Goal: Task Accomplishment & Management: Complete application form

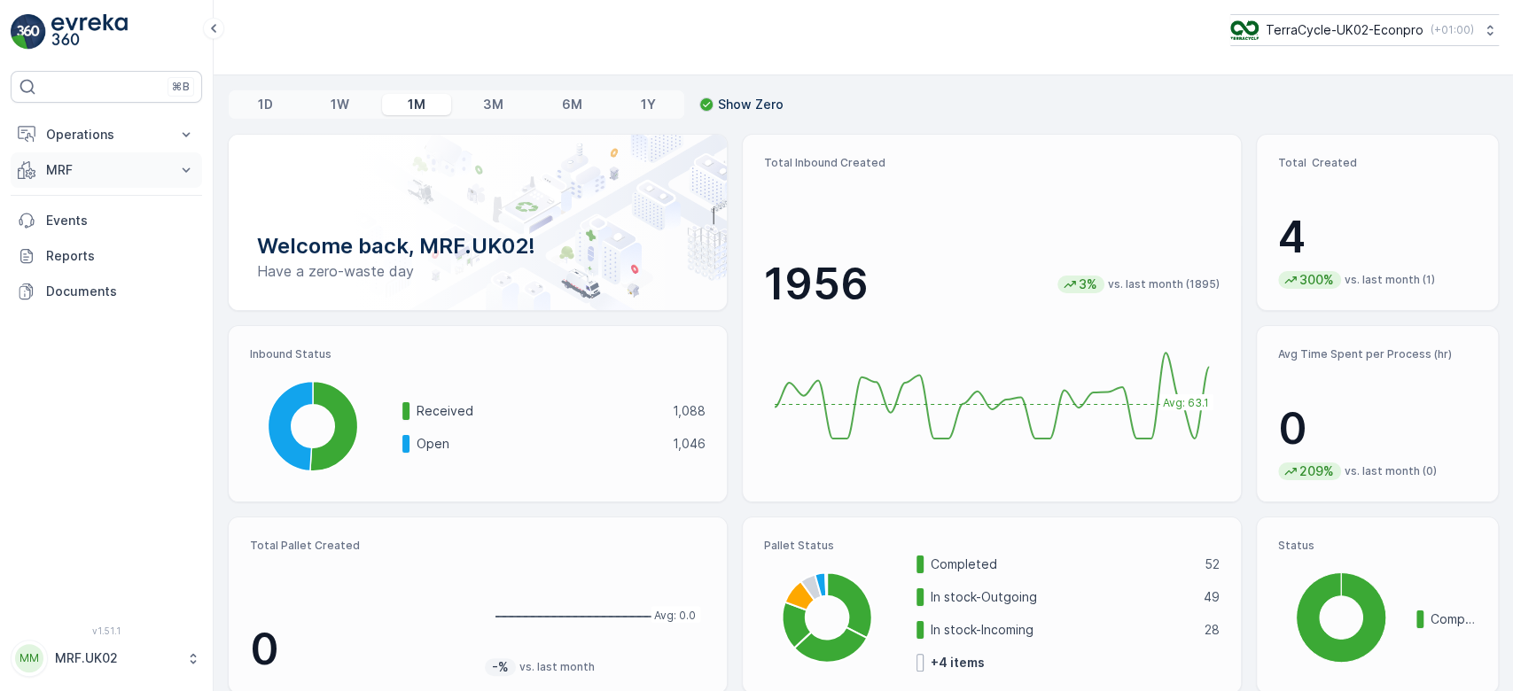
click at [122, 171] on p "MRF" at bounding box center [106, 170] width 121 height 18
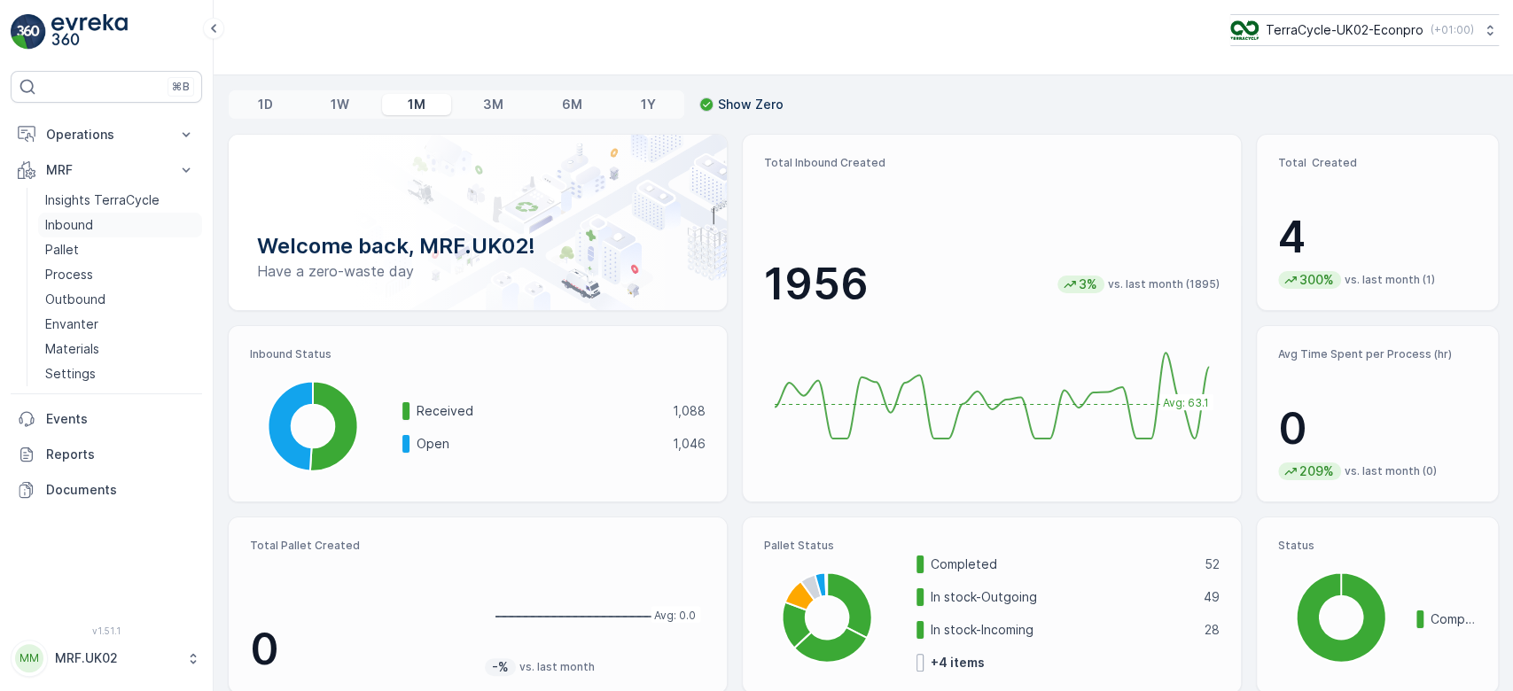
click at [104, 228] on link "Inbound" at bounding box center [120, 225] width 164 height 25
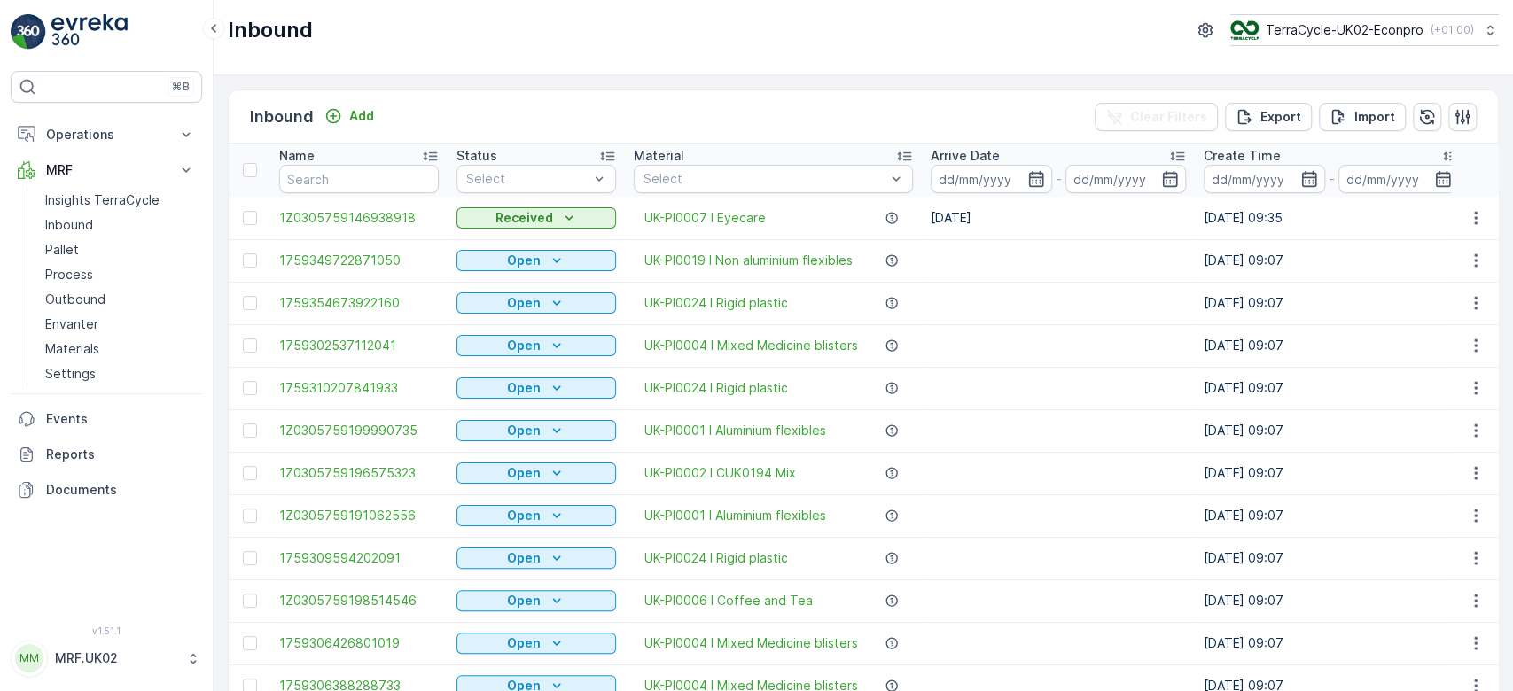
click at [325, 197] on td "1Z0305759146938918" at bounding box center [358, 218] width 177 height 43
click at [322, 174] on input "text" at bounding box center [359, 179] width 160 height 28
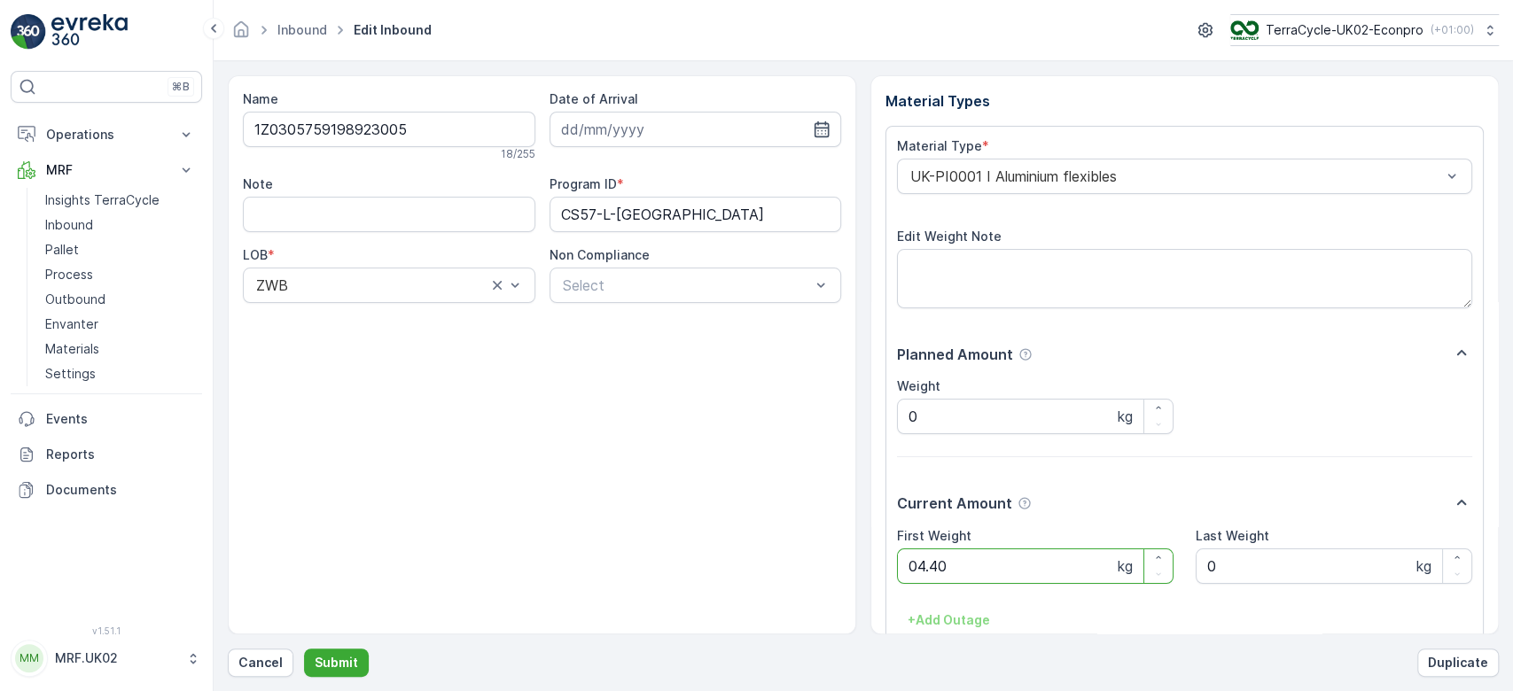
click at [304, 649] on button "Submit" at bounding box center [336, 663] width 65 height 28
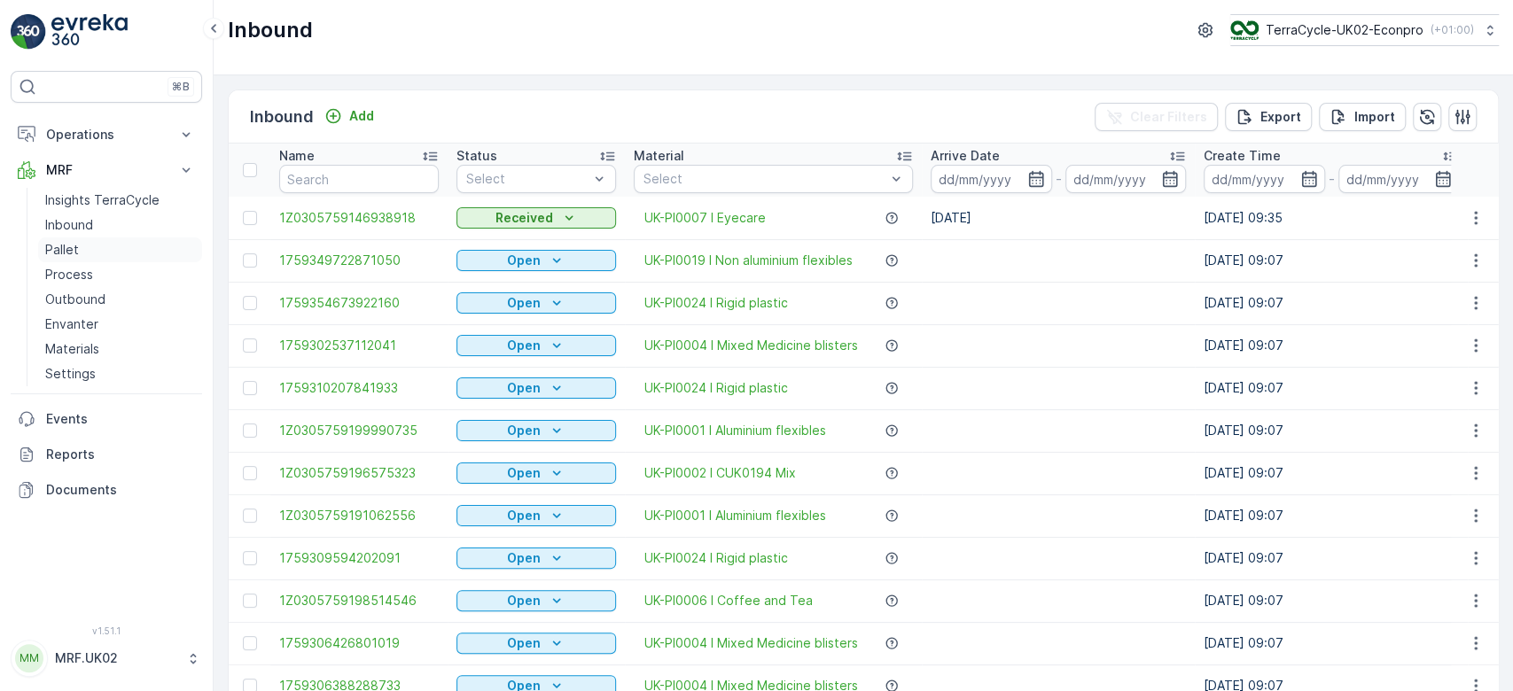
click at [131, 238] on link "Pallet" at bounding box center [120, 250] width 164 height 25
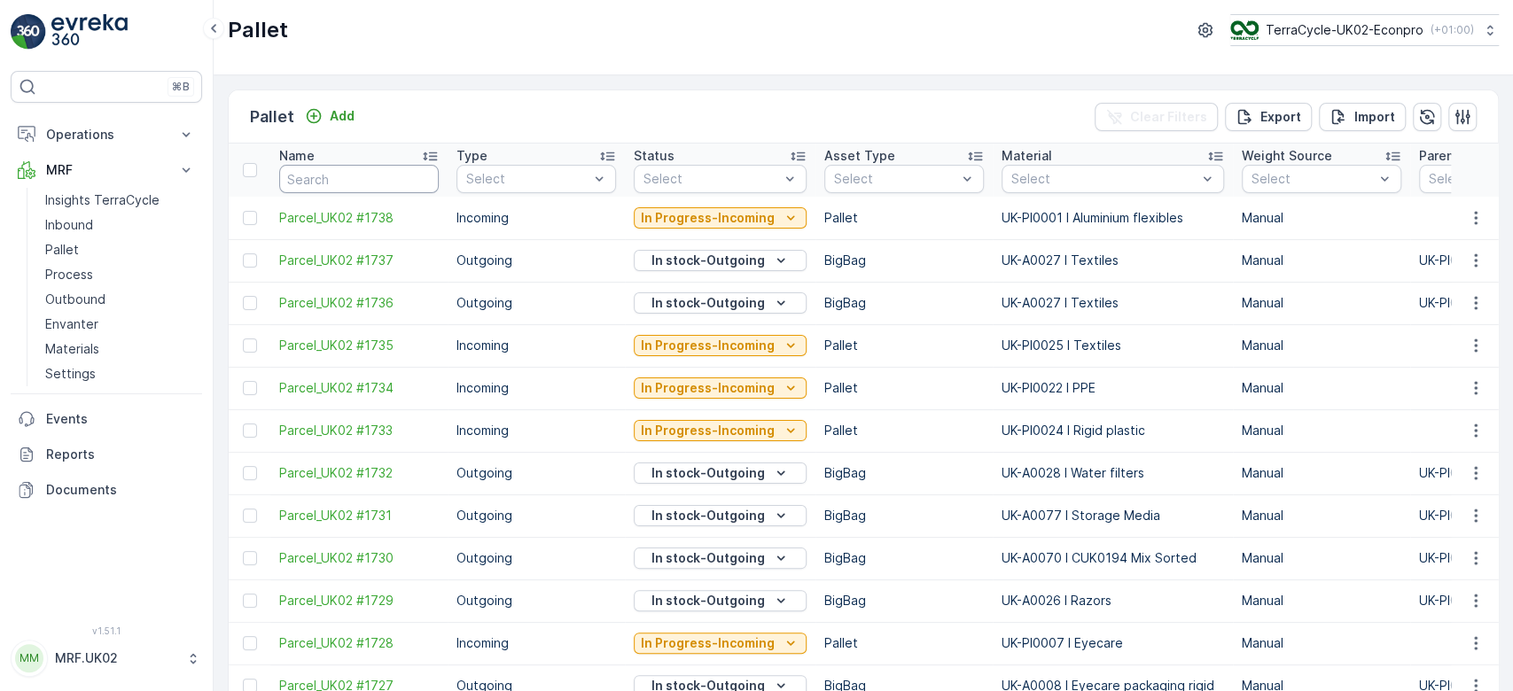
click at [315, 176] on input "text" at bounding box center [359, 179] width 160 height 28
type input "1733"
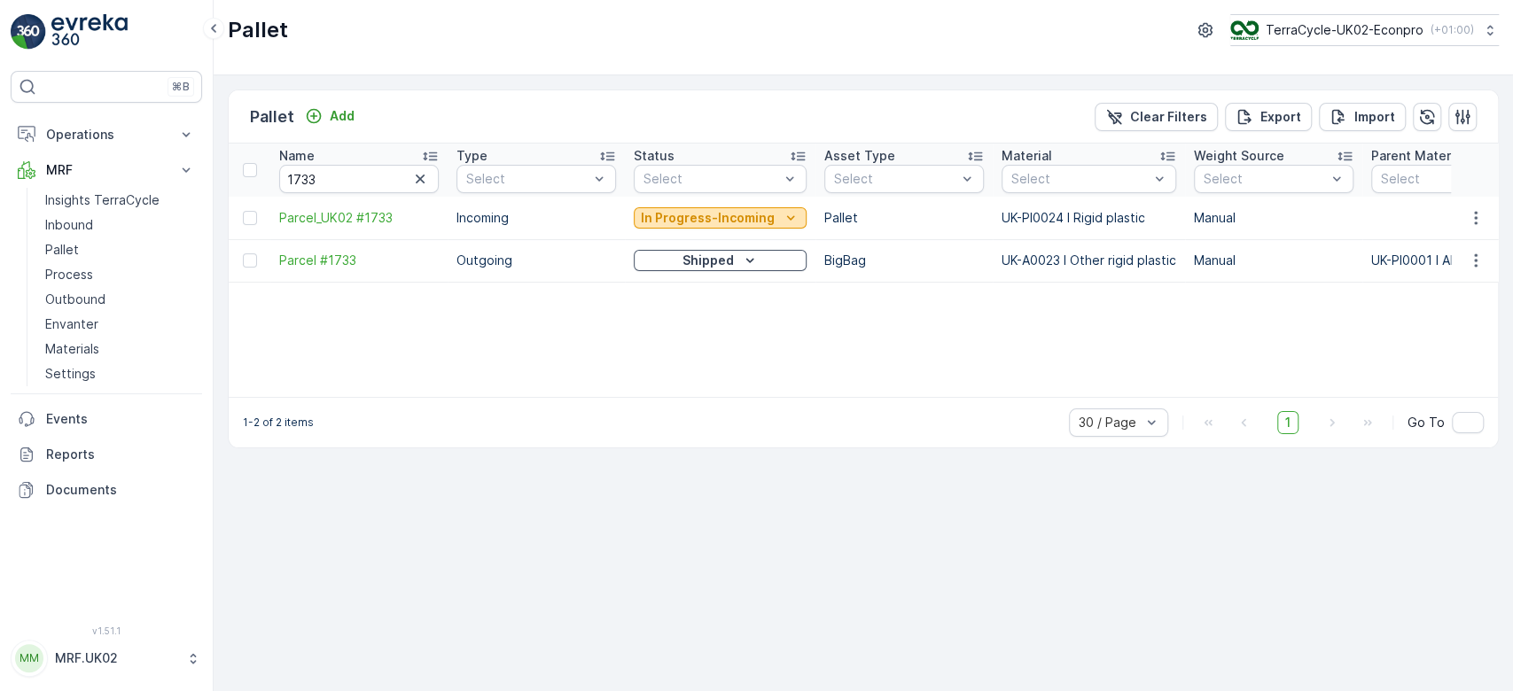
click at [673, 213] on p "In Progress-Incoming" at bounding box center [708, 218] width 134 height 18
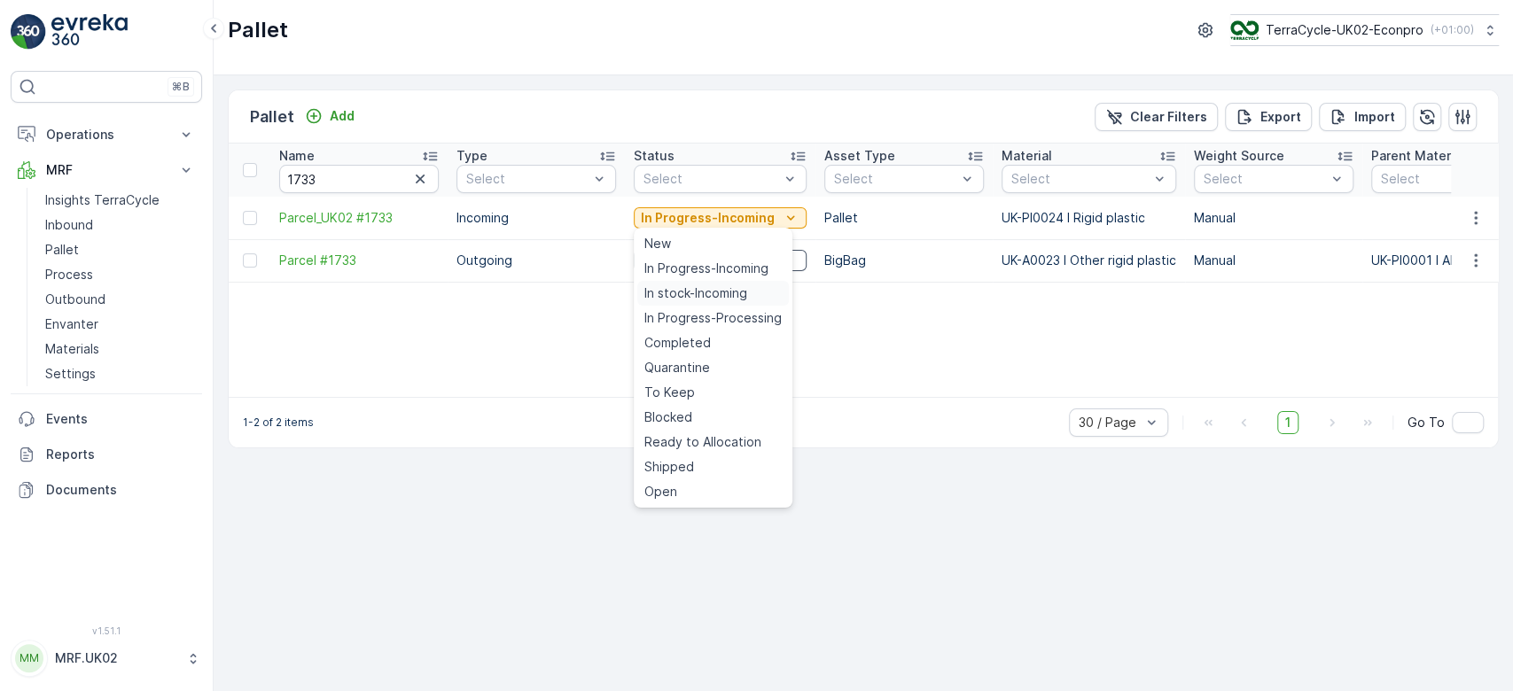
click at [687, 292] on span "In stock-Incoming" at bounding box center [695, 294] width 103 height 18
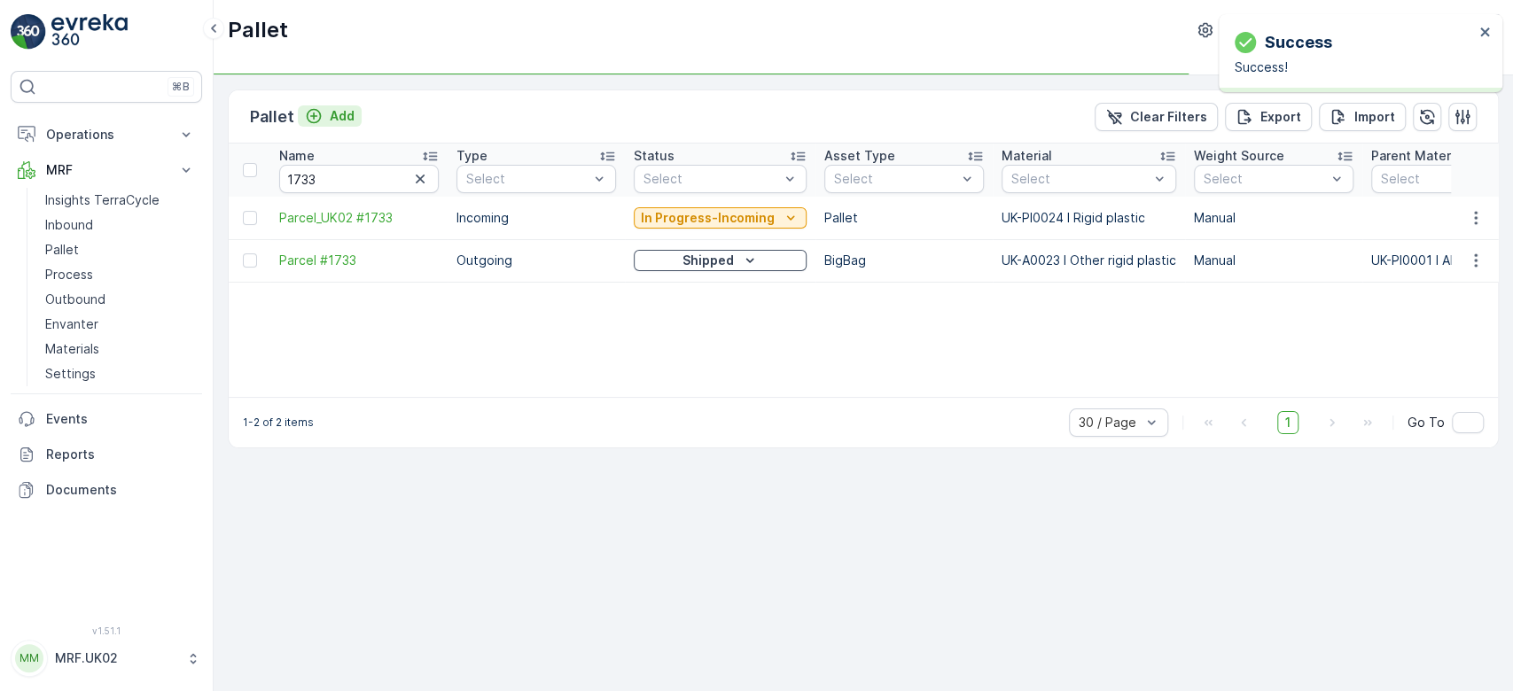
click at [339, 111] on p "Add" at bounding box center [342, 116] width 25 height 18
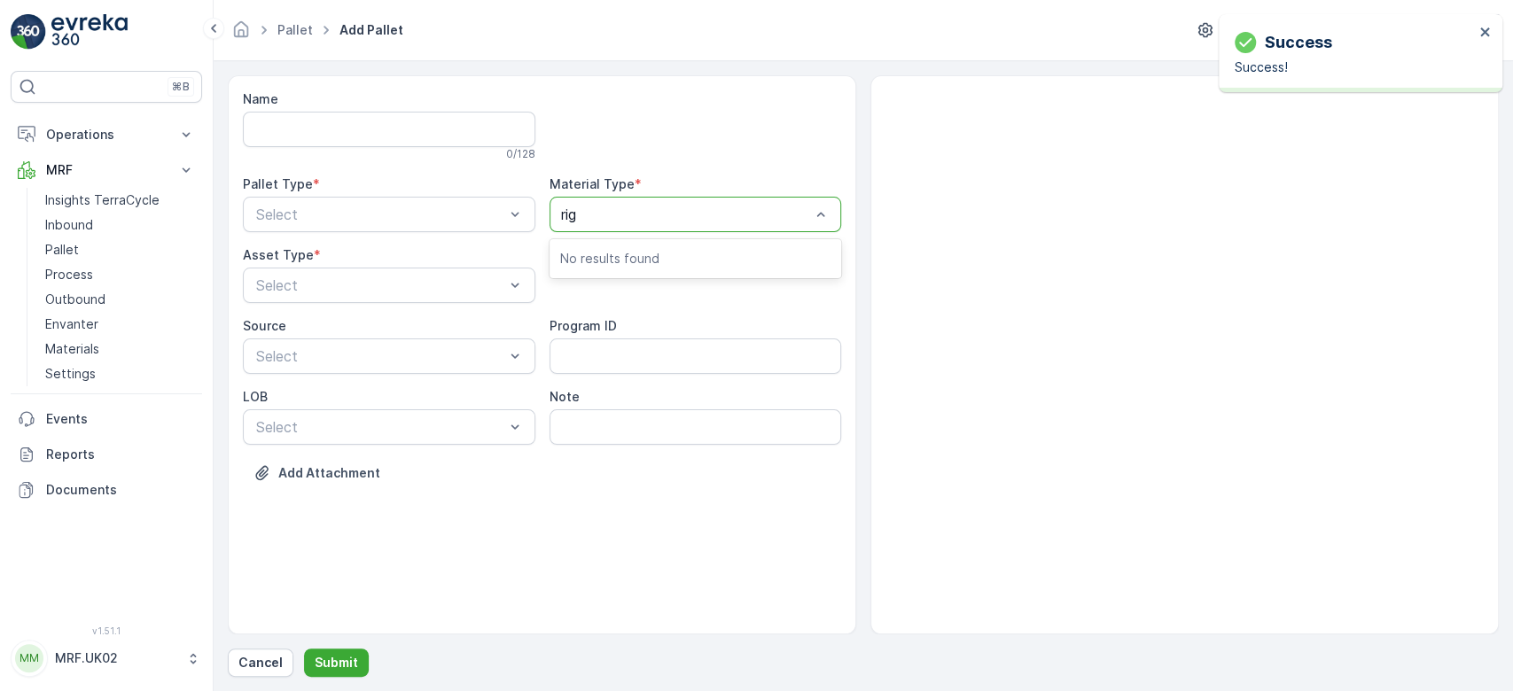
type input "rigi"
click at [654, 197] on div "Select" at bounding box center [696, 214] width 293 height 35
click at [636, 219] on div at bounding box center [687, 215] width 252 height 16
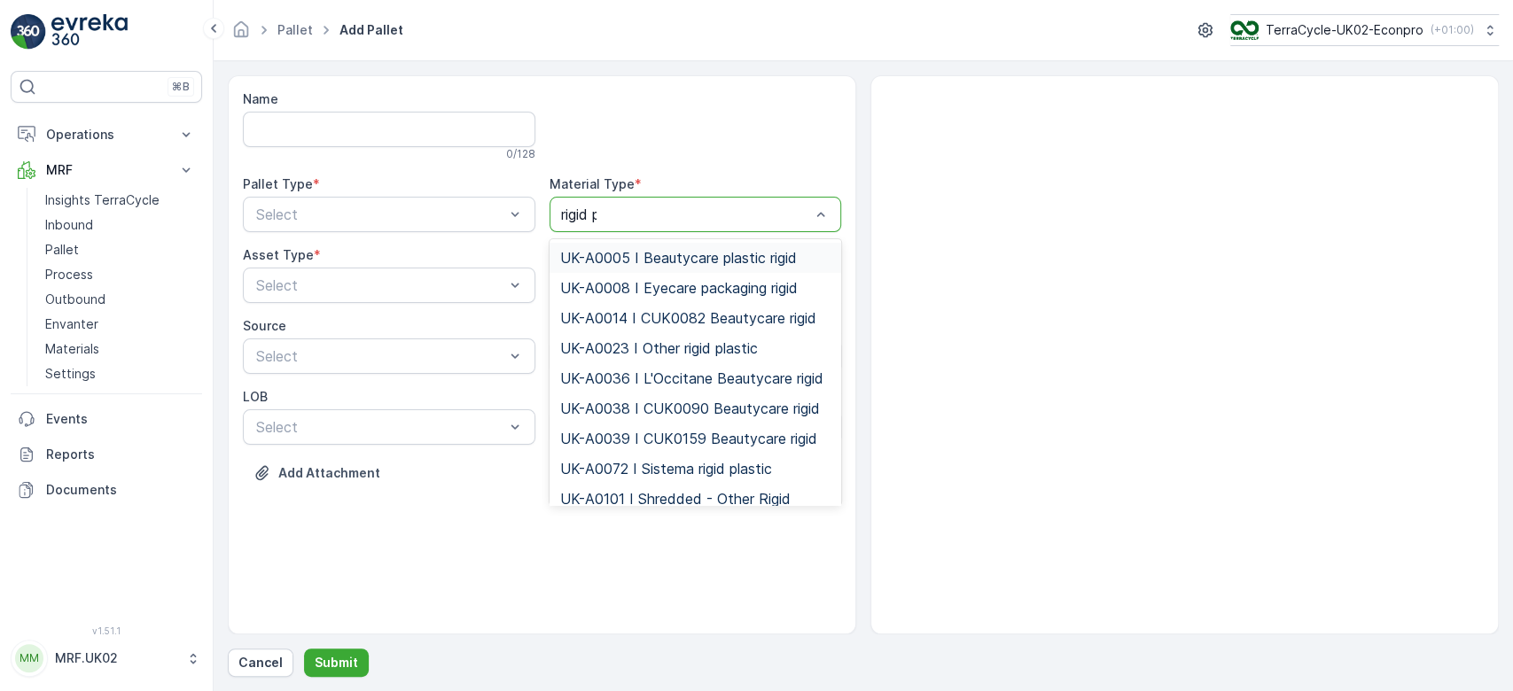
type input "rigid pl"
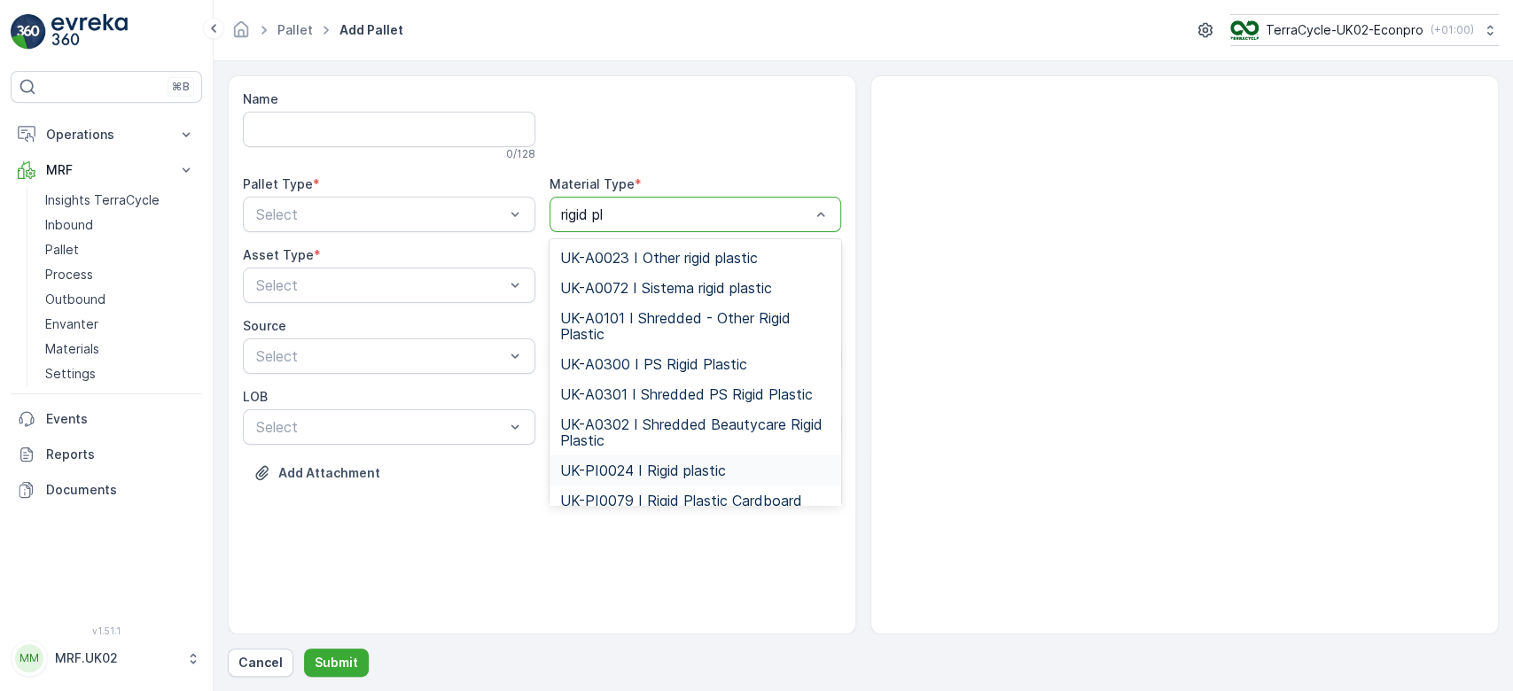
click at [678, 464] on span "UK-PI0024 I Rigid plastic" at bounding box center [643, 471] width 166 height 16
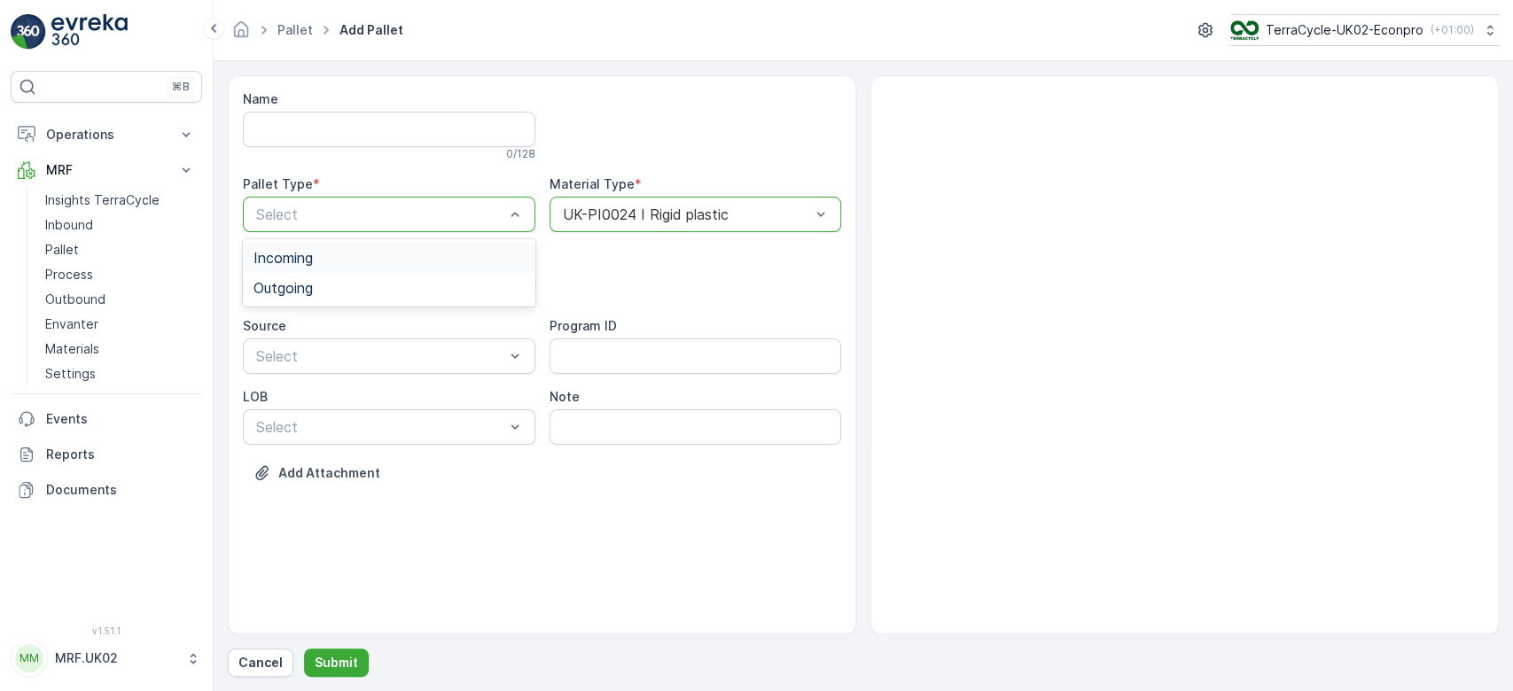
click at [378, 254] on div "Incoming" at bounding box center [389, 258] width 271 height 16
click at [305, 359] on div "Pallet" at bounding box center [389, 359] width 271 height 16
click at [325, 664] on p "Submit" at bounding box center [336, 663] width 43 height 18
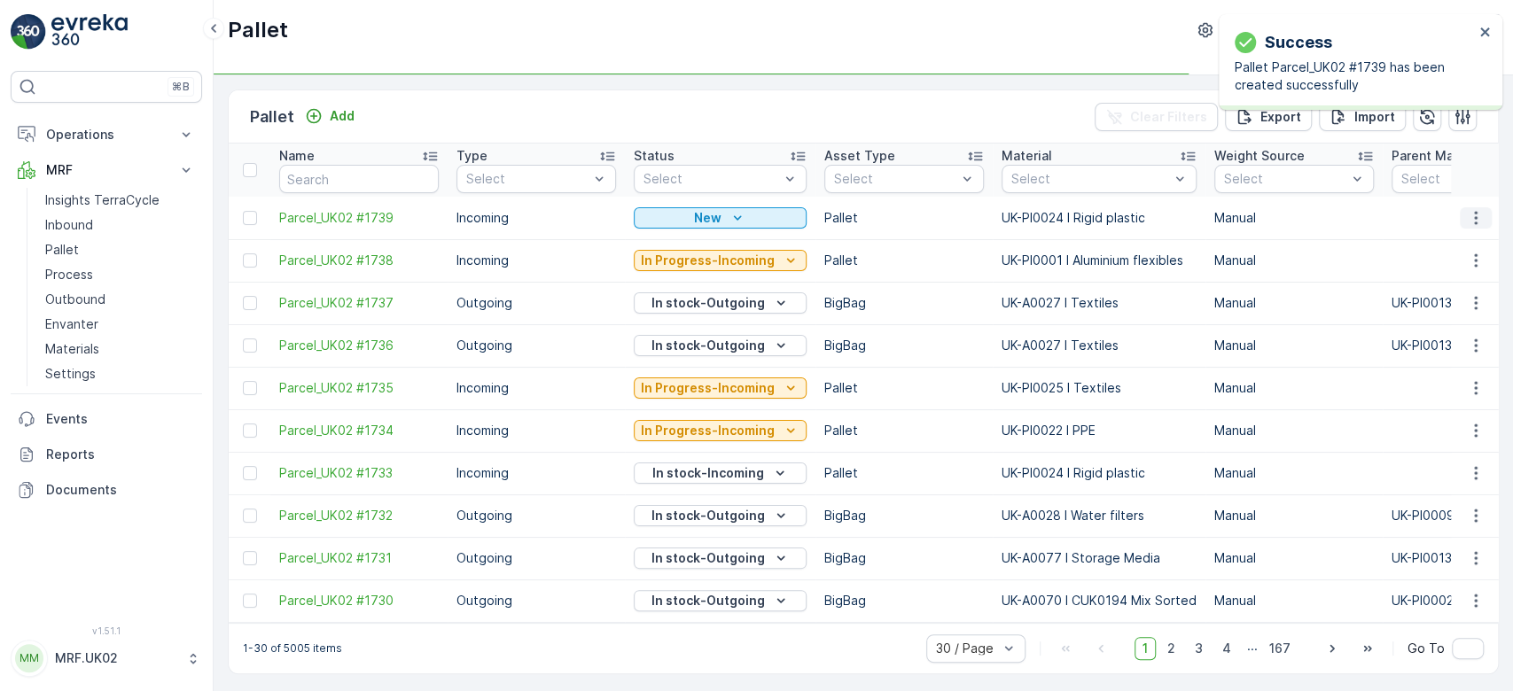
click at [1478, 216] on icon "button" at bounding box center [1476, 218] width 18 height 18
click at [1455, 339] on div "Print QR" at bounding box center [1454, 343] width 117 height 25
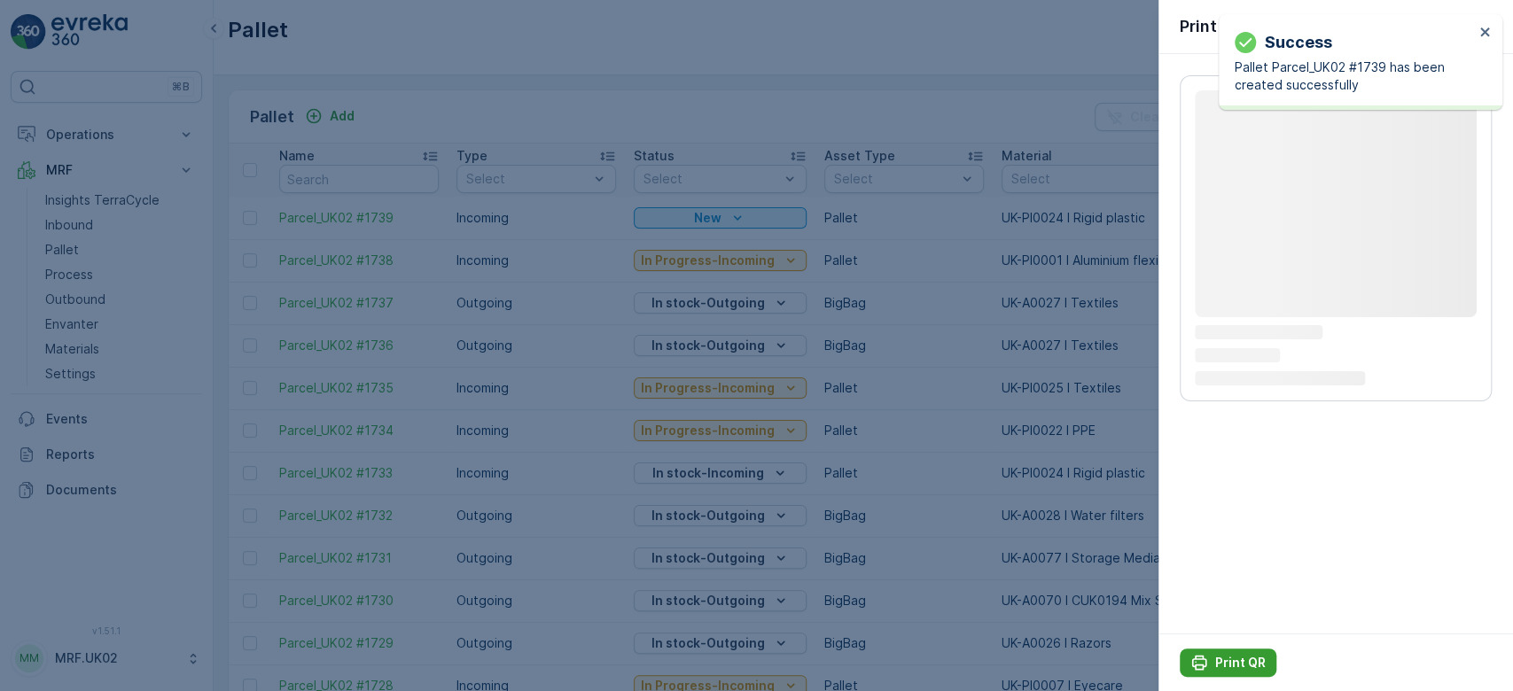
click at [1220, 664] on p "Print QR" at bounding box center [1240, 663] width 51 height 18
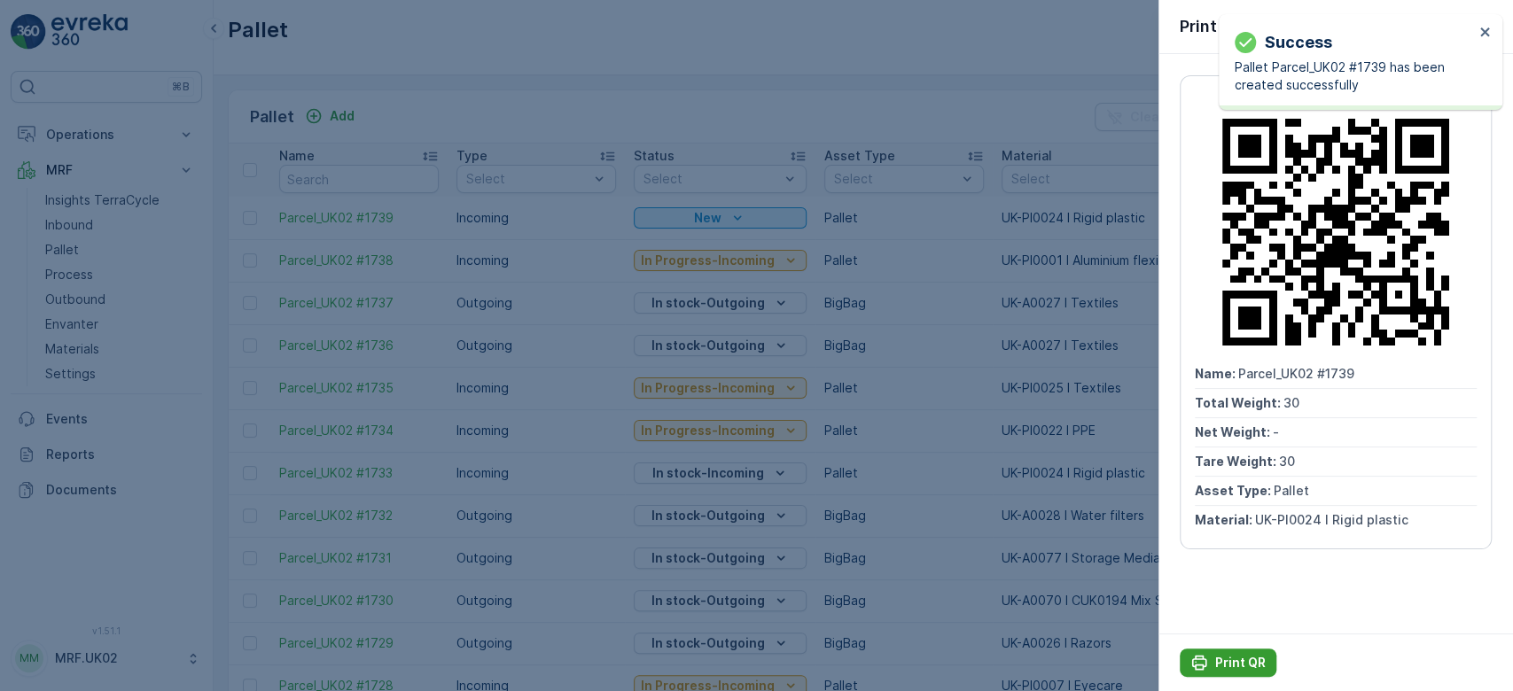
click at [1220, 664] on p "Print QR" at bounding box center [1240, 663] width 51 height 18
click at [87, 223] on div at bounding box center [756, 345] width 1513 height 691
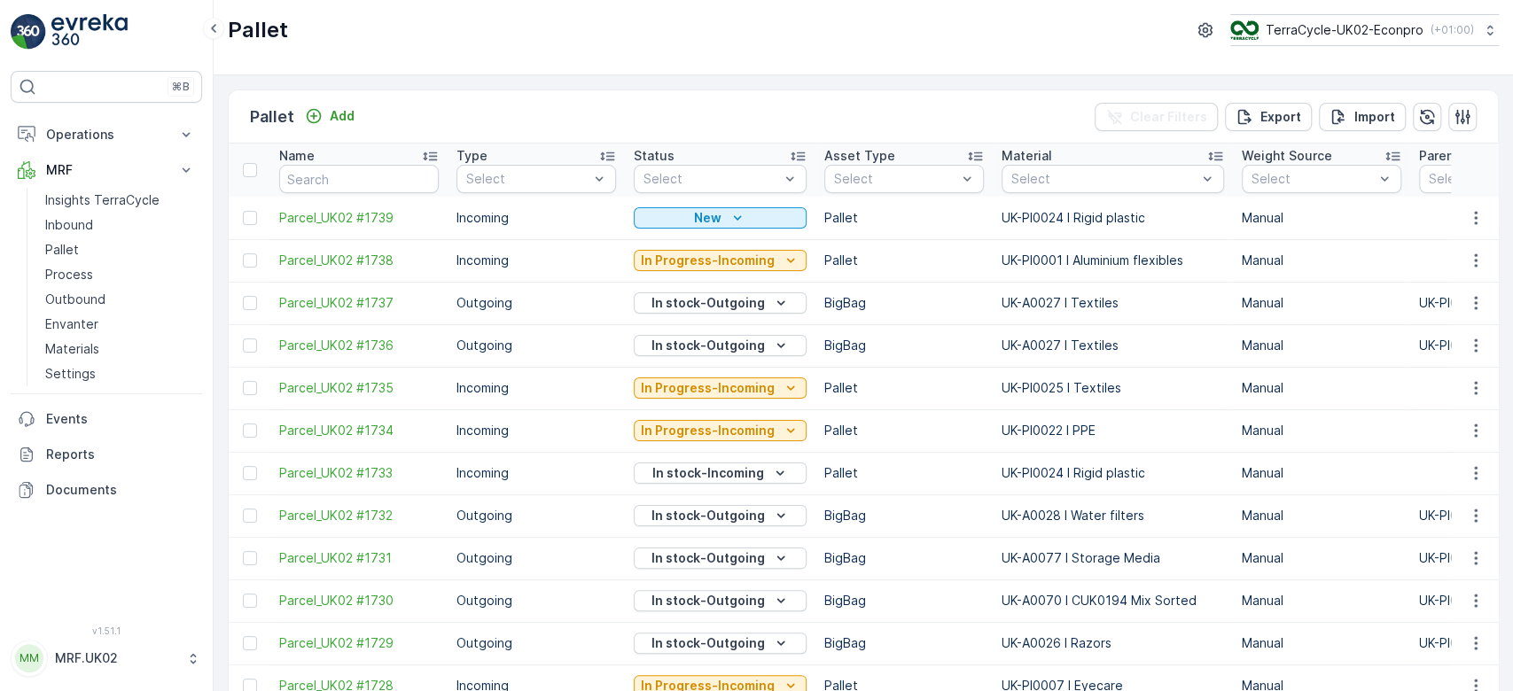
click at [87, 223] on p "Inbound" at bounding box center [69, 225] width 48 height 18
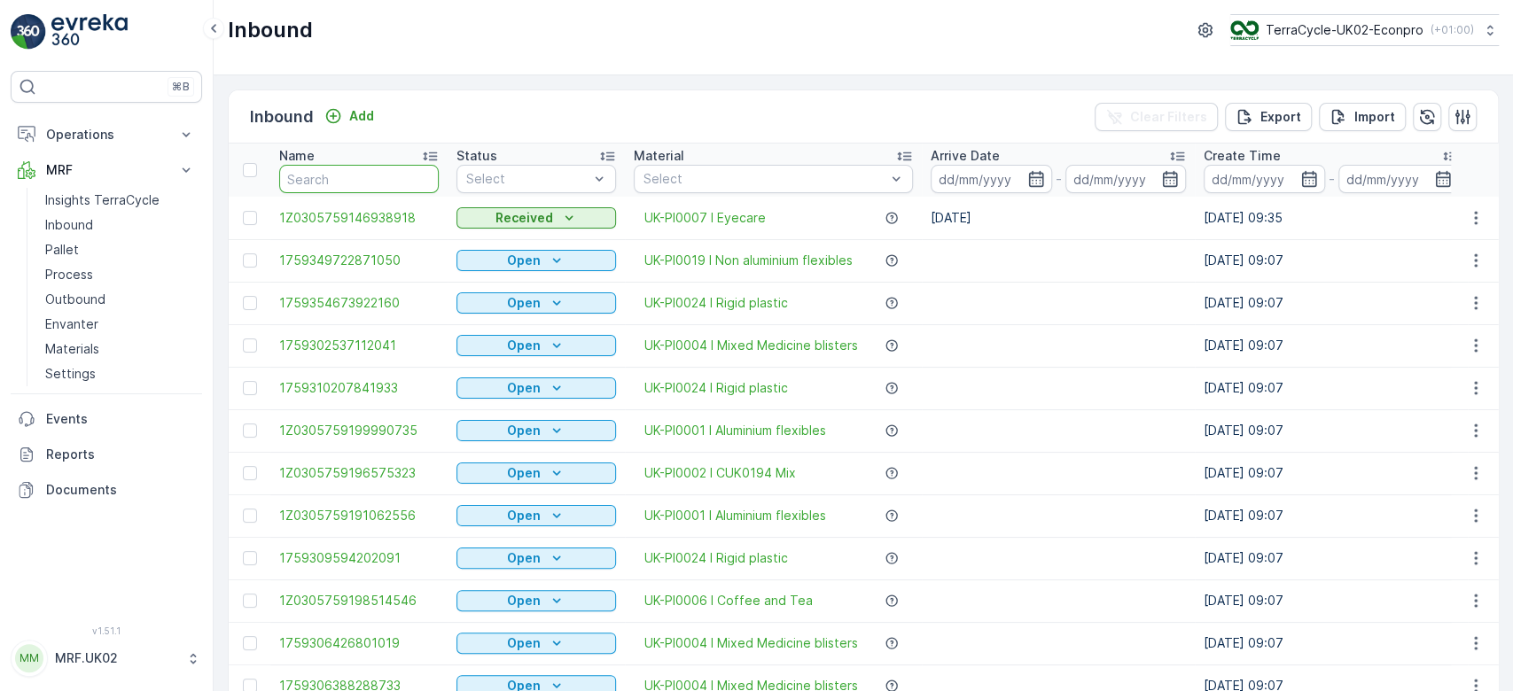
click at [353, 180] on input "text" at bounding box center [359, 179] width 160 height 28
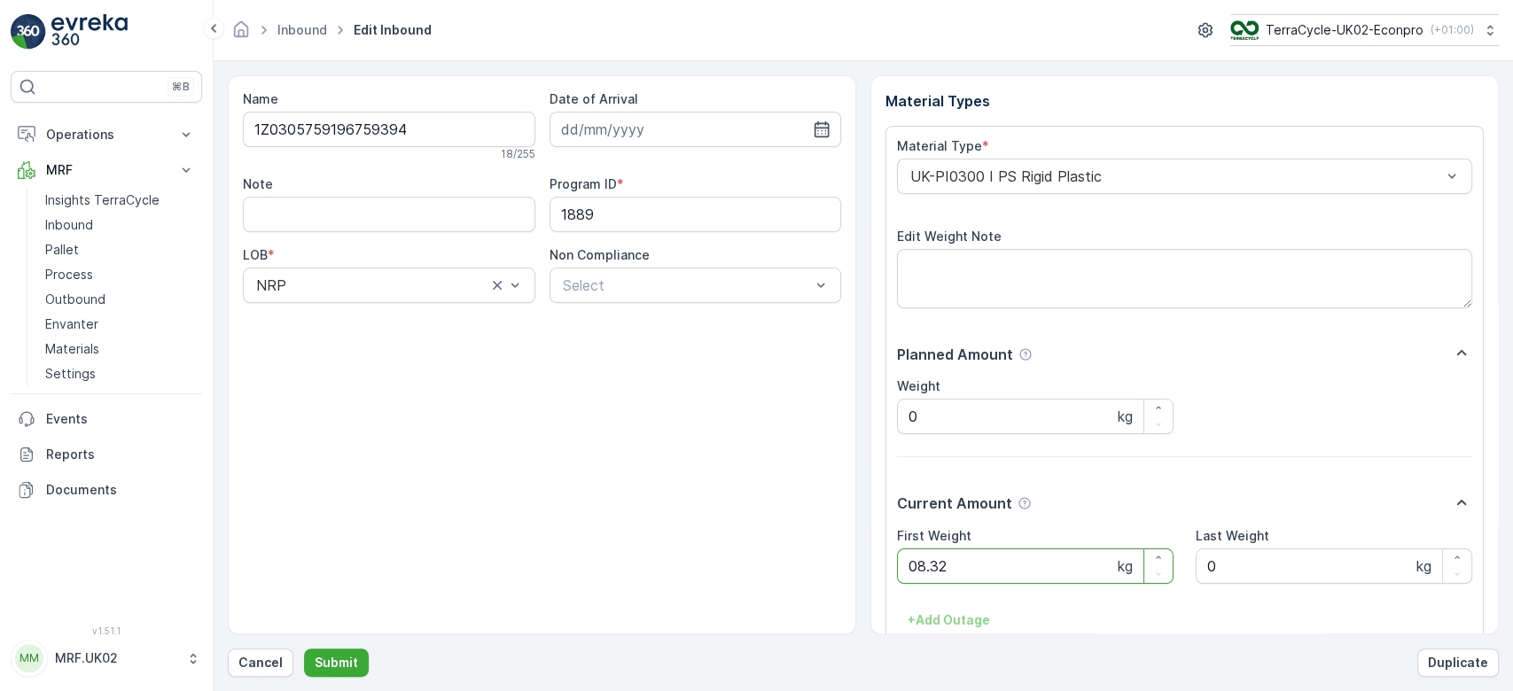
click at [304, 649] on button "Submit" at bounding box center [336, 663] width 65 height 28
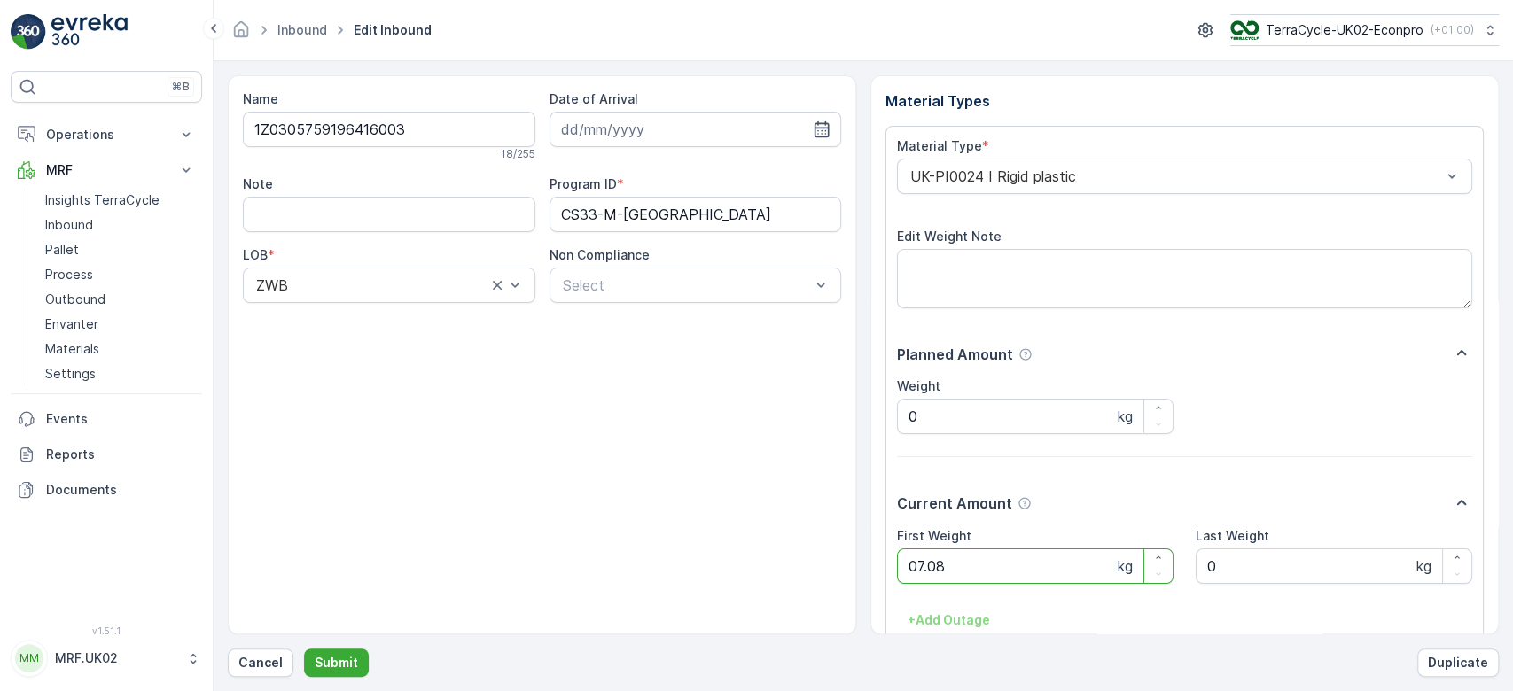
click at [304, 649] on button "Submit" at bounding box center [336, 663] width 65 height 28
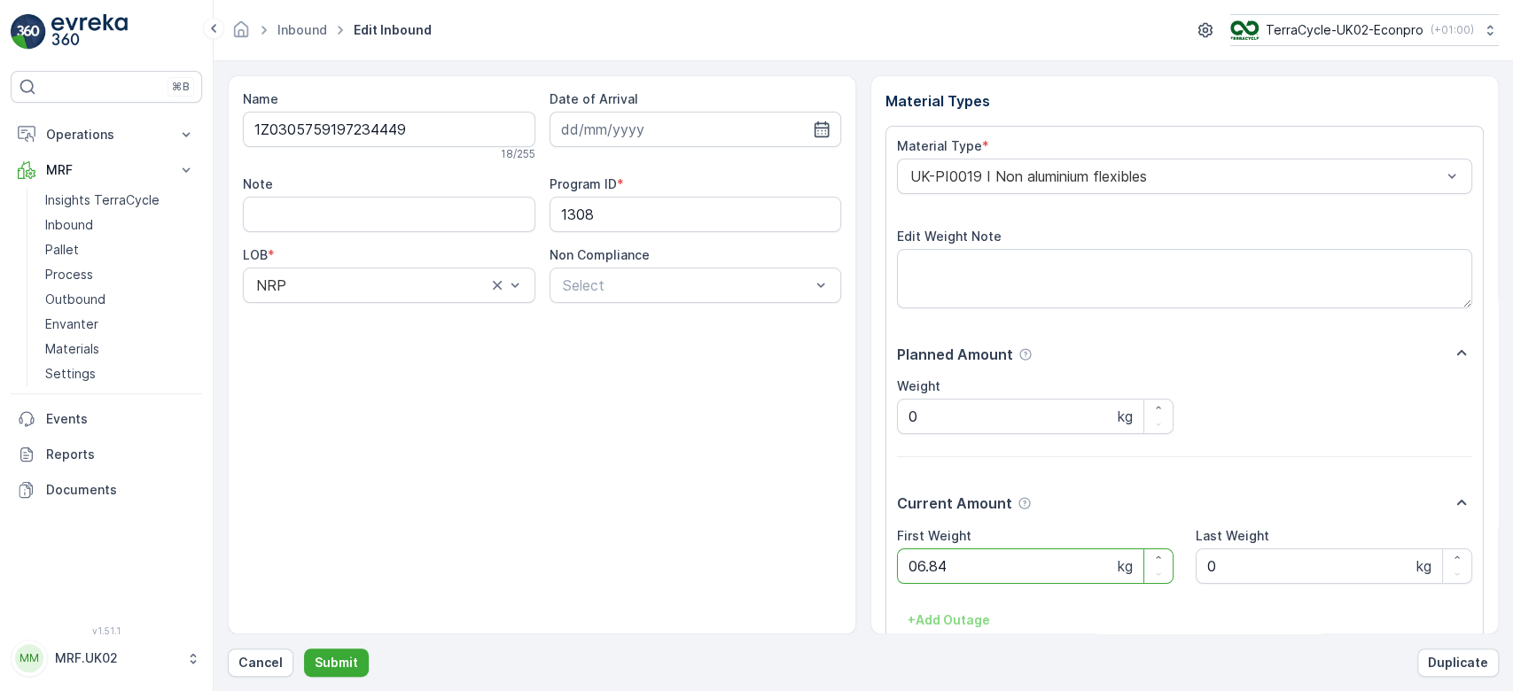
click at [304, 649] on button "Submit" at bounding box center [336, 663] width 65 height 28
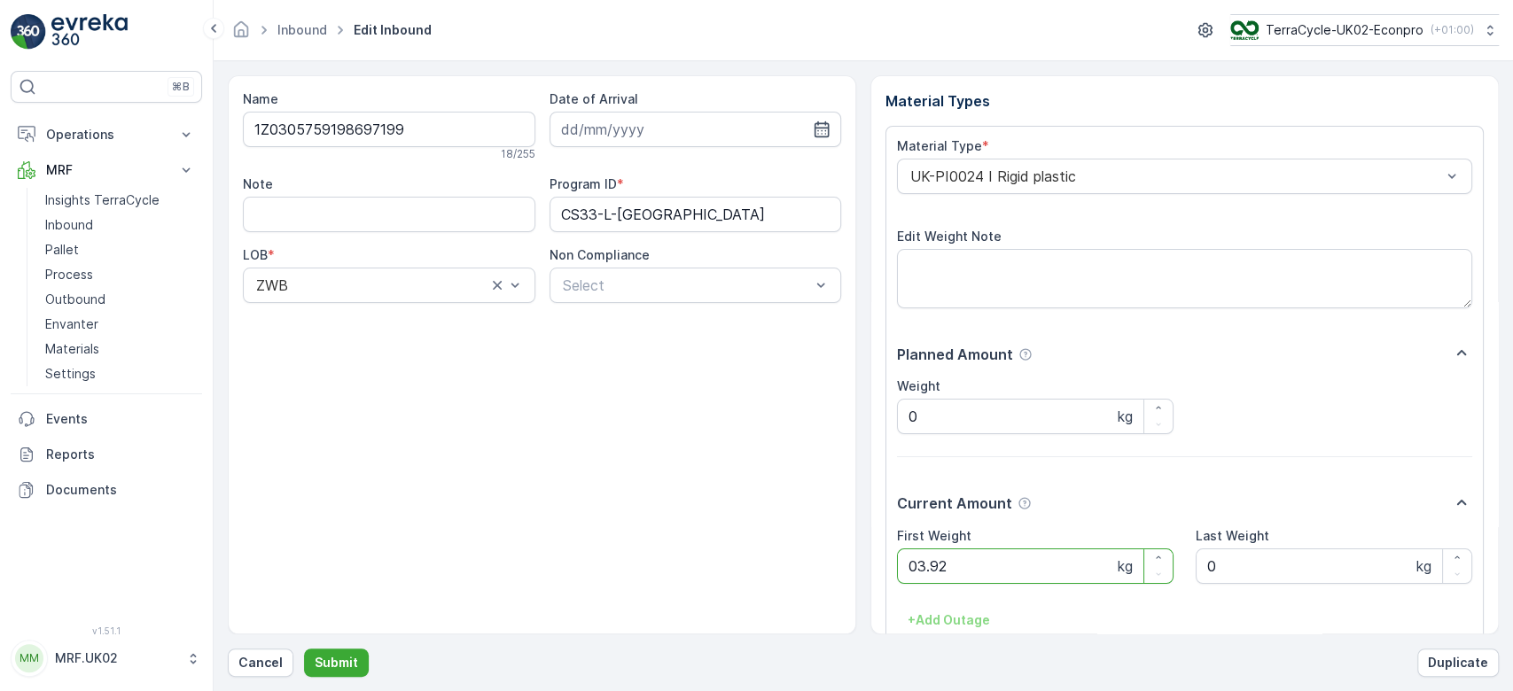
click at [304, 649] on button "Submit" at bounding box center [336, 663] width 65 height 28
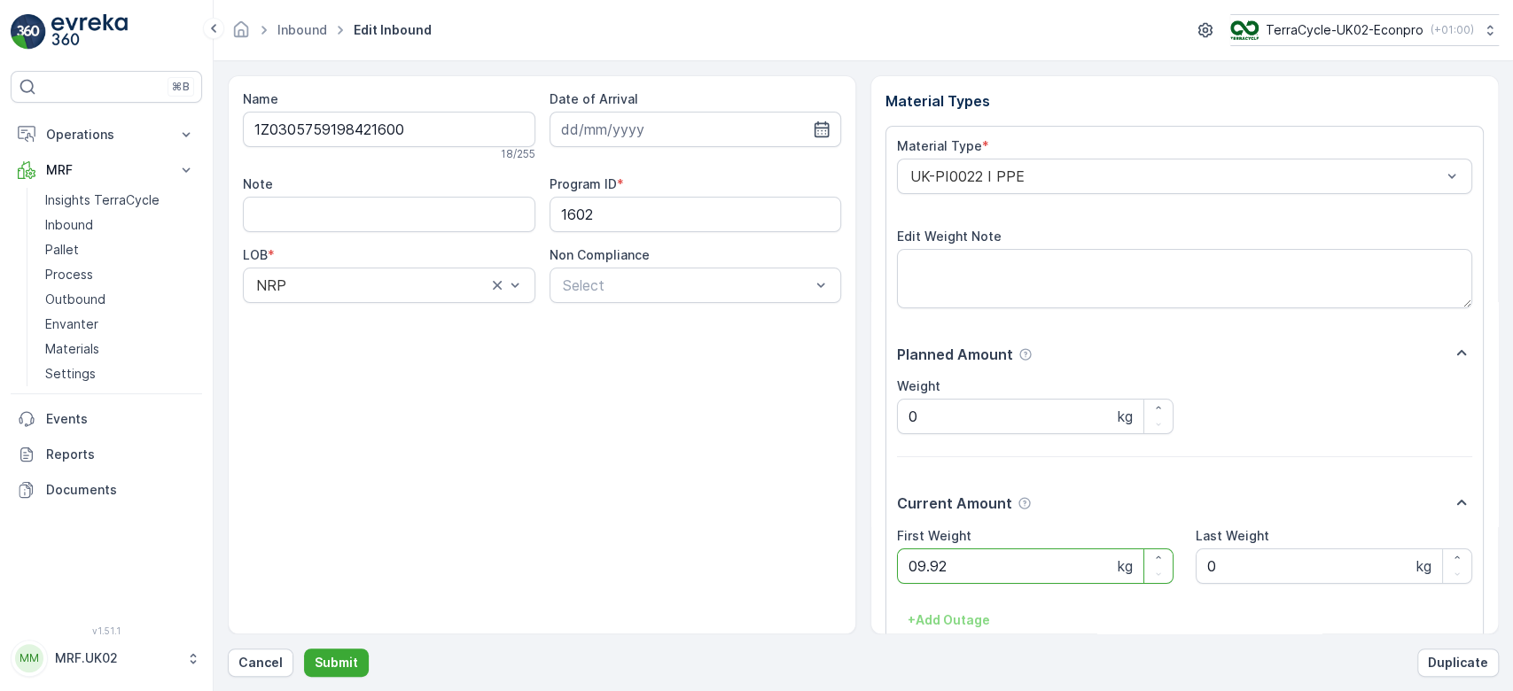
click at [304, 649] on button "Submit" at bounding box center [336, 663] width 65 height 28
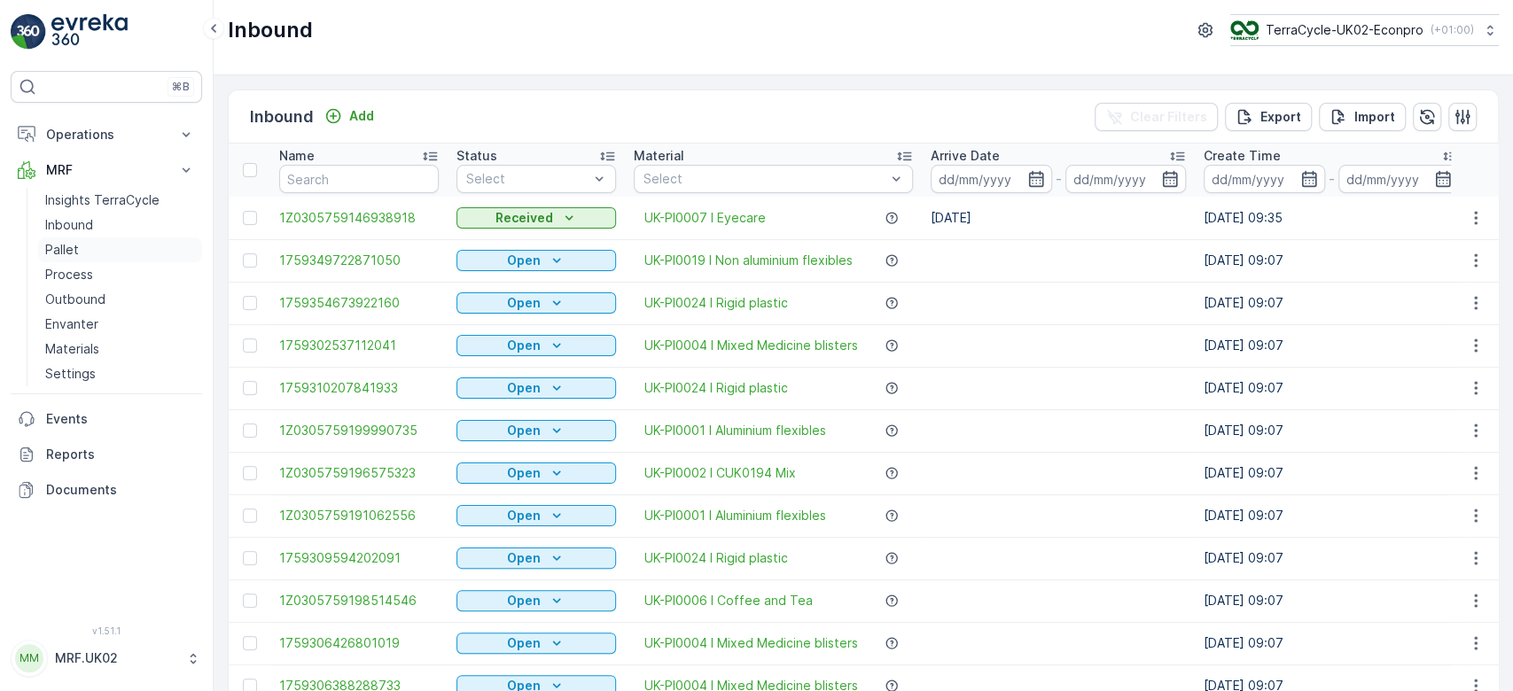
click at [135, 241] on link "Pallet" at bounding box center [120, 250] width 164 height 25
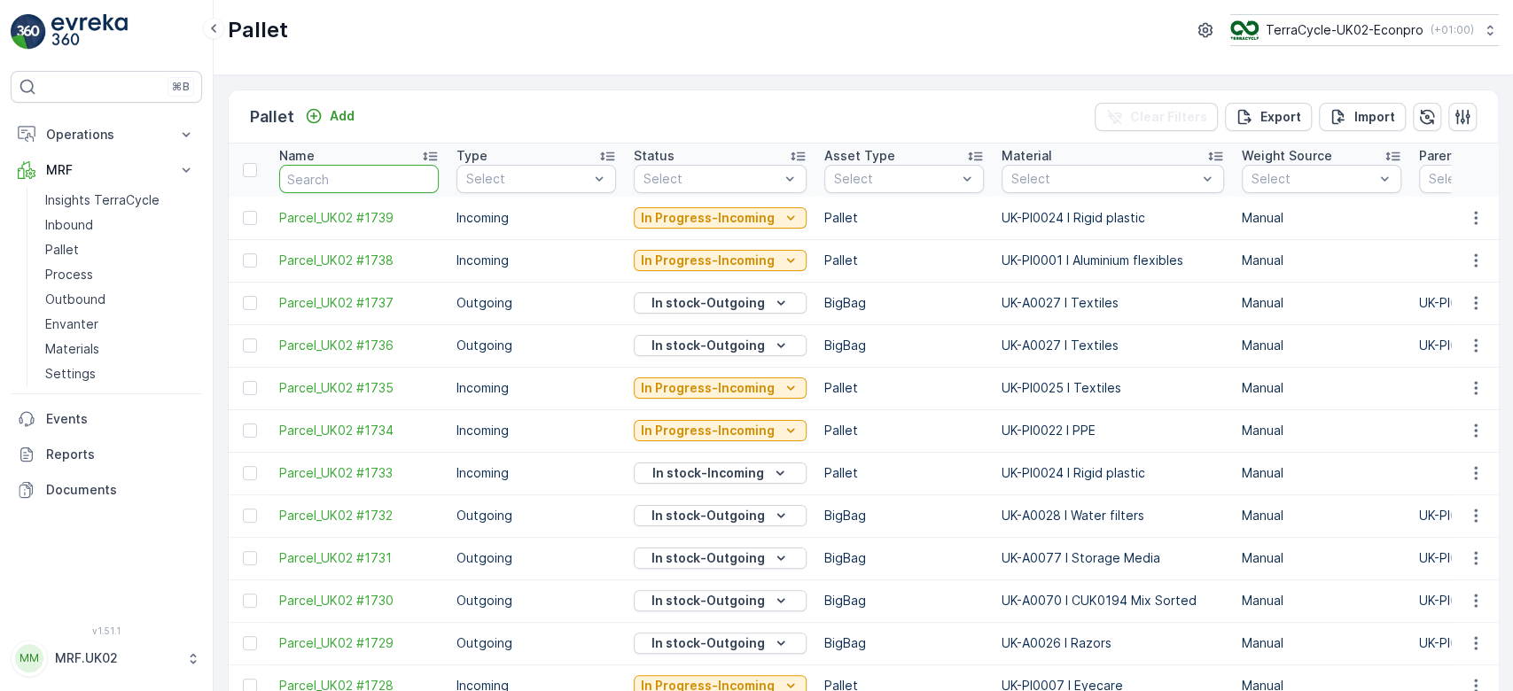
click at [329, 181] on input "text" at bounding box center [359, 179] width 160 height 28
type input "1717"
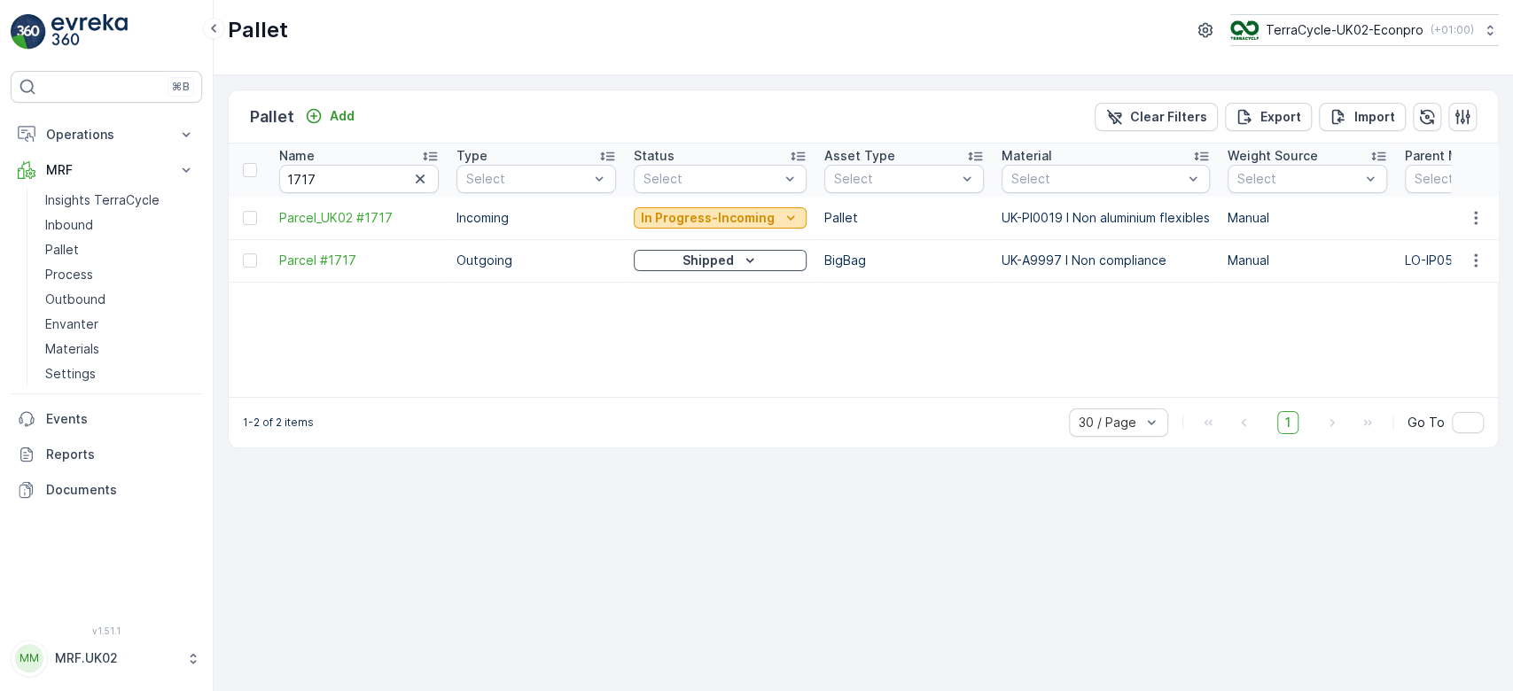
click at [706, 211] on p "In Progress-Incoming" at bounding box center [708, 218] width 134 height 18
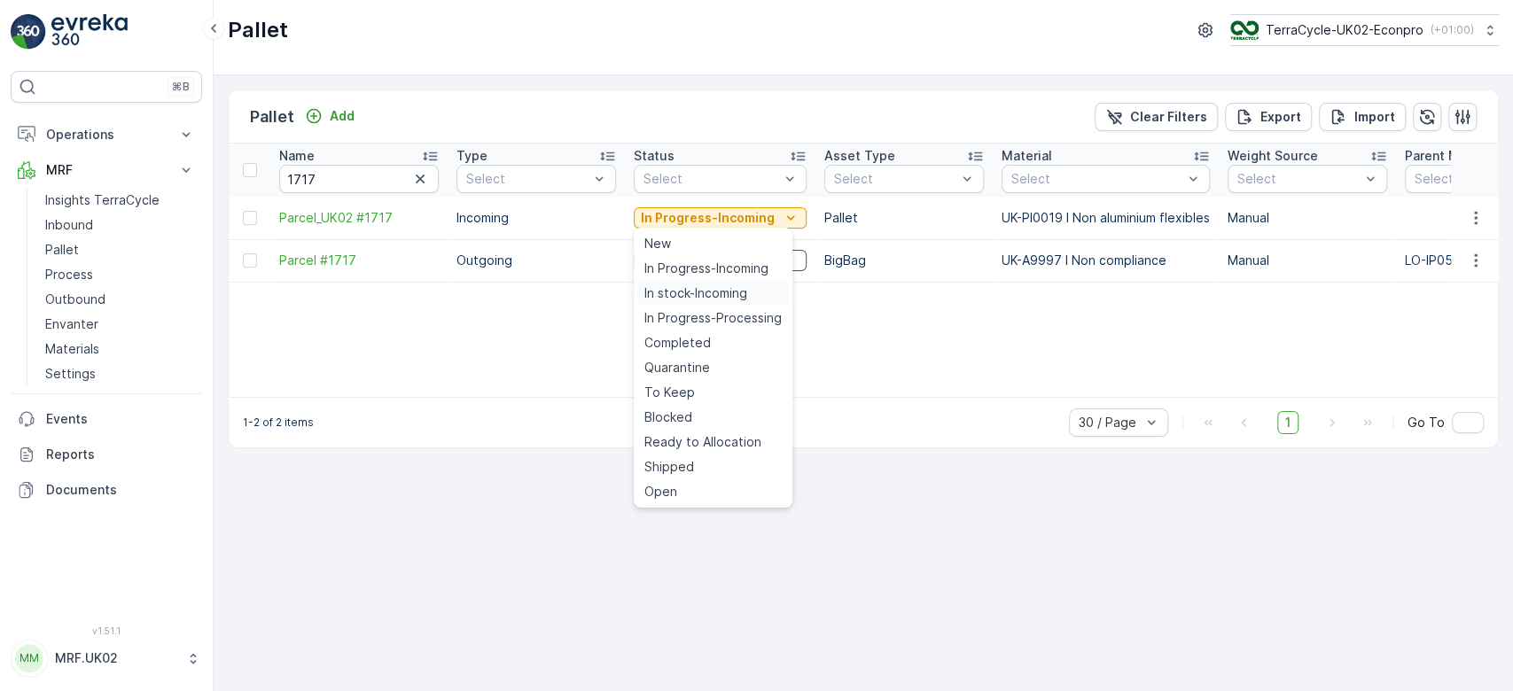
click at [712, 292] on span "In stock-Incoming" at bounding box center [695, 294] width 103 height 18
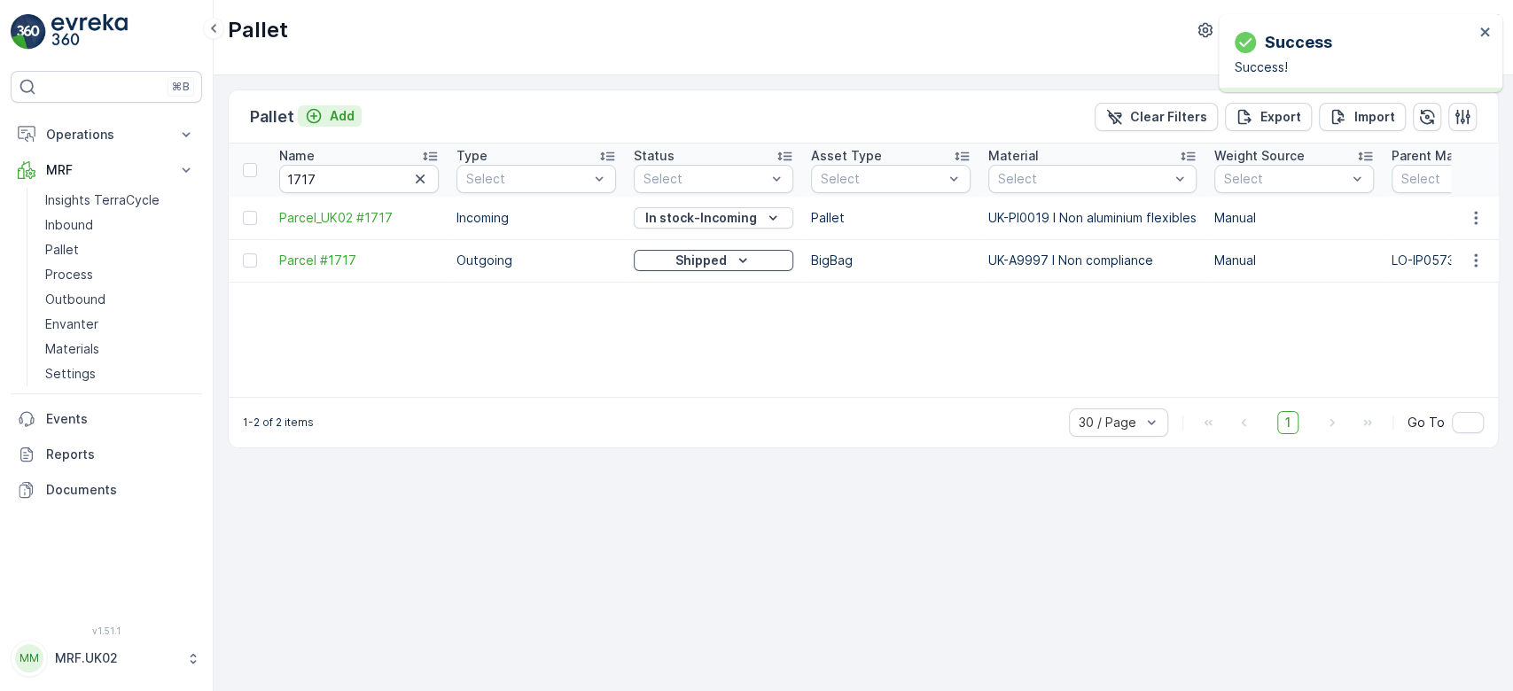
click at [347, 121] on p "Add" at bounding box center [342, 116] width 25 height 18
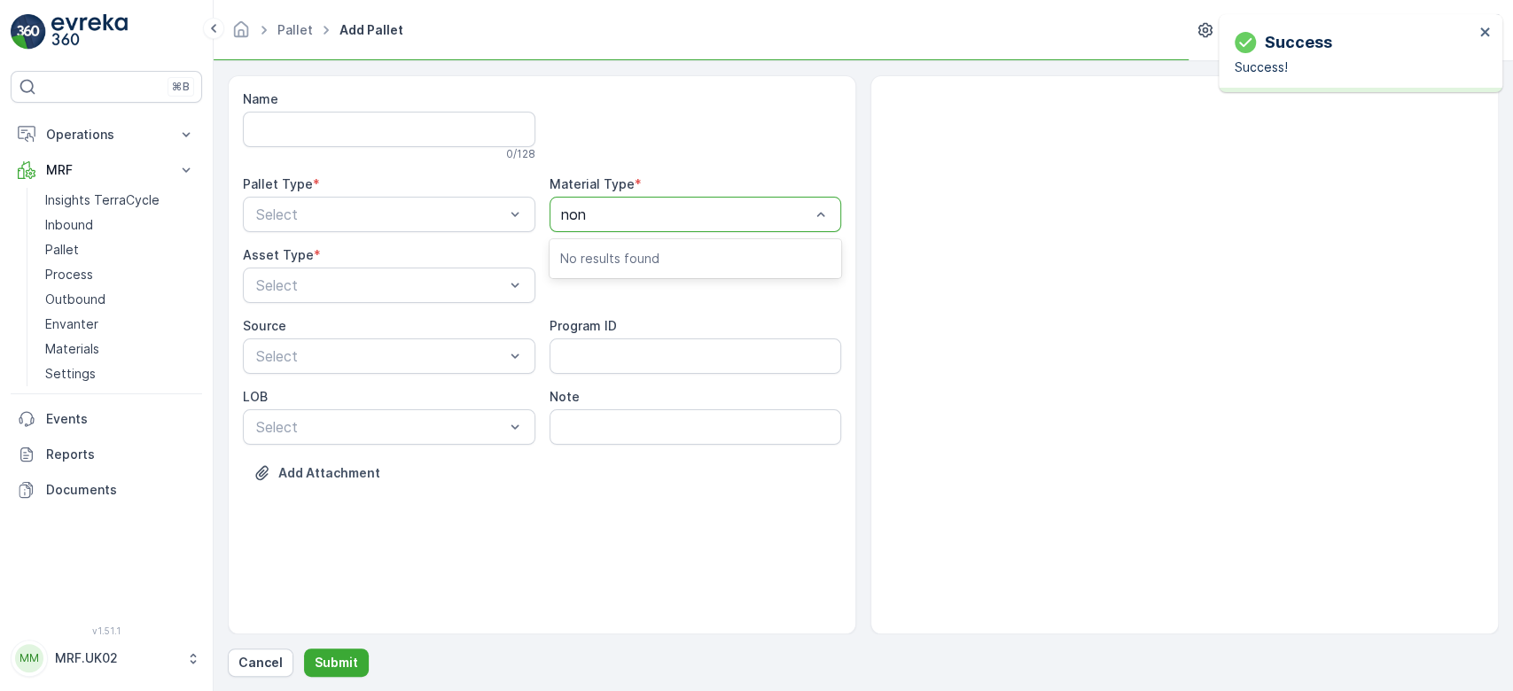
type input "non a"
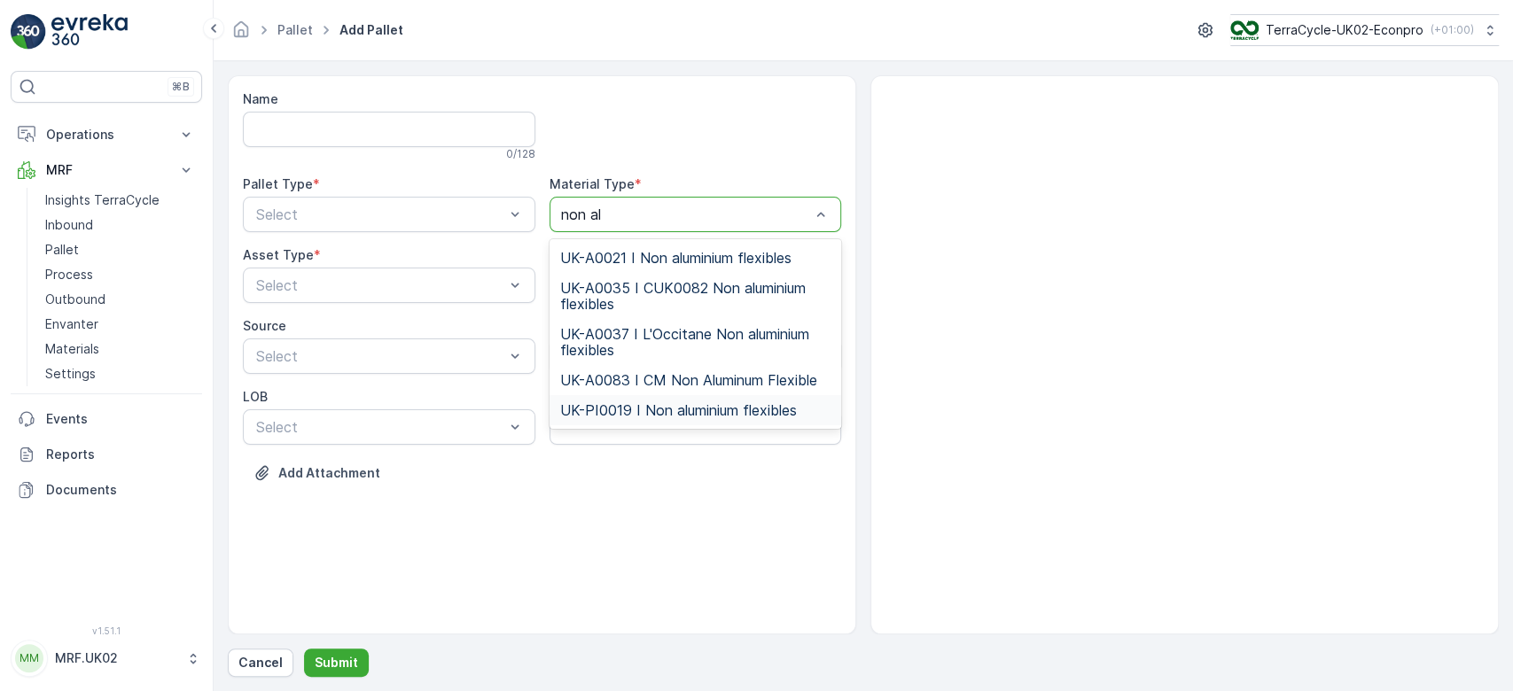
click at [687, 409] on span "UK-PI0019 I Non aluminium flexibles" at bounding box center [678, 410] width 237 height 16
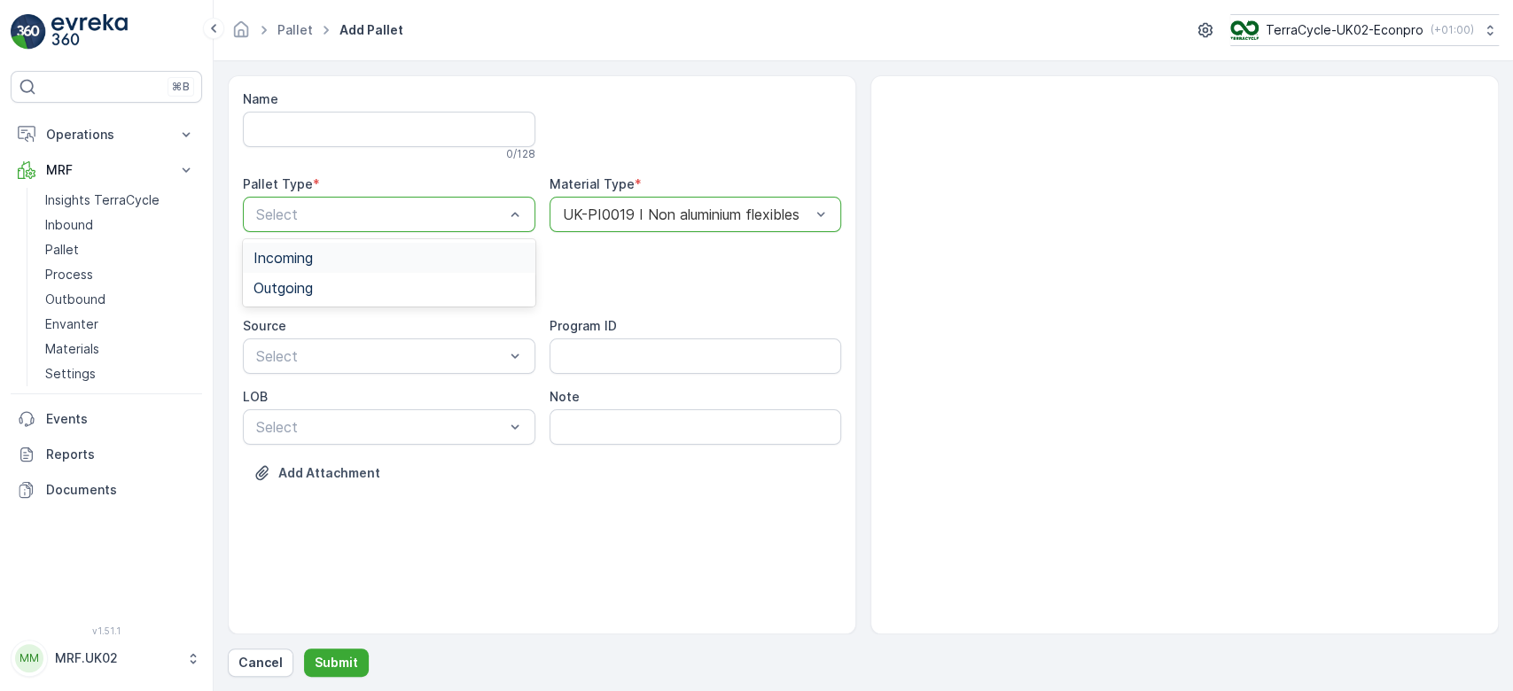
click at [378, 256] on div "Incoming" at bounding box center [389, 258] width 271 height 16
click at [354, 295] on div "Select" at bounding box center [389, 285] width 293 height 35
click at [324, 357] on div "Pallet" at bounding box center [389, 359] width 271 height 16
click at [343, 659] on p "Submit" at bounding box center [336, 663] width 43 height 18
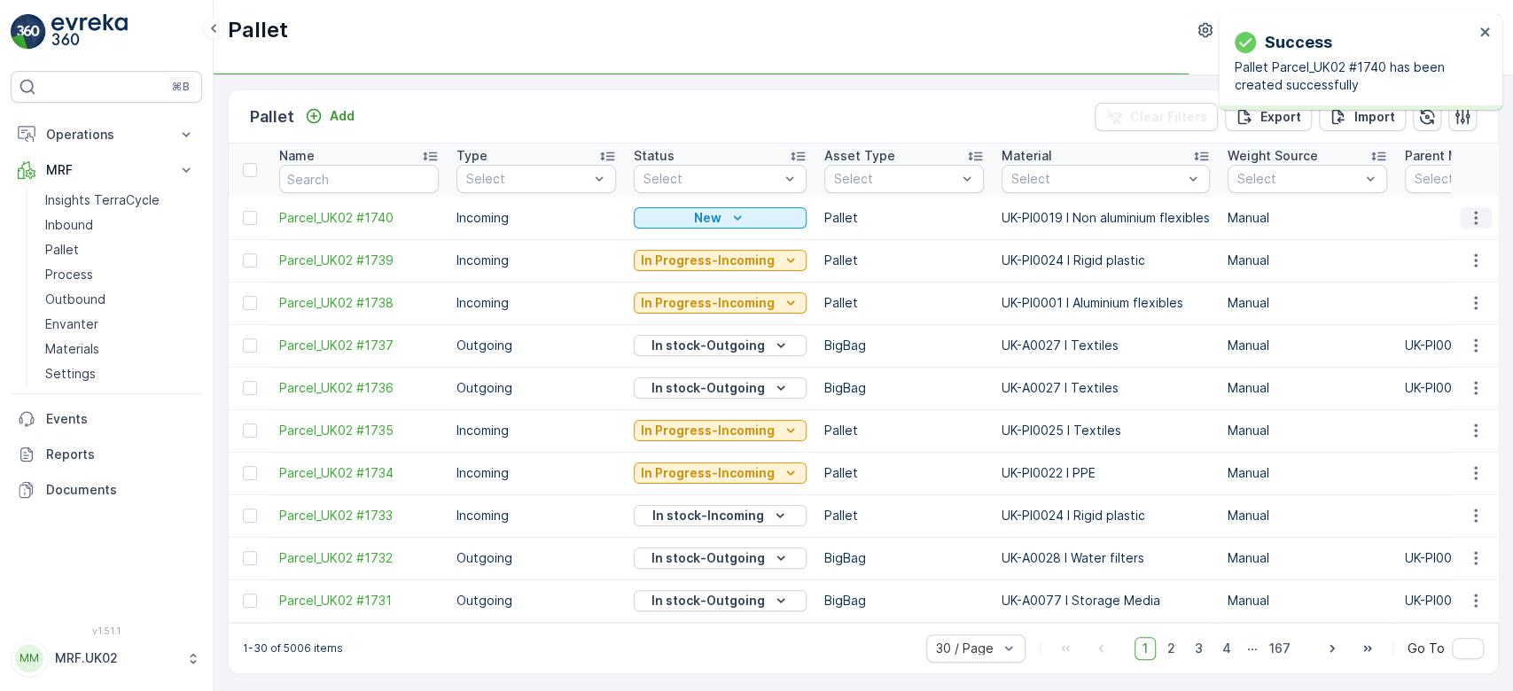
click at [1473, 222] on icon "button" at bounding box center [1476, 218] width 18 height 18
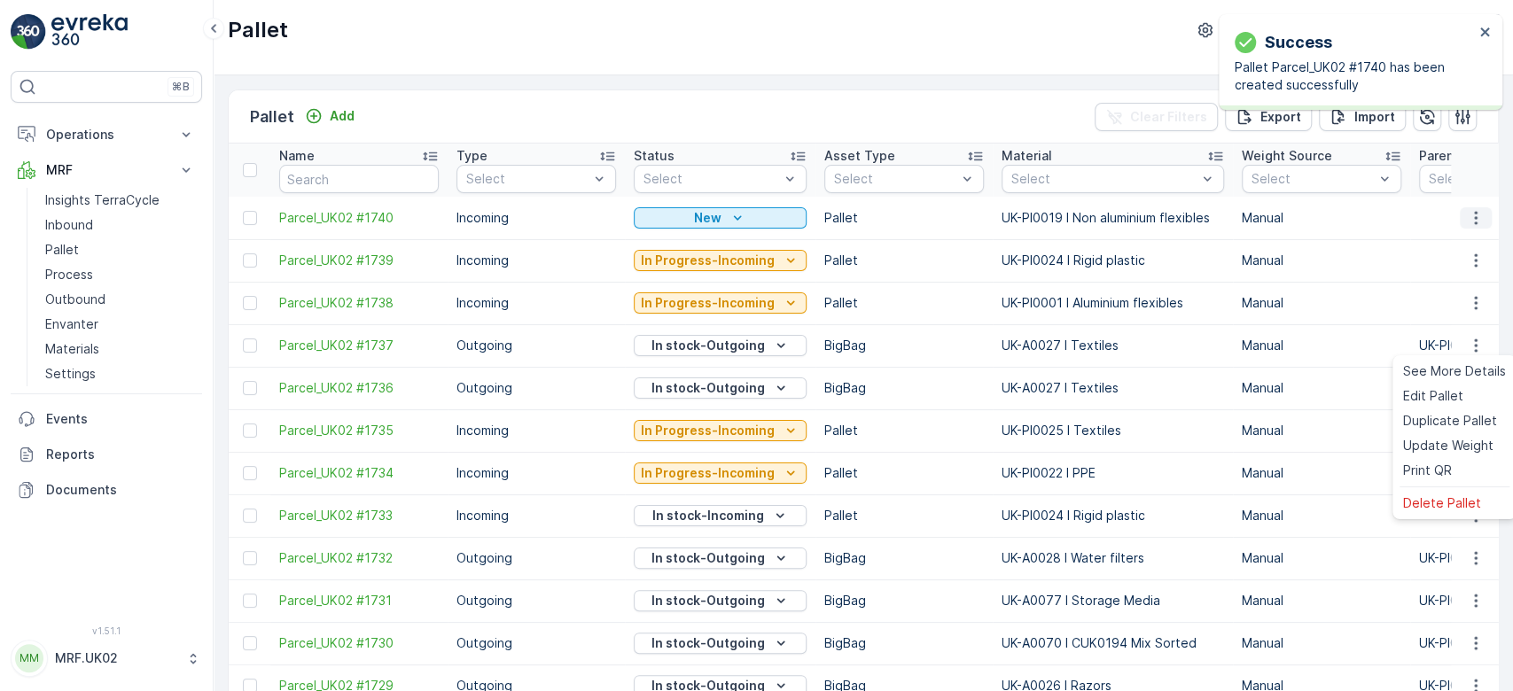
click at [1470, 216] on icon "button" at bounding box center [1476, 218] width 18 height 18
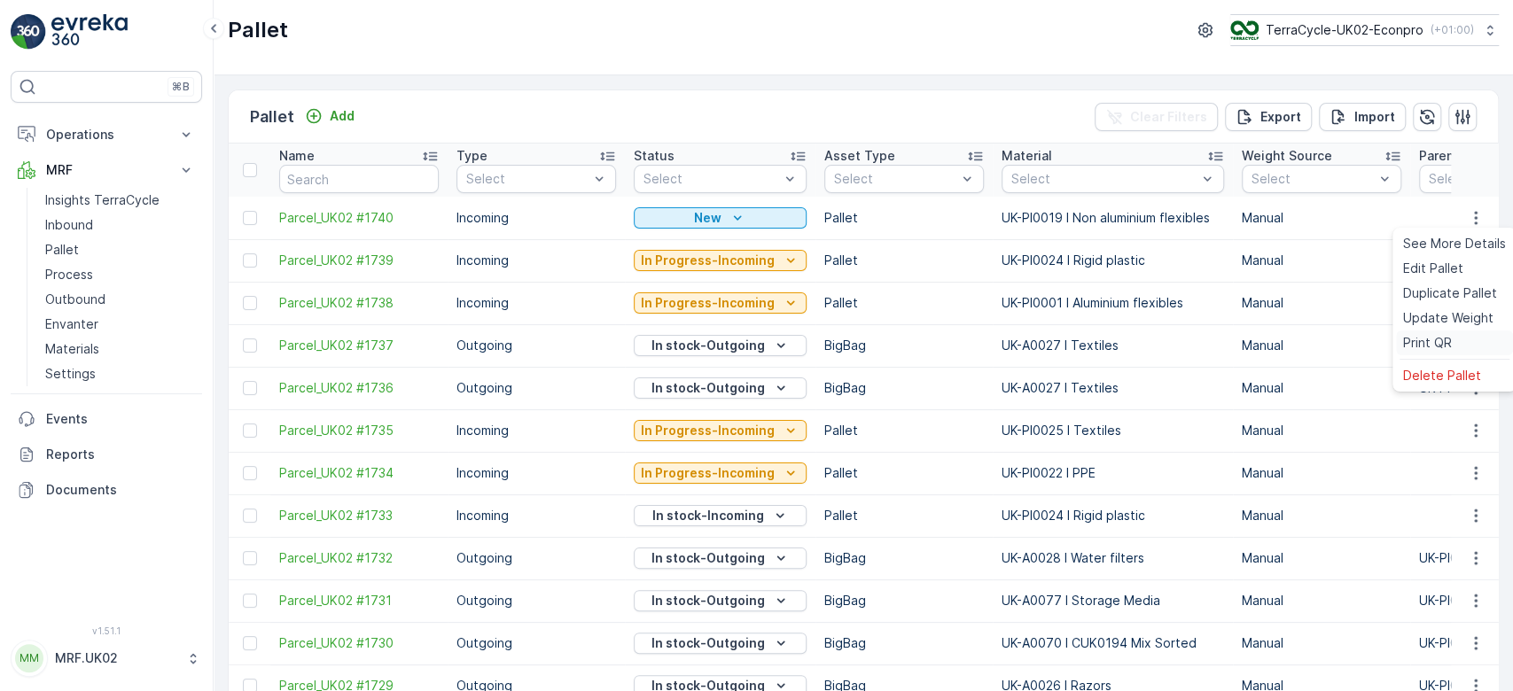
click at [1442, 332] on div "Print QR" at bounding box center [1454, 343] width 117 height 25
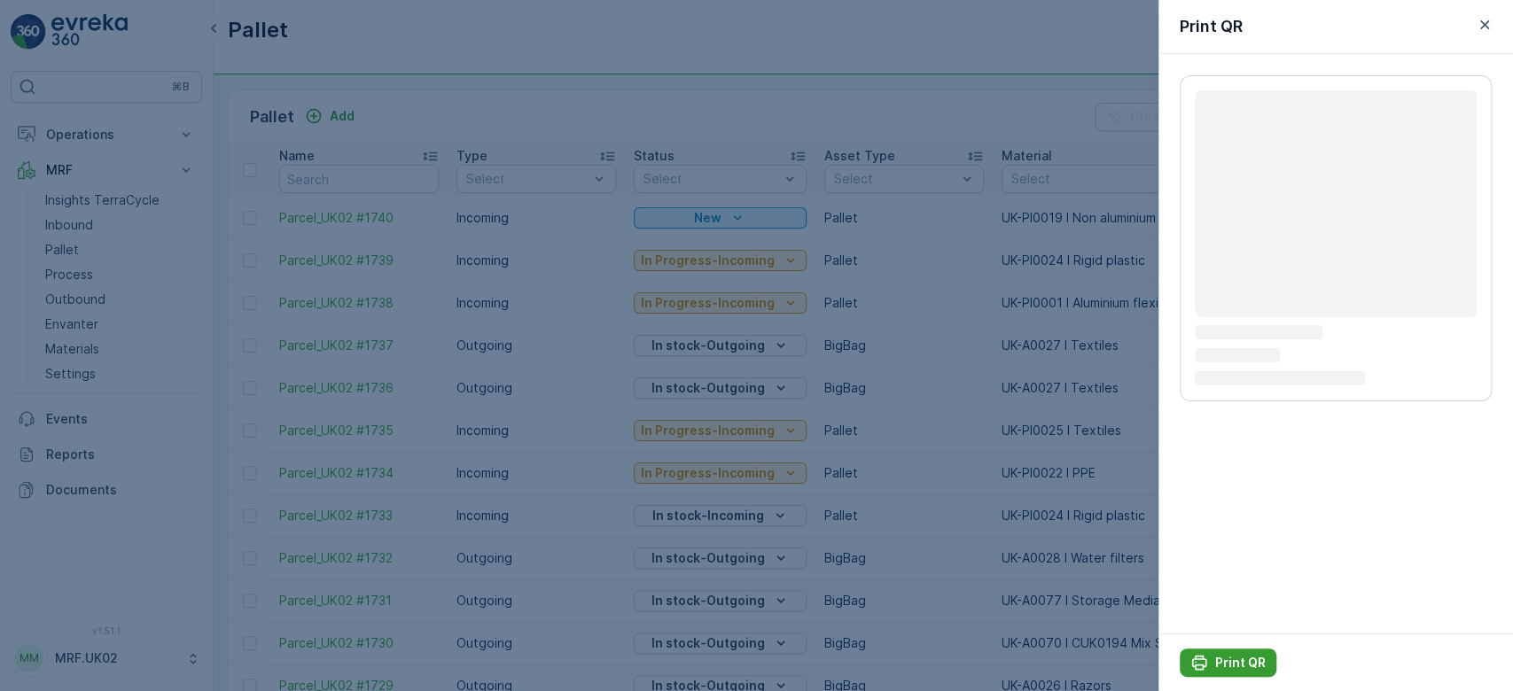
click at [1213, 662] on div "Print QR" at bounding box center [1227, 663] width 75 height 18
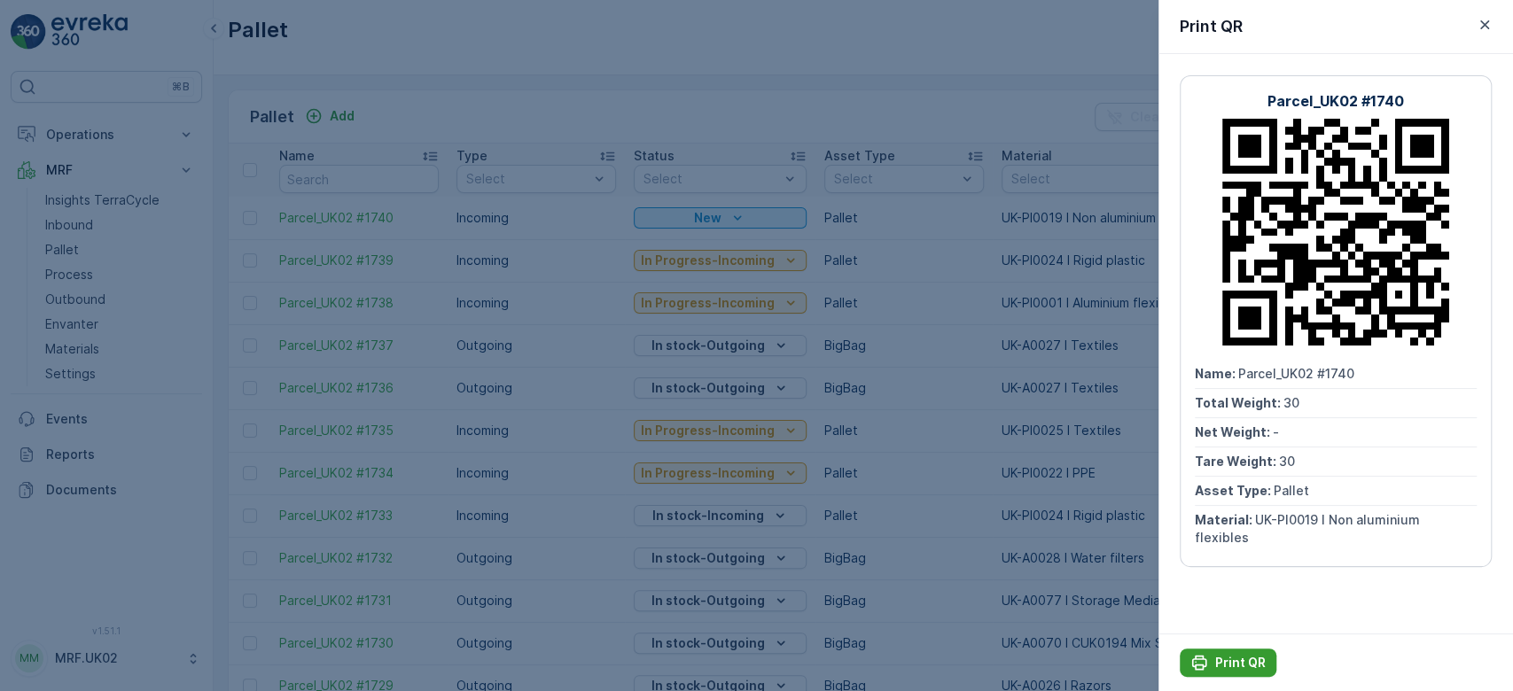
click at [1213, 662] on div "Print QR" at bounding box center [1227, 663] width 75 height 18
click at [85, 230] on div at bounding box center [756, 345] width 1513 height 691
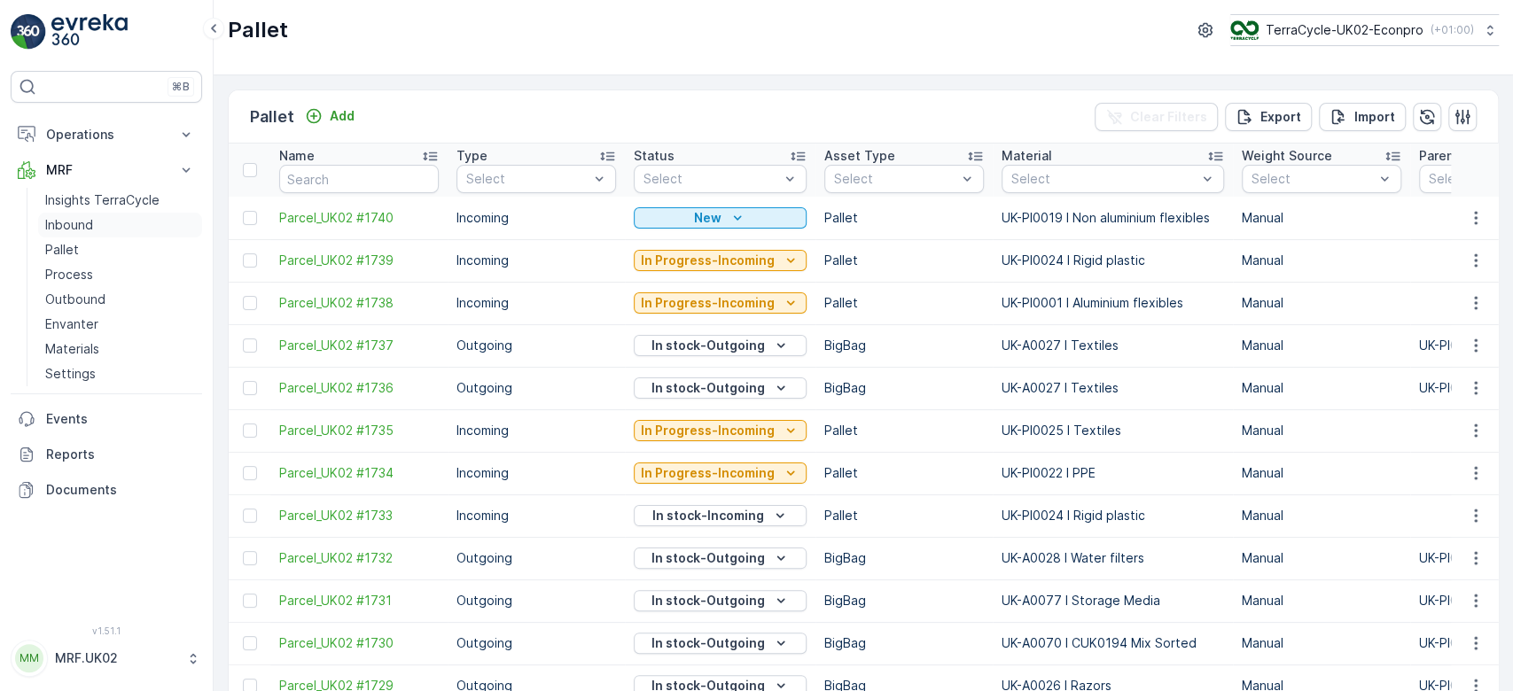
click at [85, 230] on p "Inbound" at bounding box center [69, 225] width 48 height 18
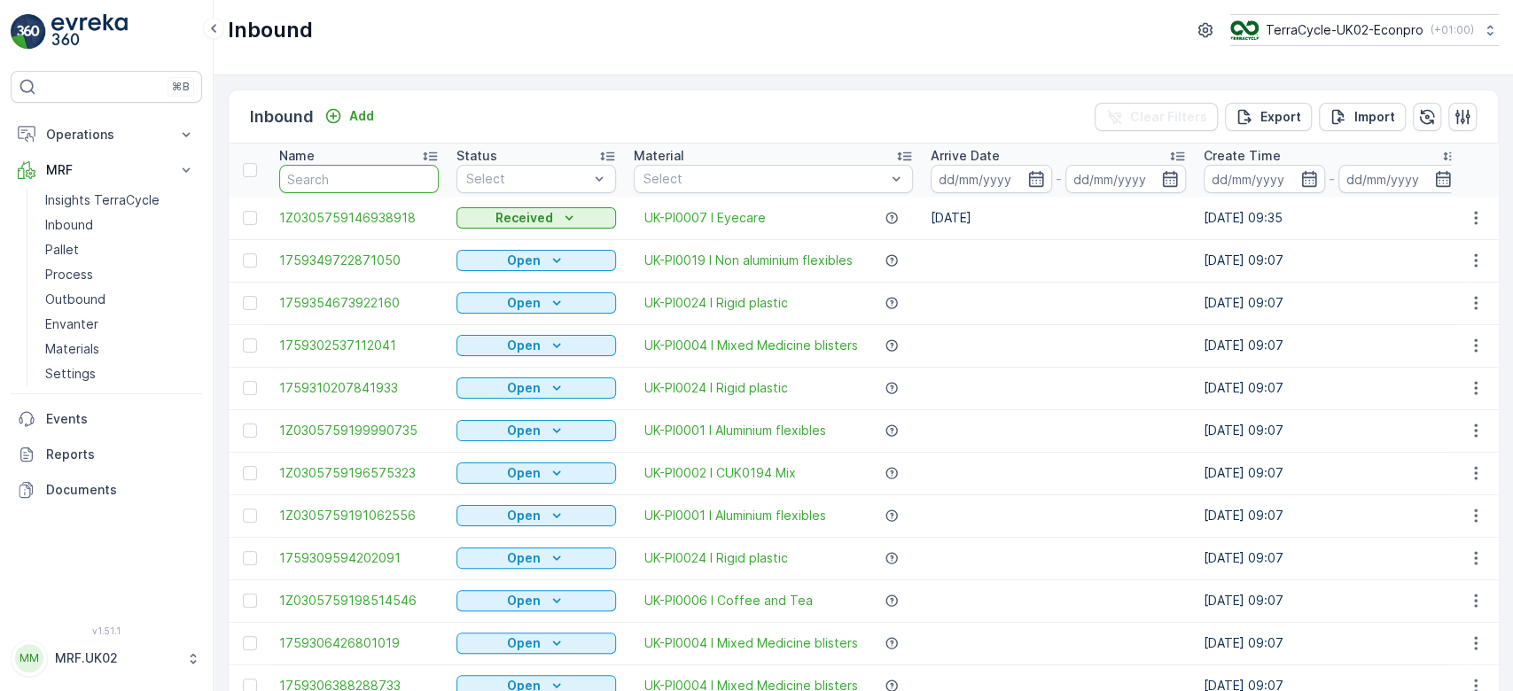
click at [352, 176] on input "text" at bounding box center [359, 179] width 160 height 28
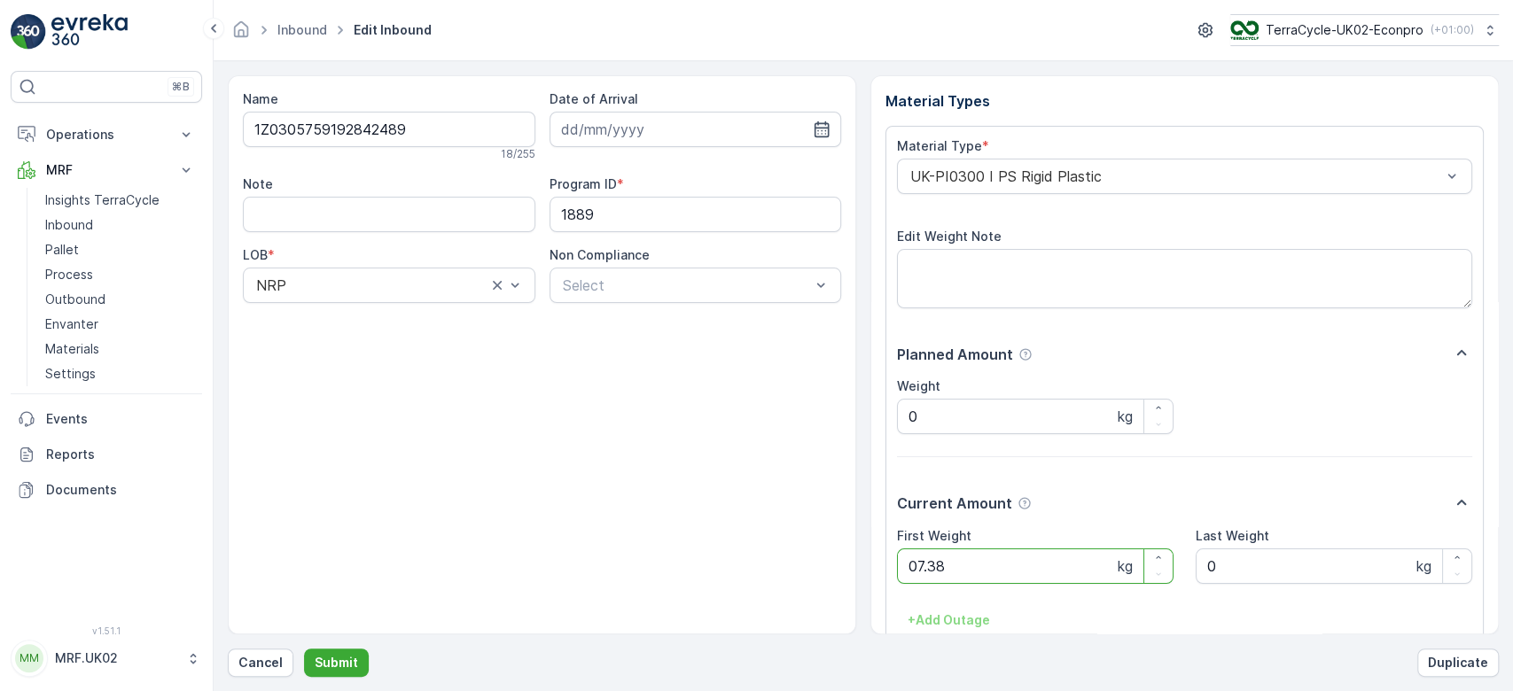
click at [304, 649] on button "Submit" at bounding box center [336, 663] width 65 height 28
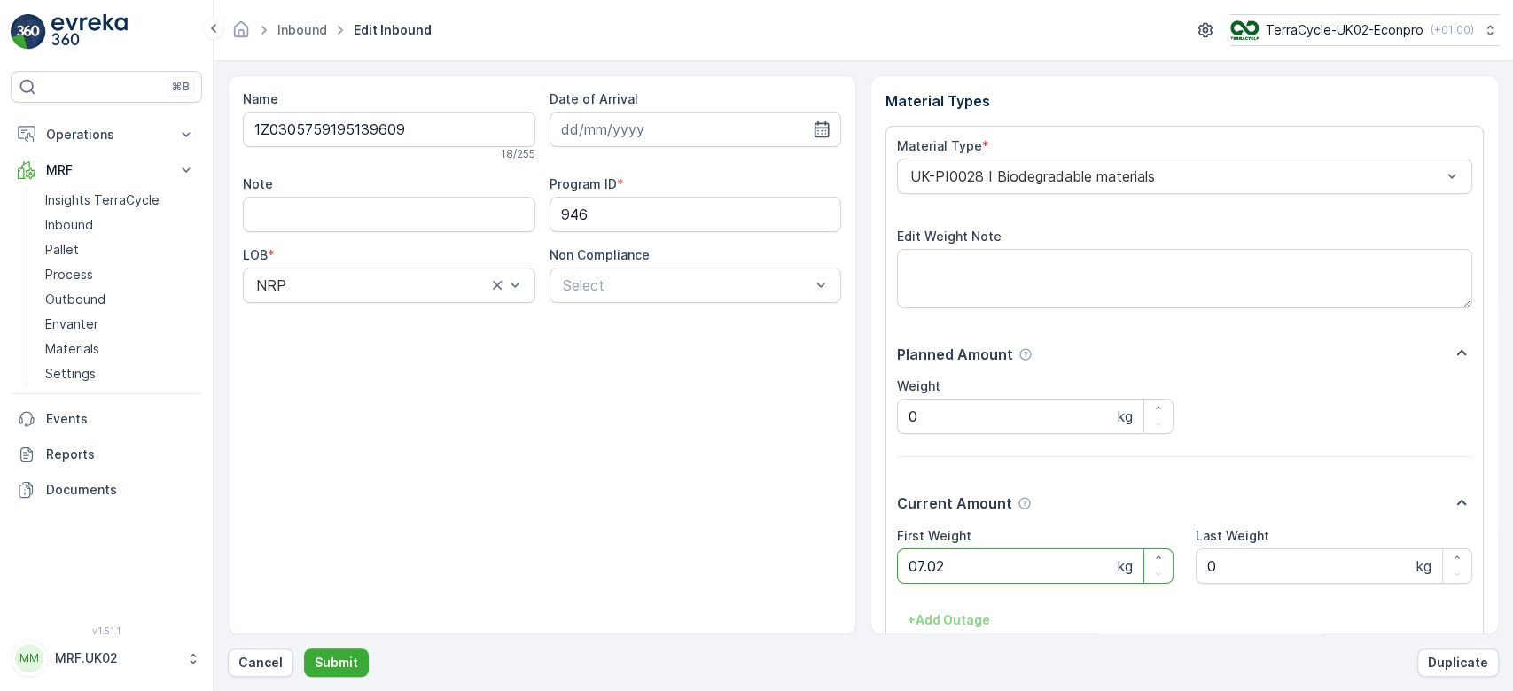
click at [304, 649] on button "Submit" at bounding box center [336, 663] width 65 height 28
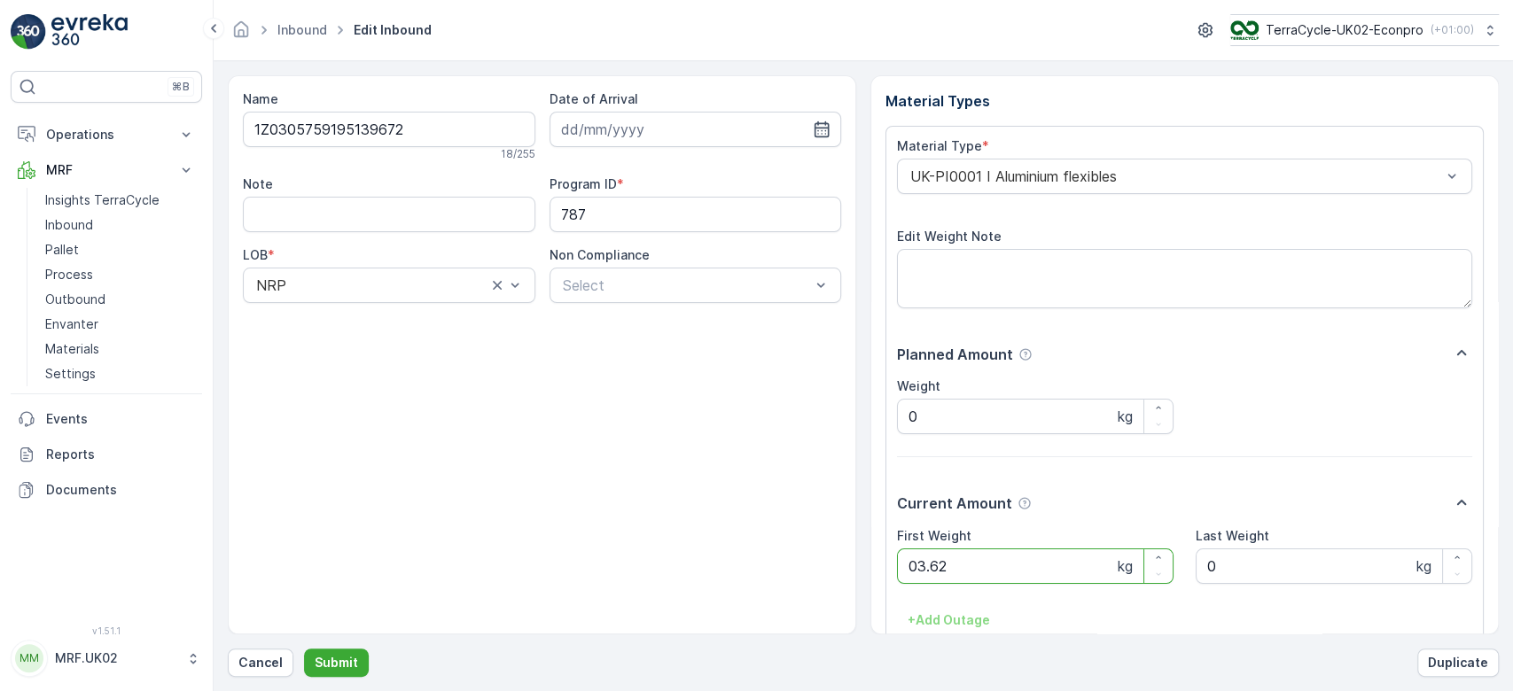
click at [304, 649] on button "Submit" at bounding box center [336, 663] width 65 height 28
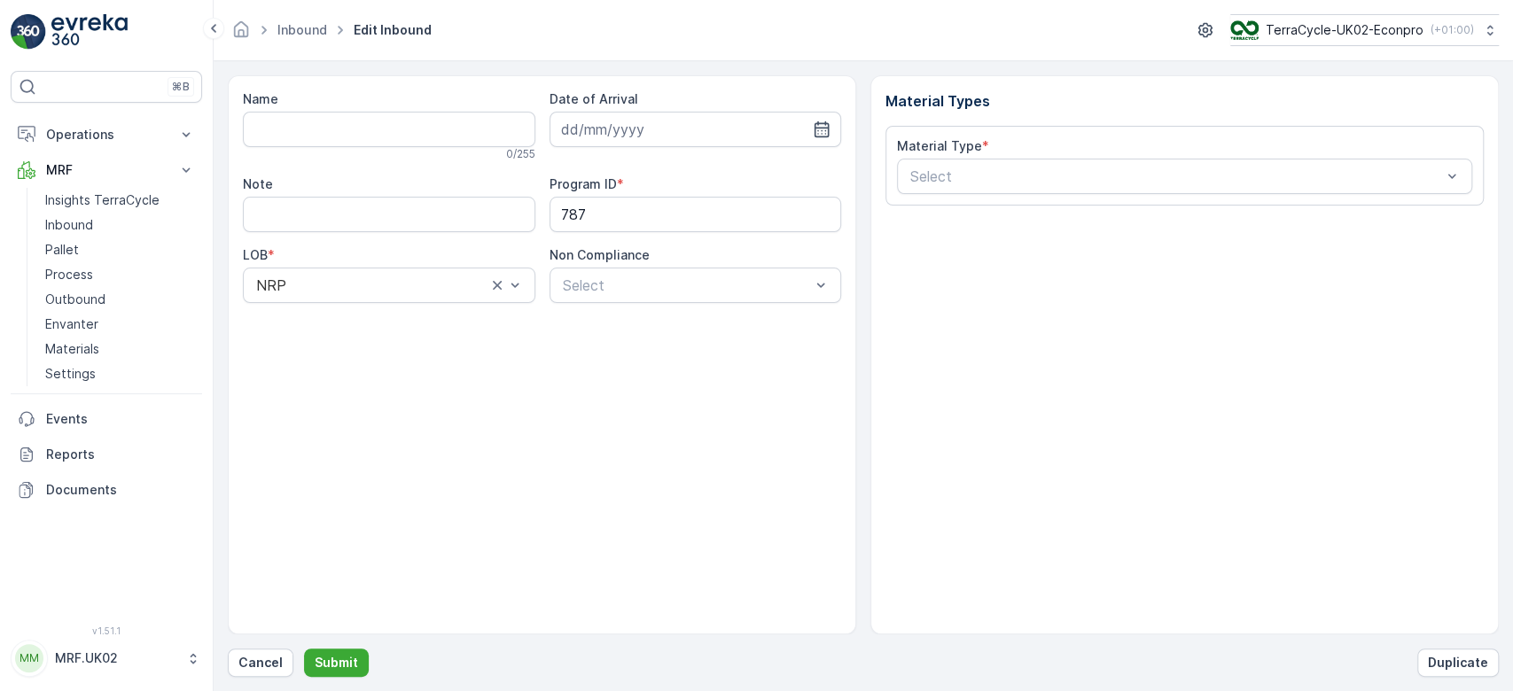
type input "1Z0305759196509412"
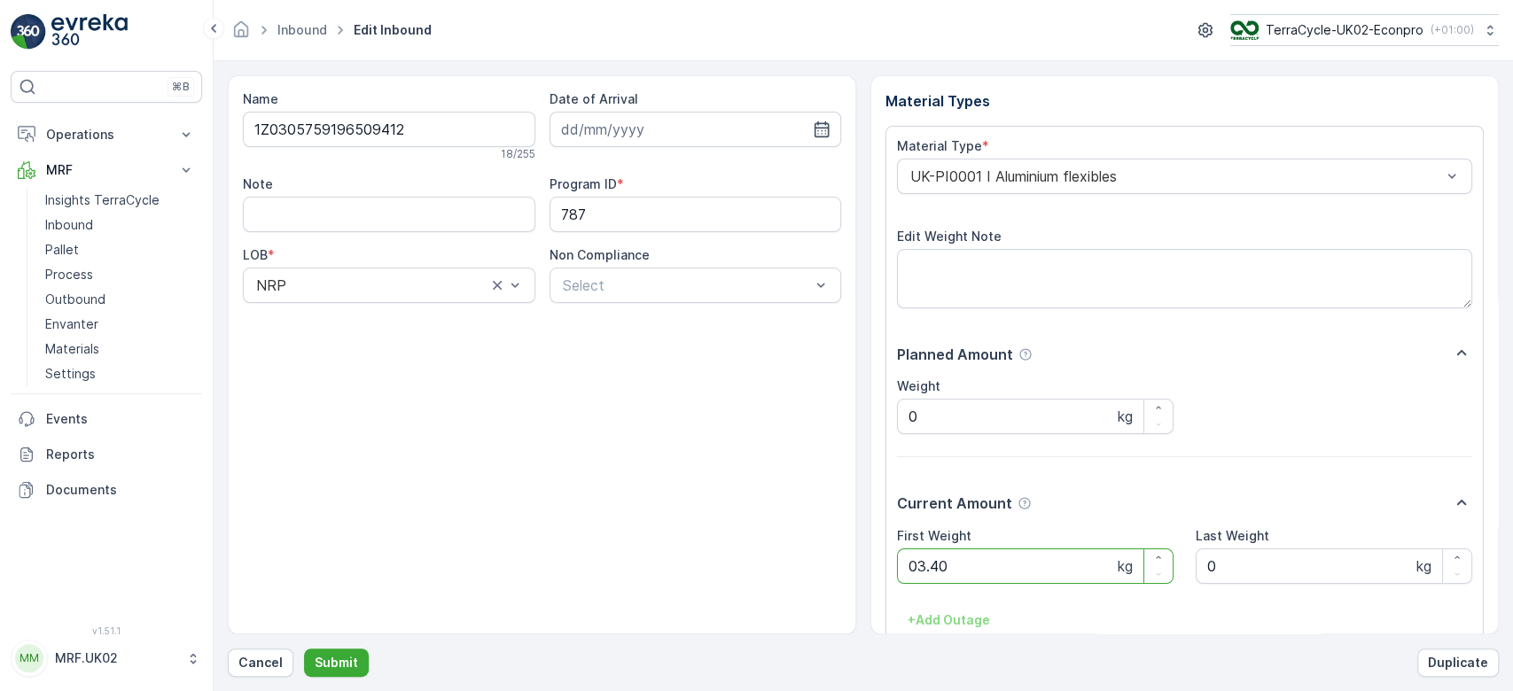
click at [304, 649] on button "Submit" at bounding box center [336, 663] width 65 height 28
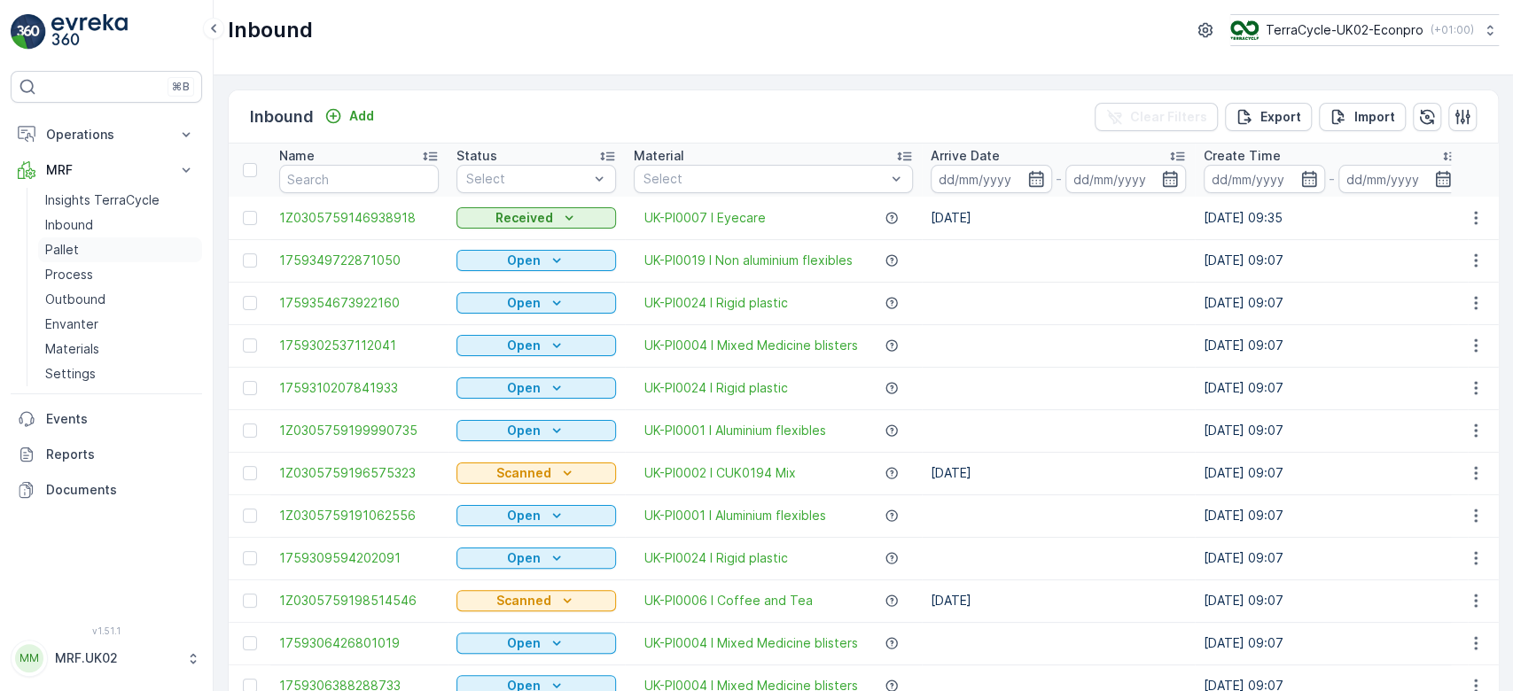
click at [78, 246] on link "Pallet" at bounding box center [120, 250] width 164 height 25
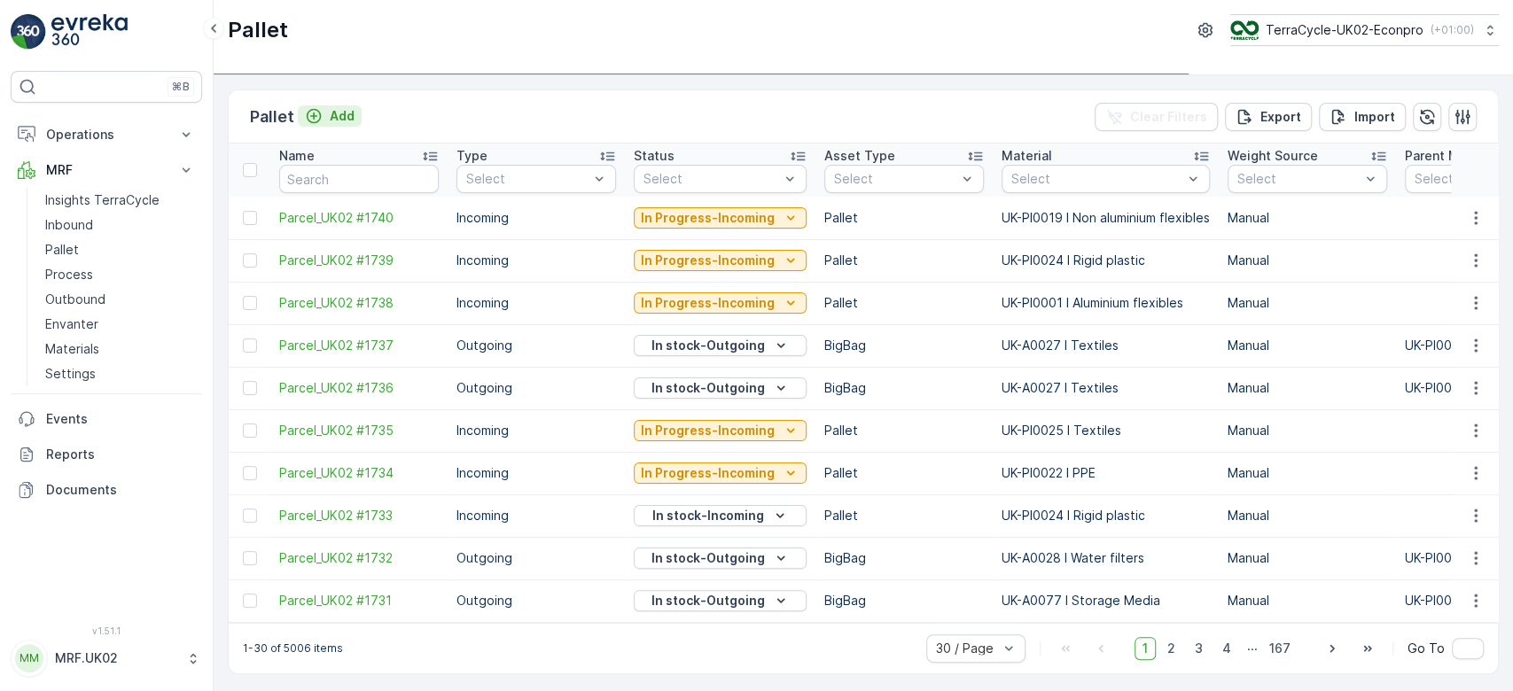
click at [351, 108] on p "Add" at bounding box center [342, 116] width 25 height 18
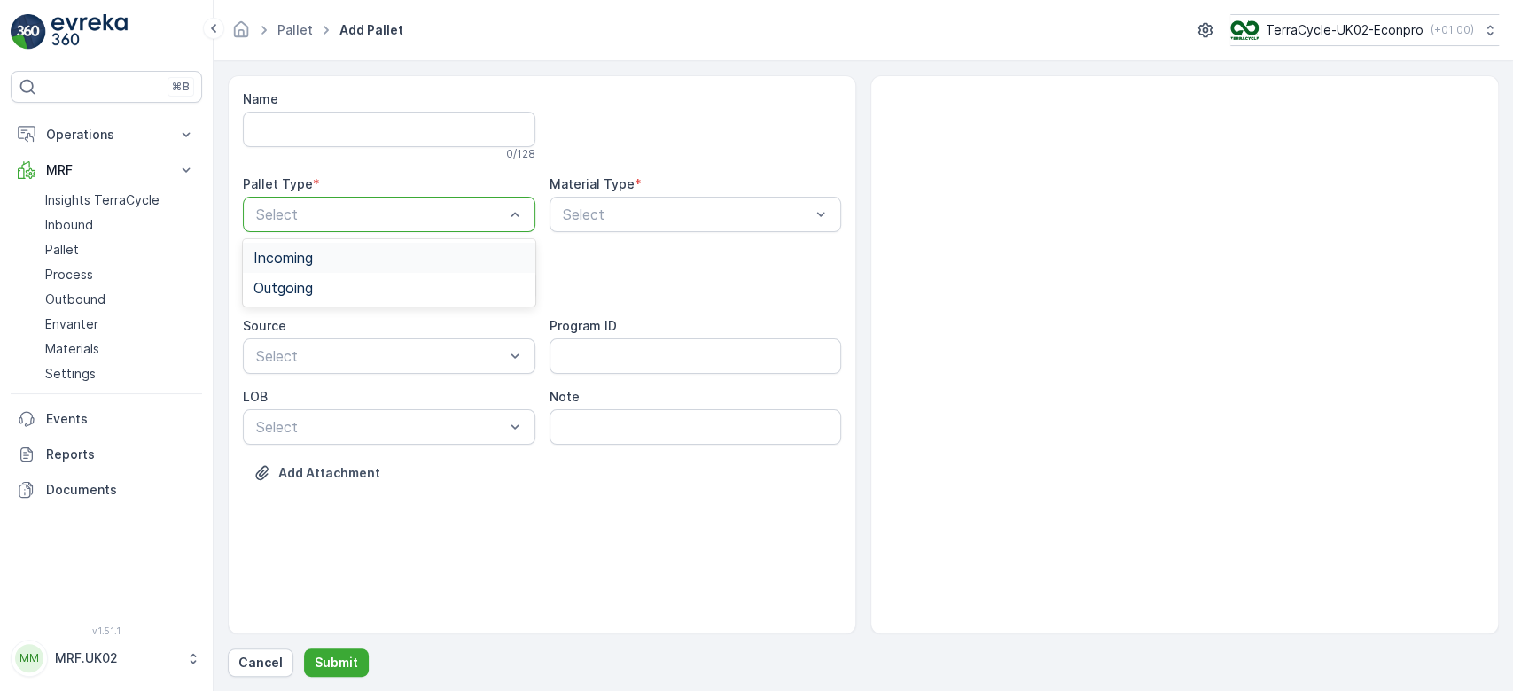
click at [308, 253] on span "Incoming" at bounding box center [283, 258] width 59 height 16
click at [305, 297] on div "Select" at bounding box center [389, 285] width 293 height 35
click at [296, 368] on div "Pallet" at bounding box center [389, 359] width 293 height 30
type input "o"
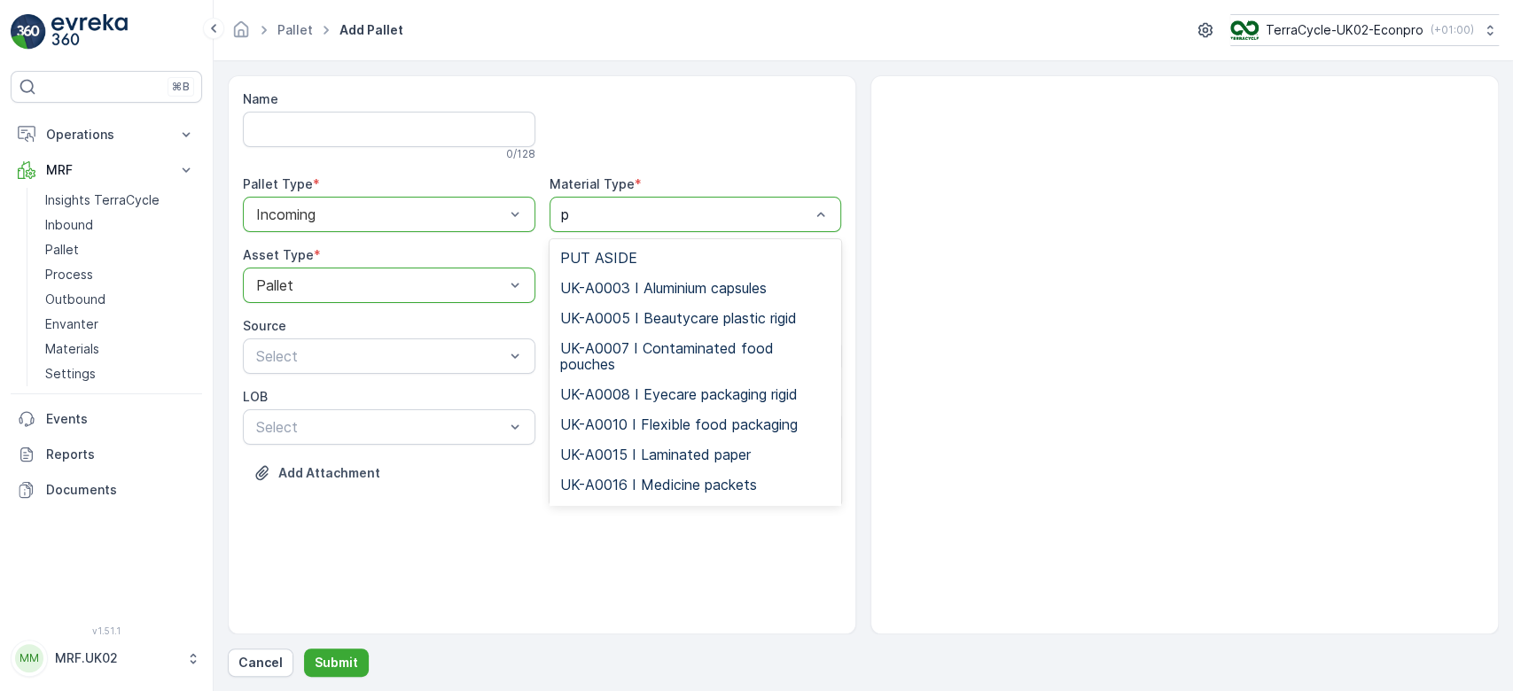
type input "ps"
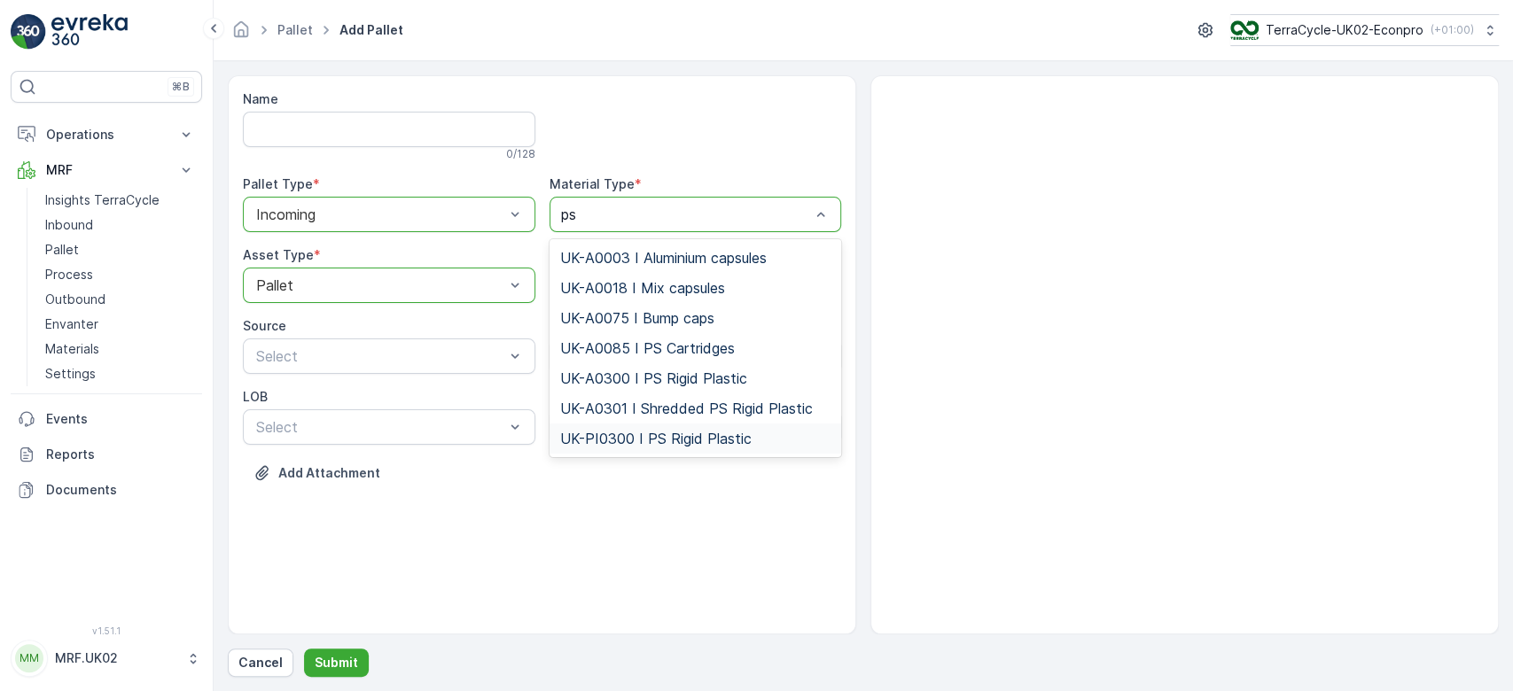
click at [675, 435] on span "UK-PI0300 I PS Rigid Plastic" at bounding box center [655, 439] width 191 height 16
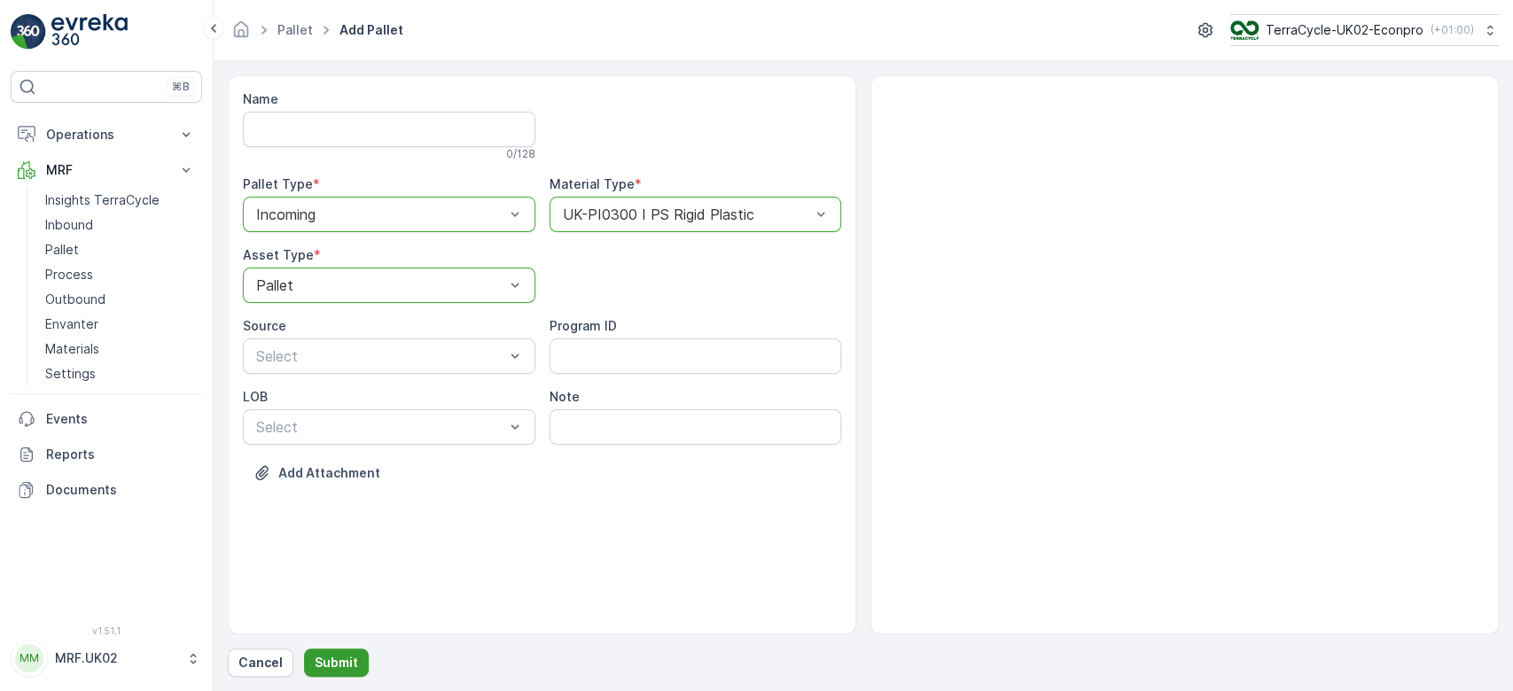
click at [345, 661] on p "Submit" at bounding box center [336, 663] width 43 height 18
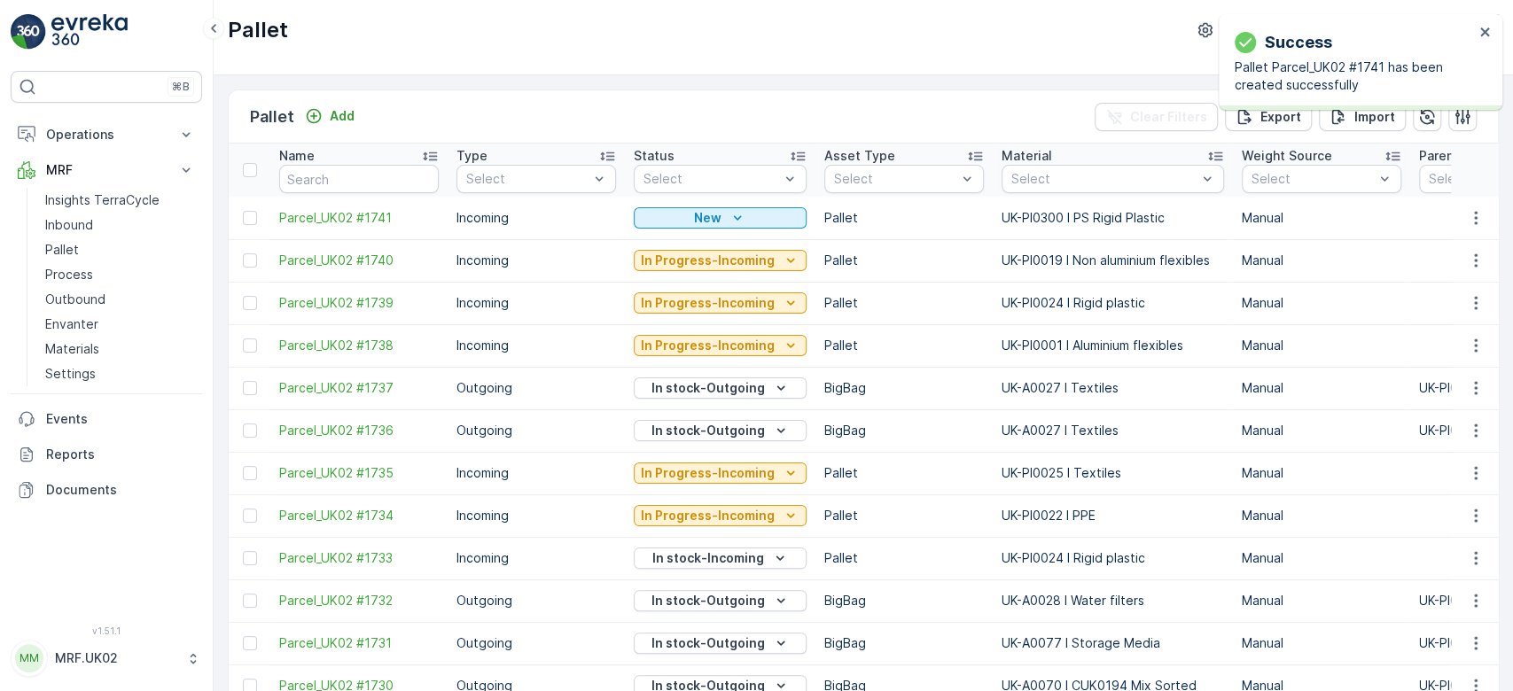
click at [1478, 216] on icon "button" at bounding box center [1476, 218] width 18 height 18
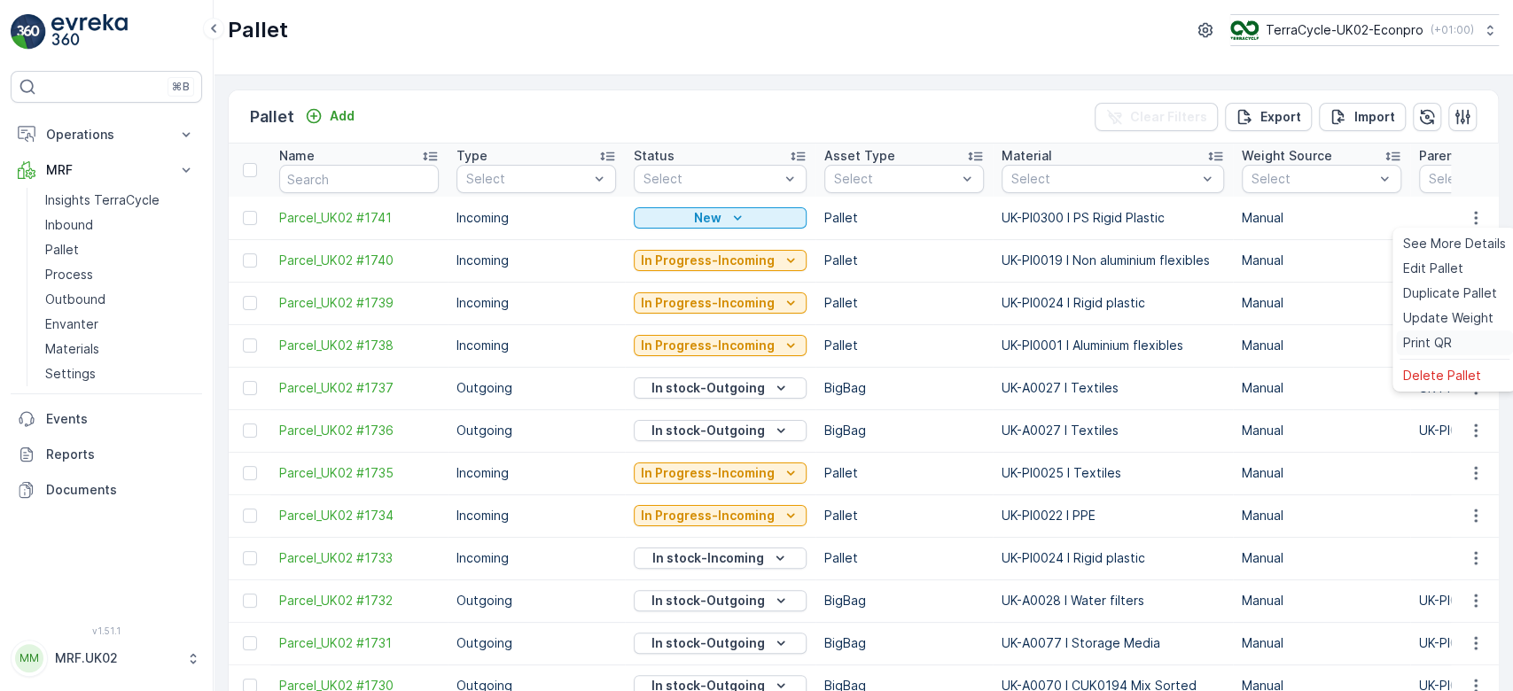
click at [1439, 331] on div "Print QR" at bounding box center [1454, 343] width 117 height 25
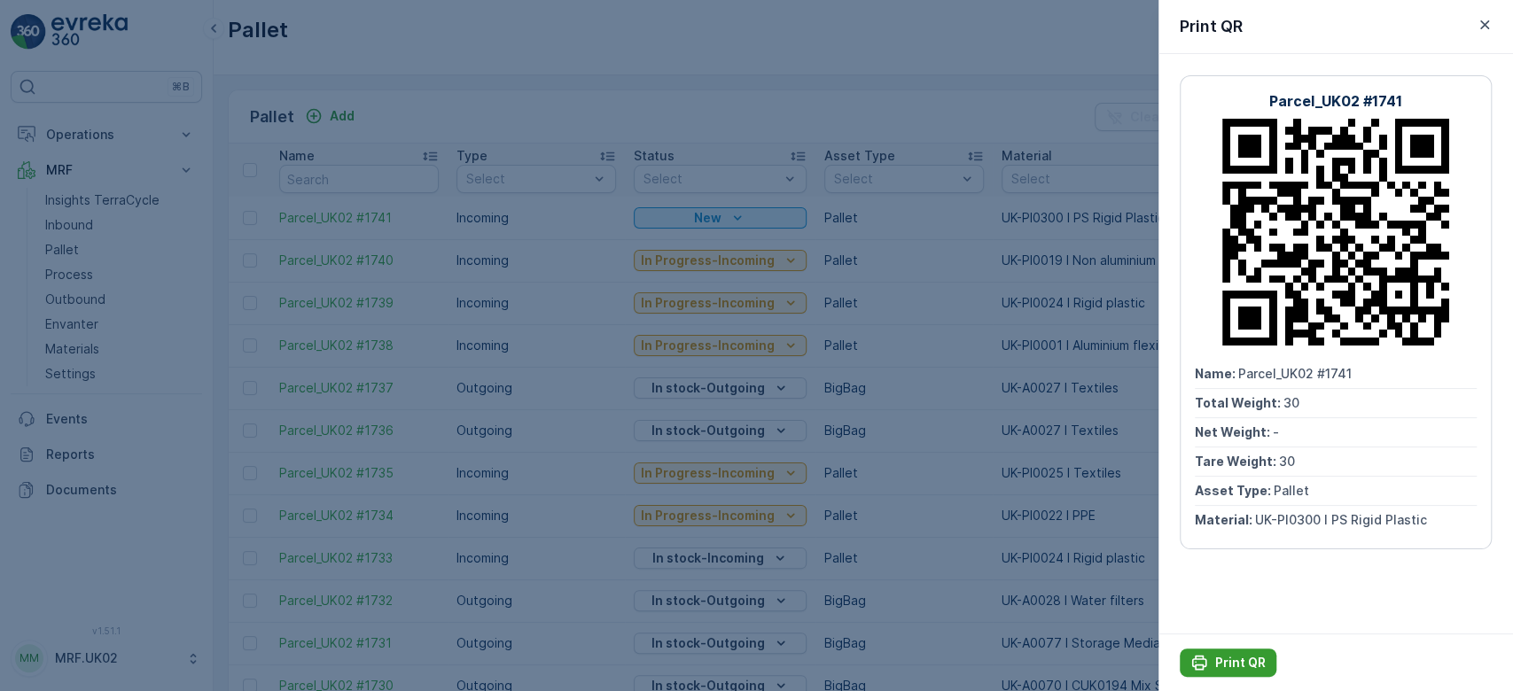
click at [1240, 665] on p "Print QR" at bounding box center [1240, 663] width 51 height 18
click at [296, 165] on div at bounding box center [756, 345] width 1513 height 691
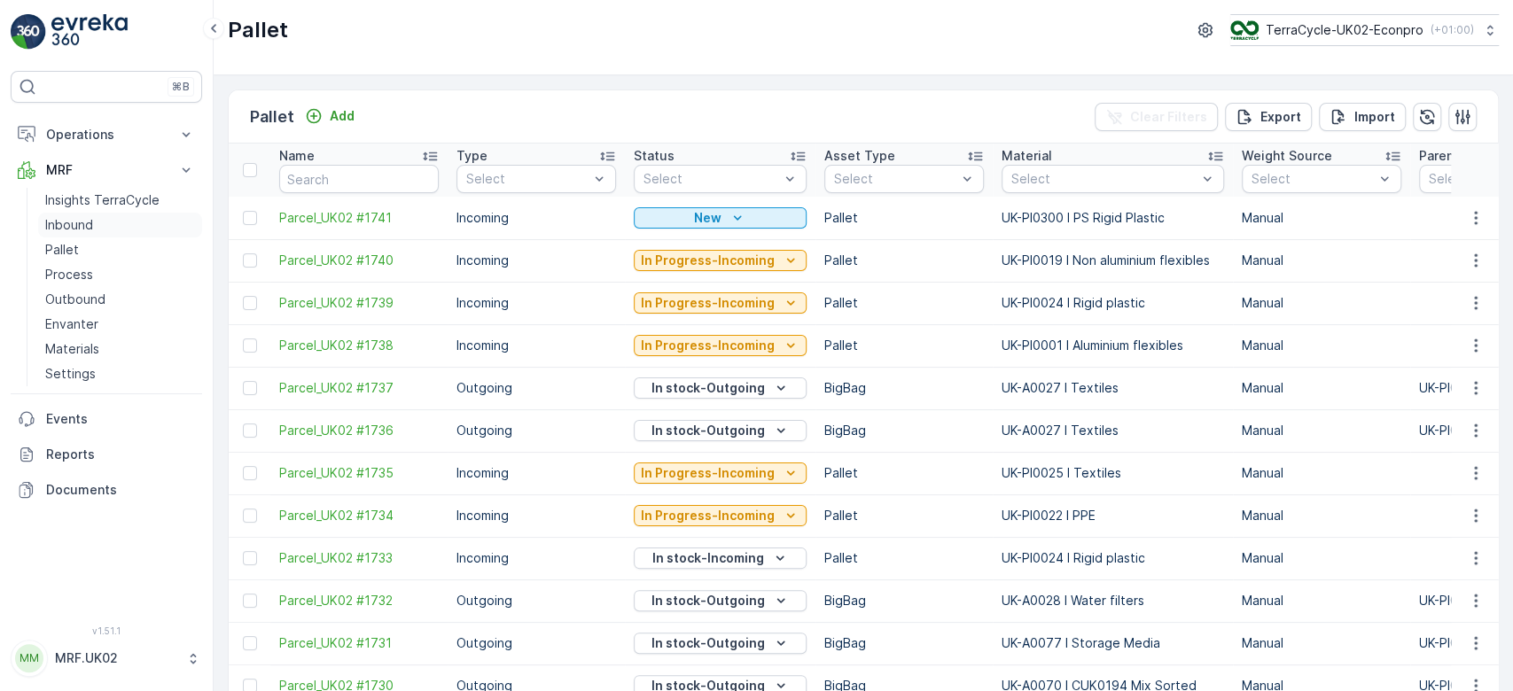
click at [73, 223] on p "Inbound" at bounding box center [69, 225] width 48 height 18
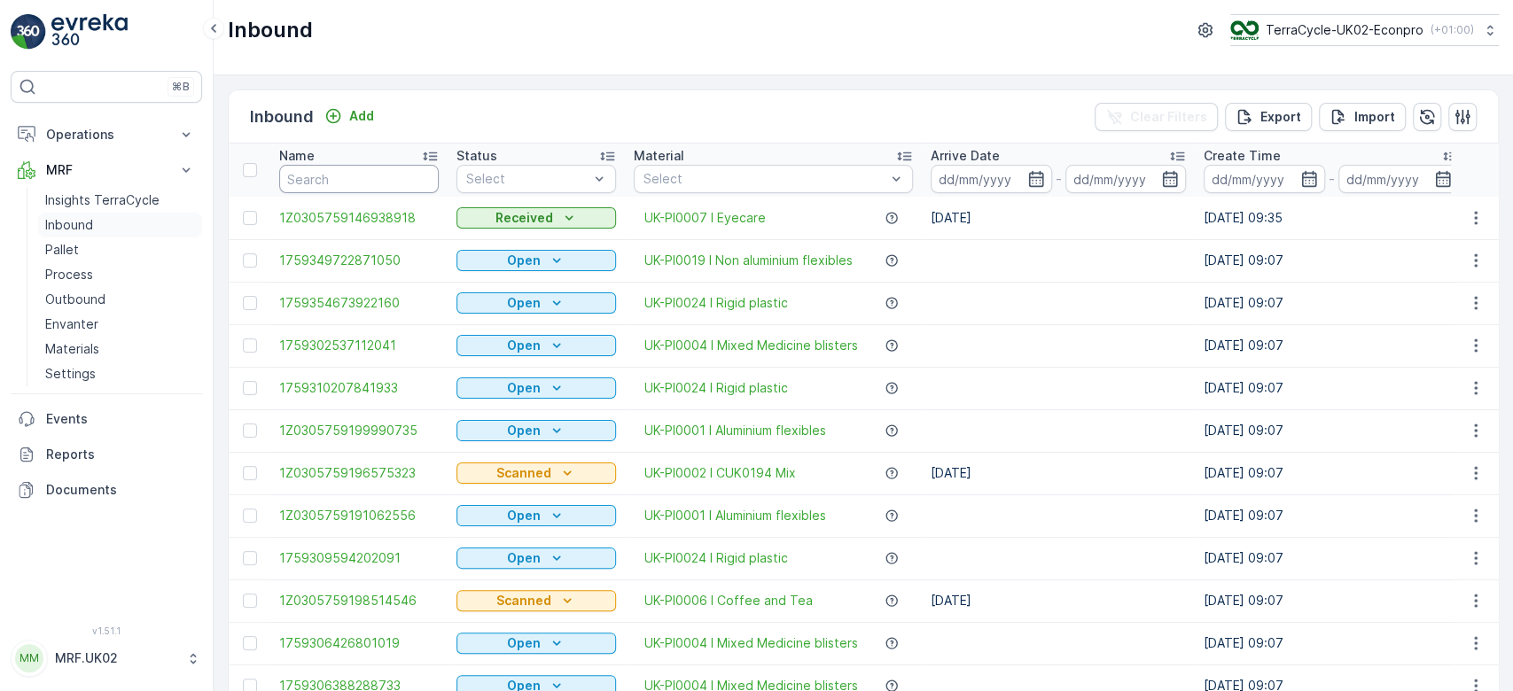
click at [321, 181] on input "text" at bounding box center [359, 179] width 160 height 28
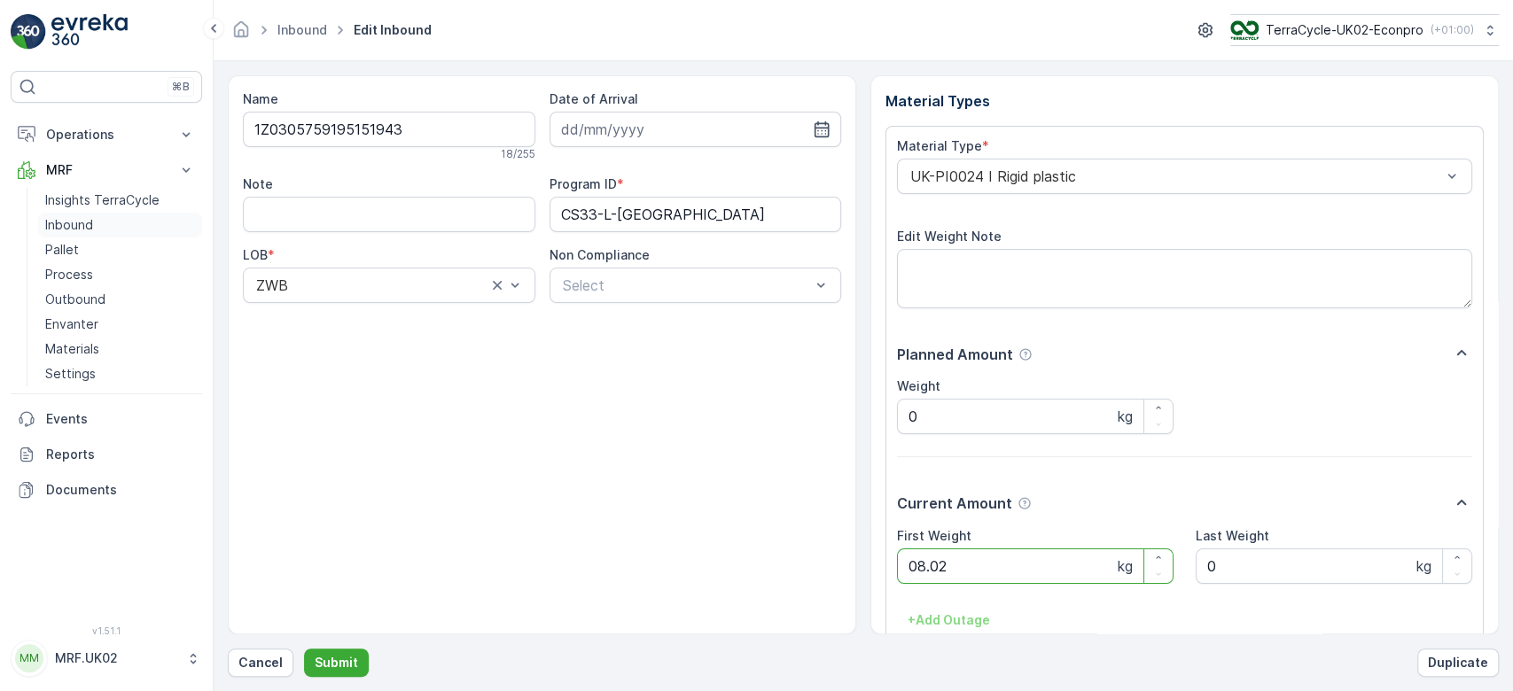
click at [304, 649] on button "Submit" at bounding box center [336, 663] width 65 height 28
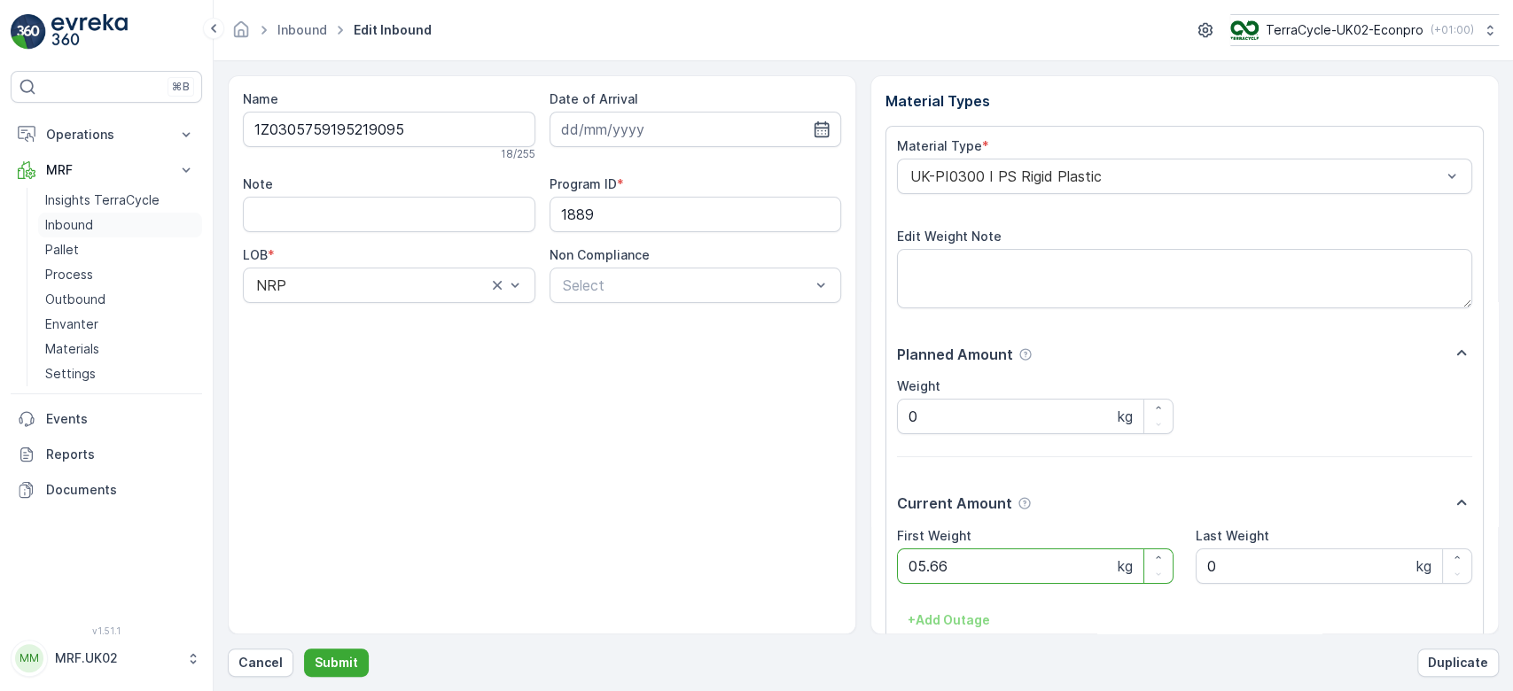
click at [304, 649] on button "Submit" at bounding box center [336, 663] width 65 height 28
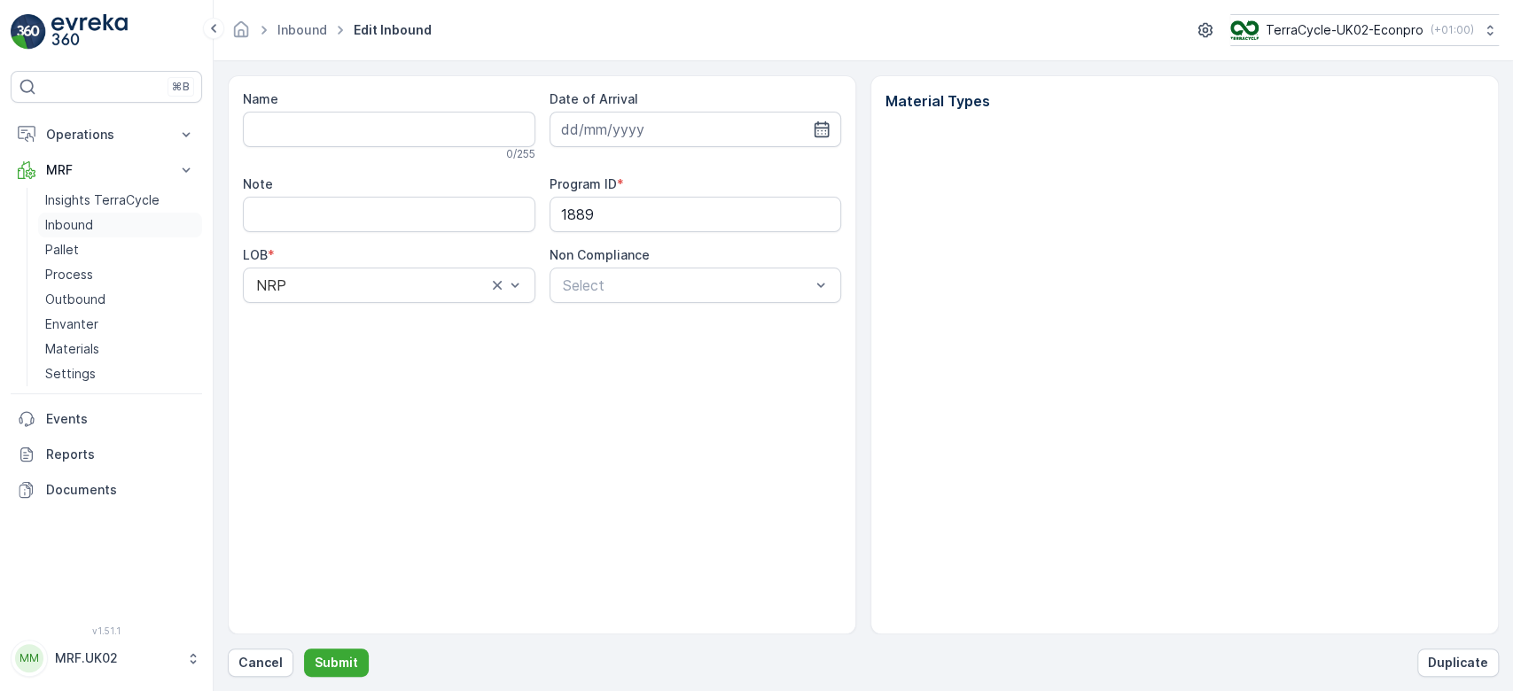
type input "1Z0305759195219095"
type input "[DATE]"
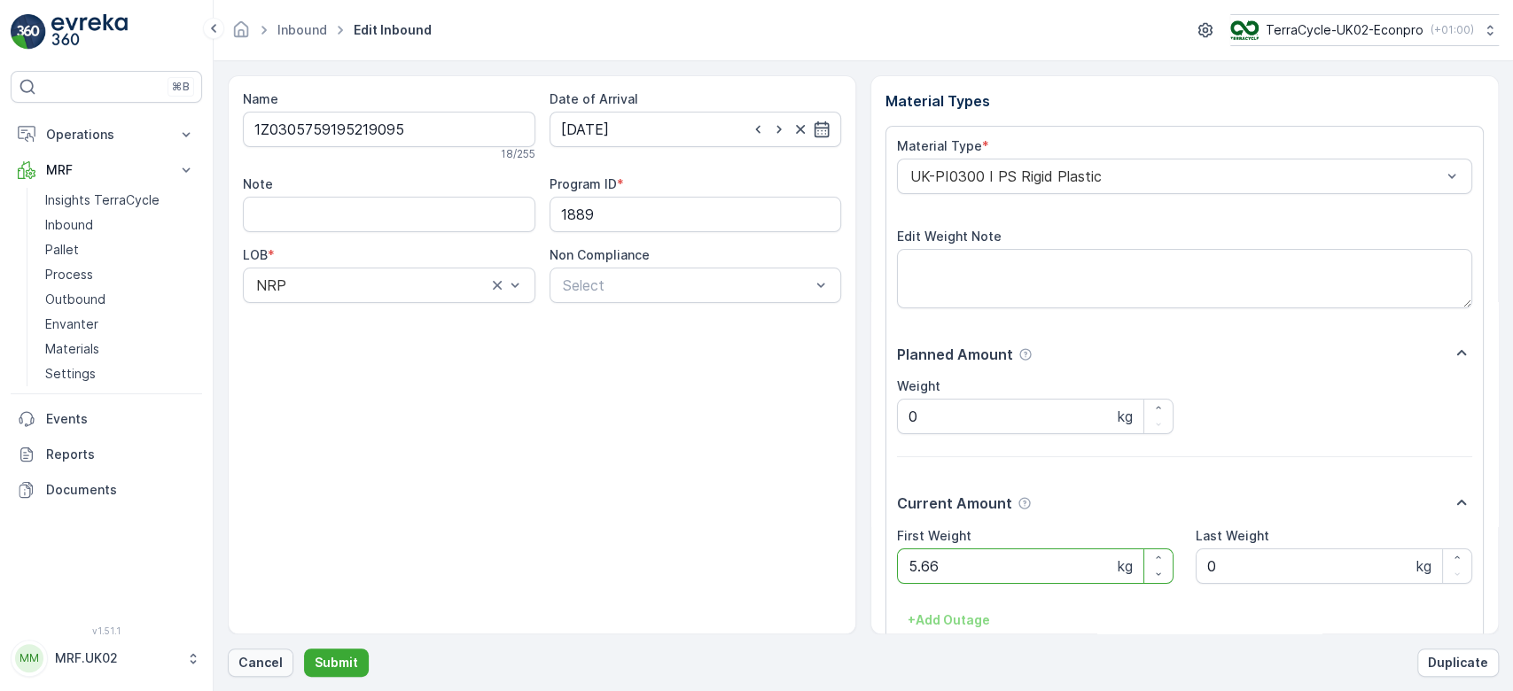
click at [268, 668] on p "Cancel" at bounding box center [260, 663] width 44 height 18
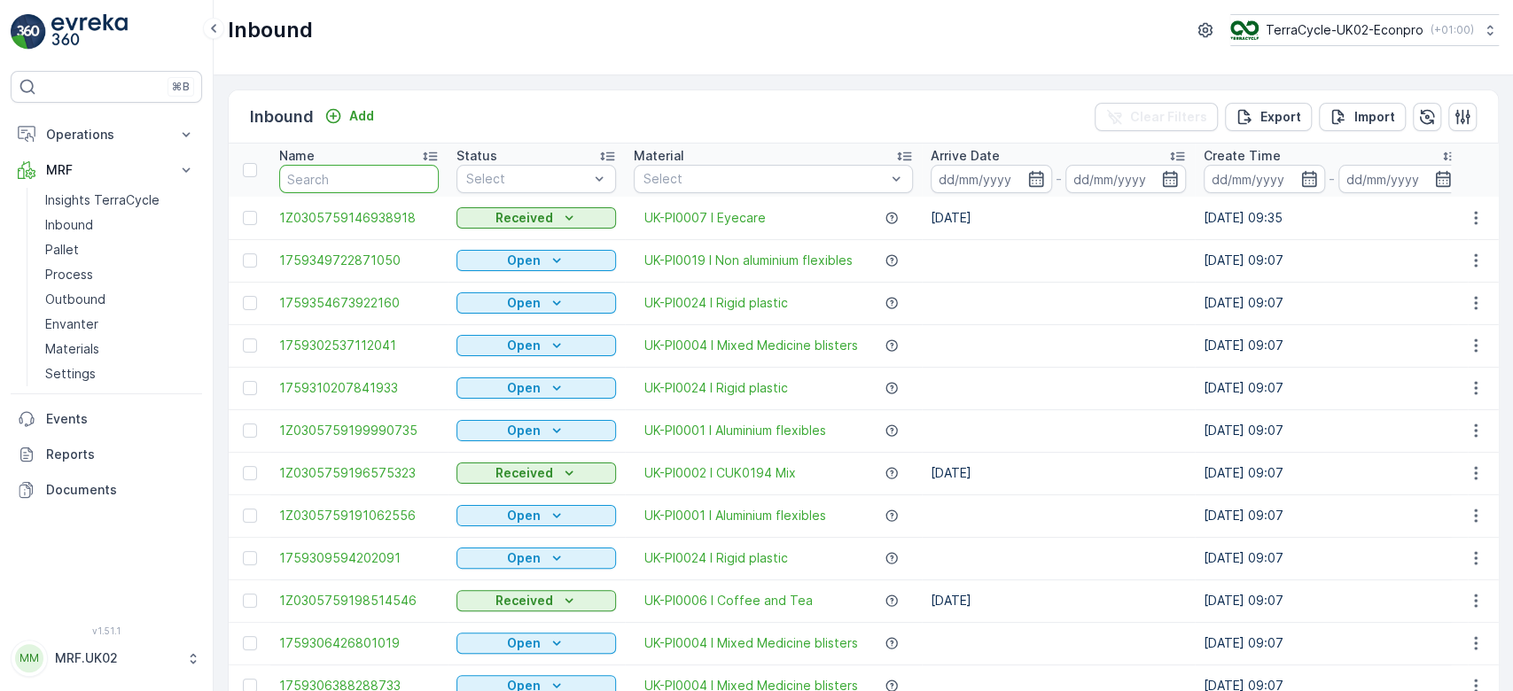
click at [372, 183] on input "text" at bounding box center [359, 179] width 160 height 28
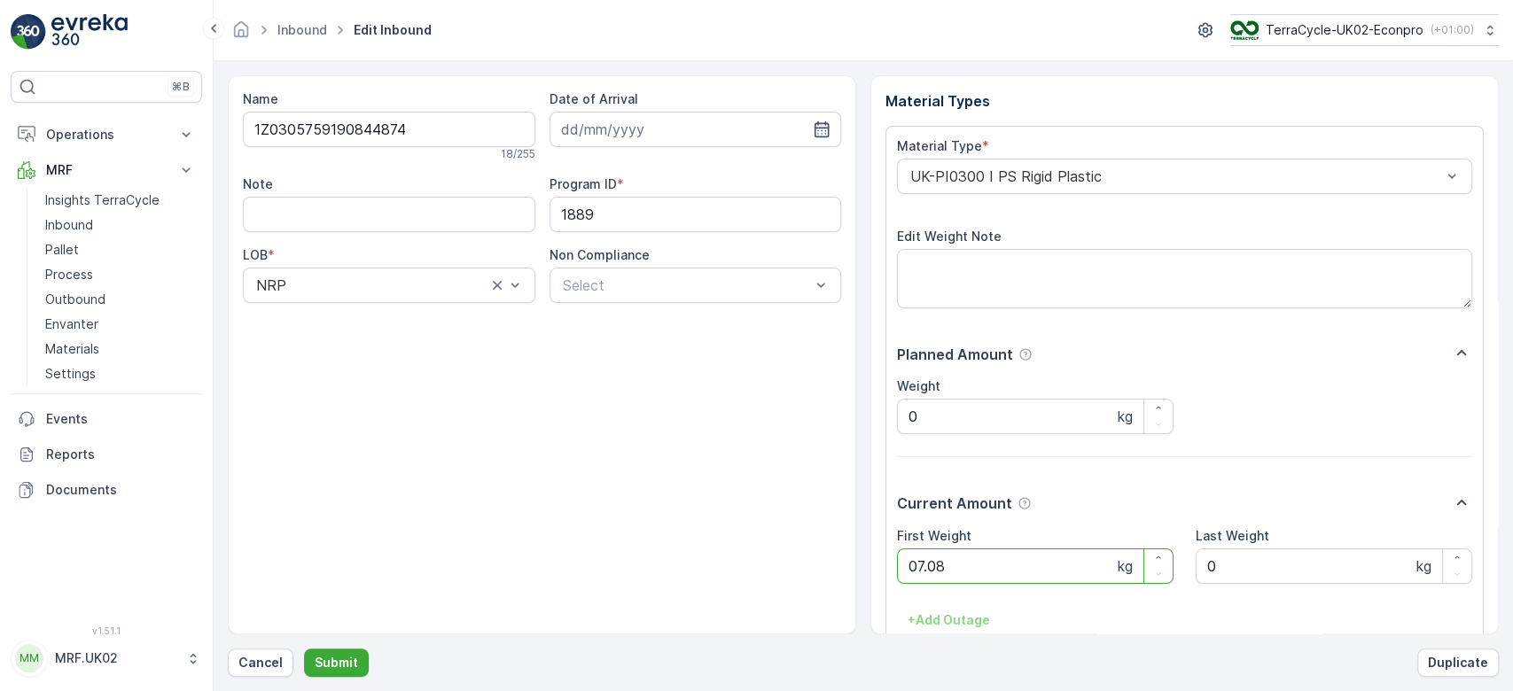
click at [304, 649] on button "Submit" at bounding box center [336, 663] width 65 height 28
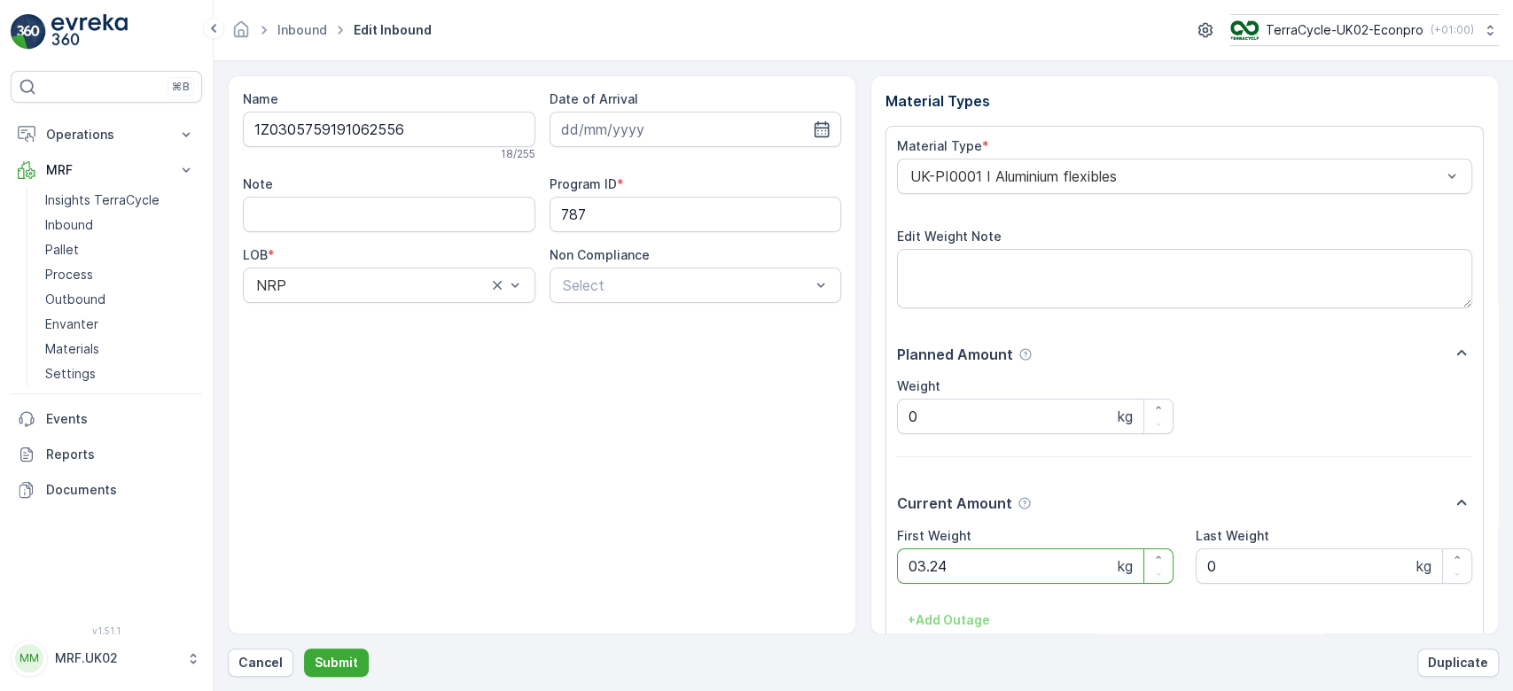
click at [304, 649] on button "Submit" at bounding box center [336, 663] width 65 height 28
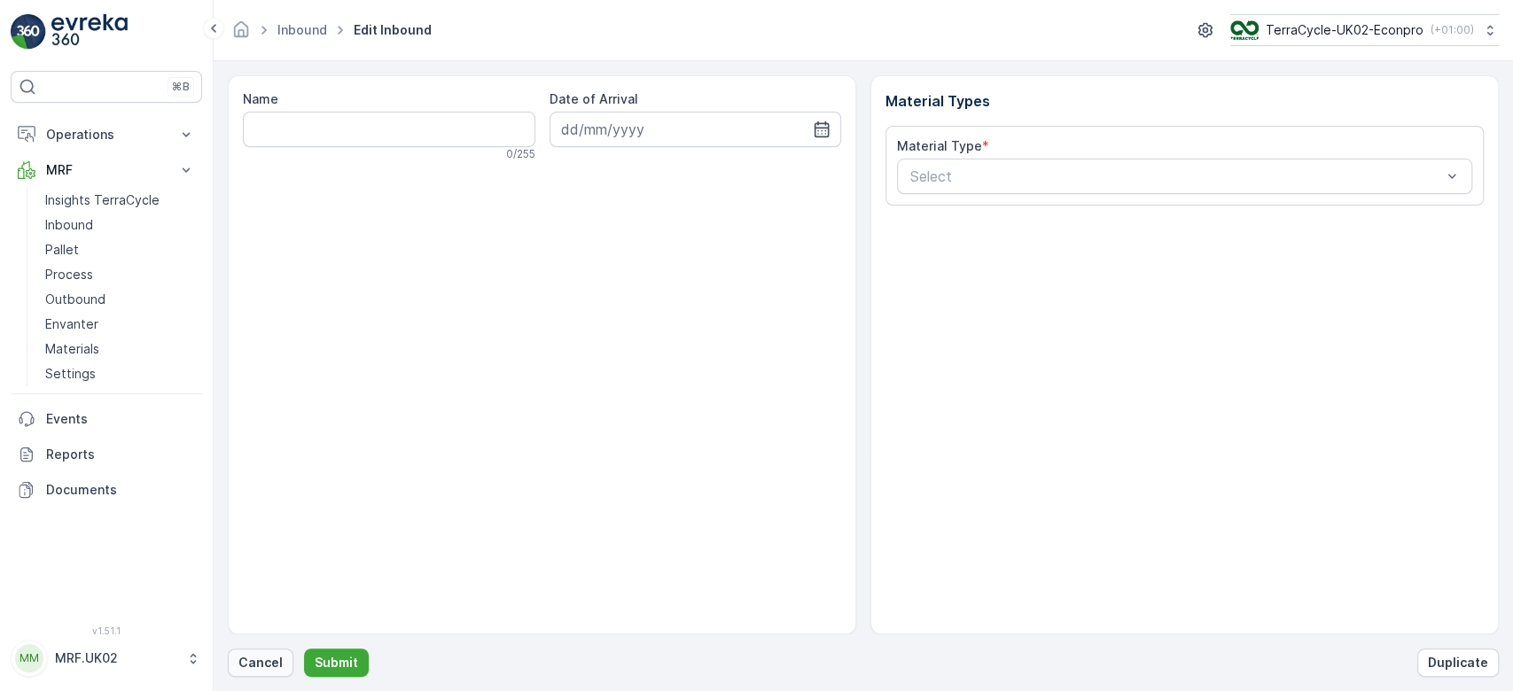
click at [276, 657] on p "Cancel" at bounding box center [260, 663] width 44 height 18
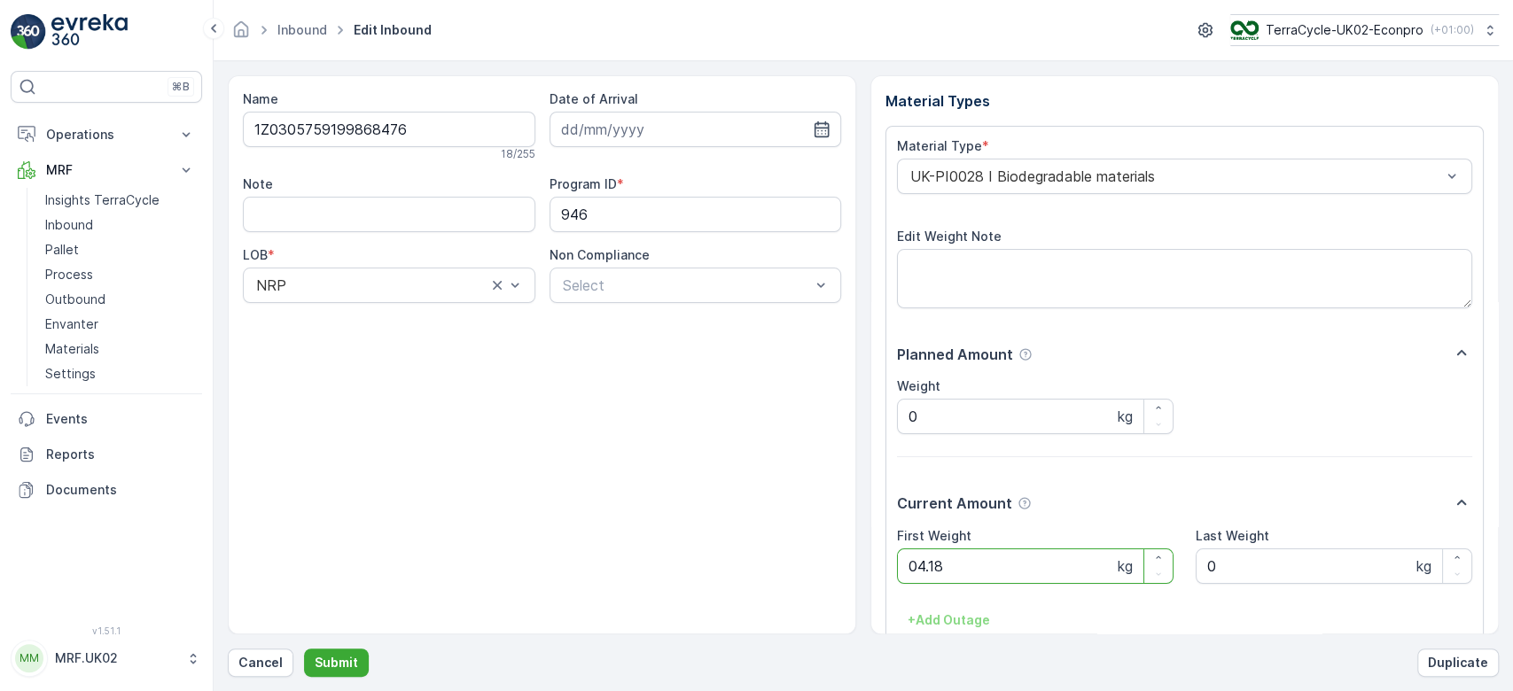
click at [304, 649] on button "Submit" at bounding box center [336, 663] width 65 height 28
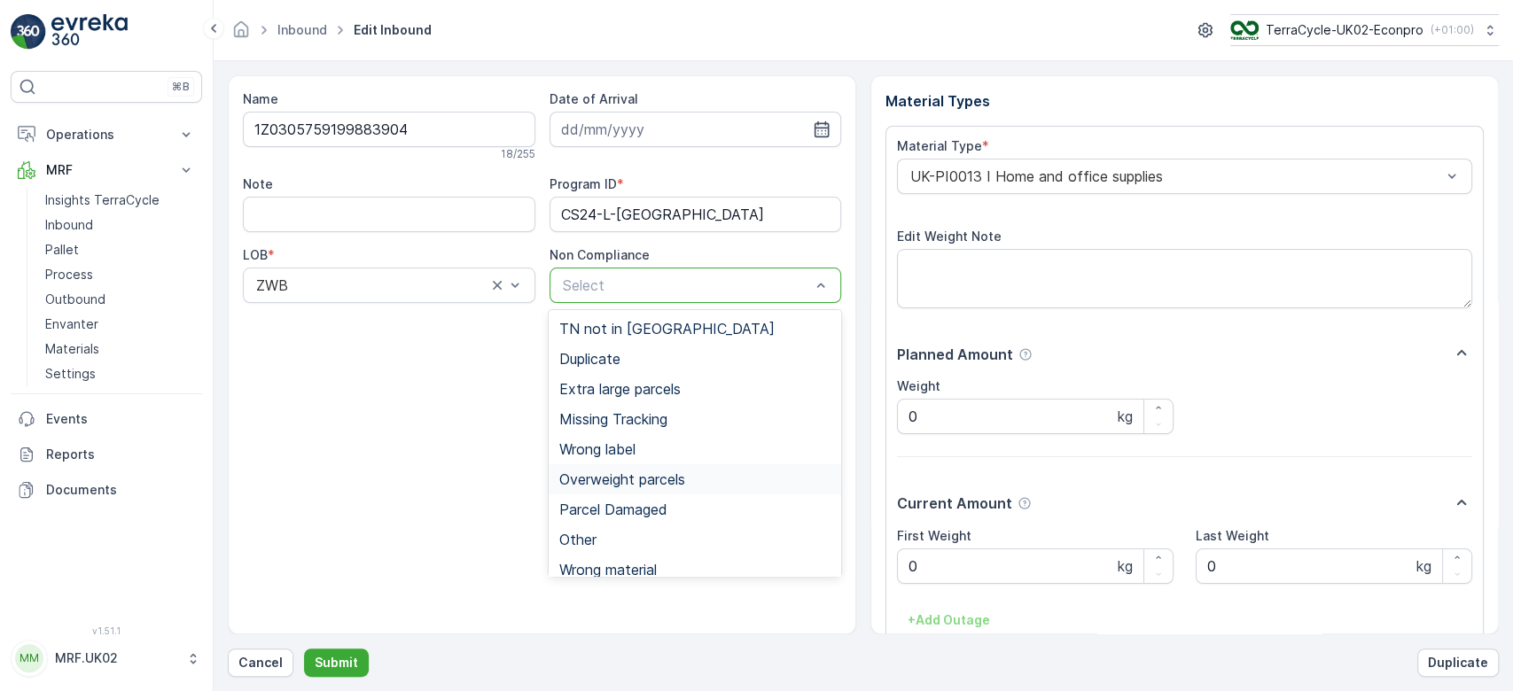
click at [639, 472] on span "Overweight parcels" at bounding box center [622, 480] width 126 height 16
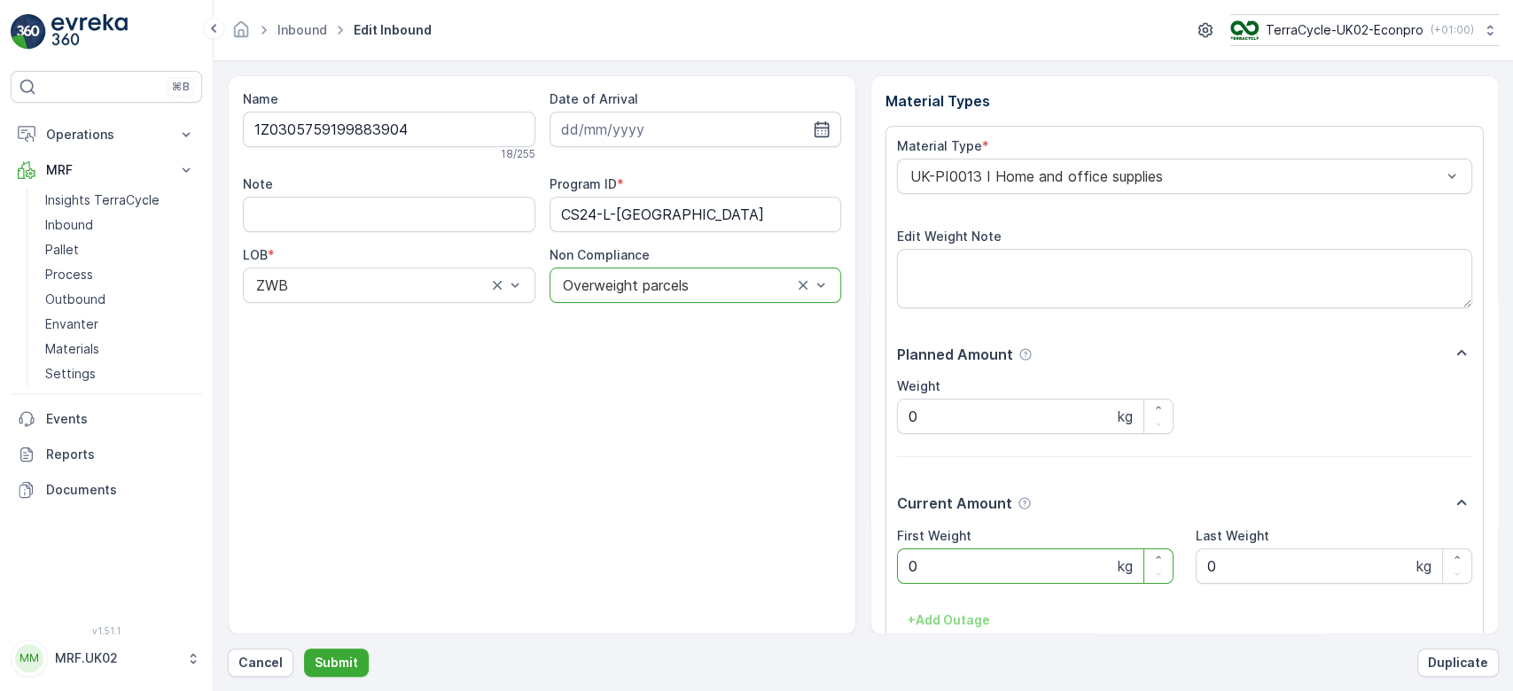
click at [948, 566] on Weight "0" at bounding box center [1035, 566] width 277 height 35
click at [304, 649] on button "Submit" at bounding box center [336, 663] width 65 height 28
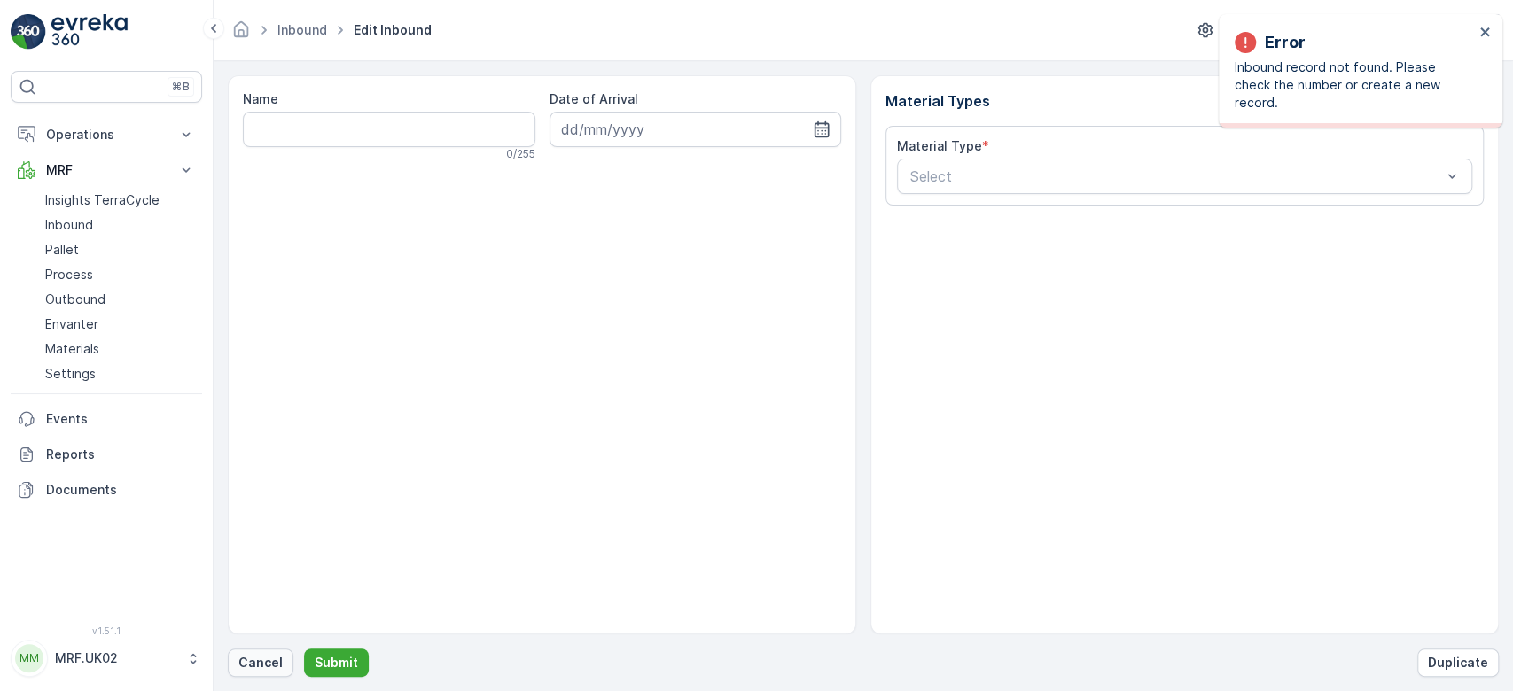
click at [263, 667] on p "Cancel" at bounding box center [260, 663] width 44 height 18
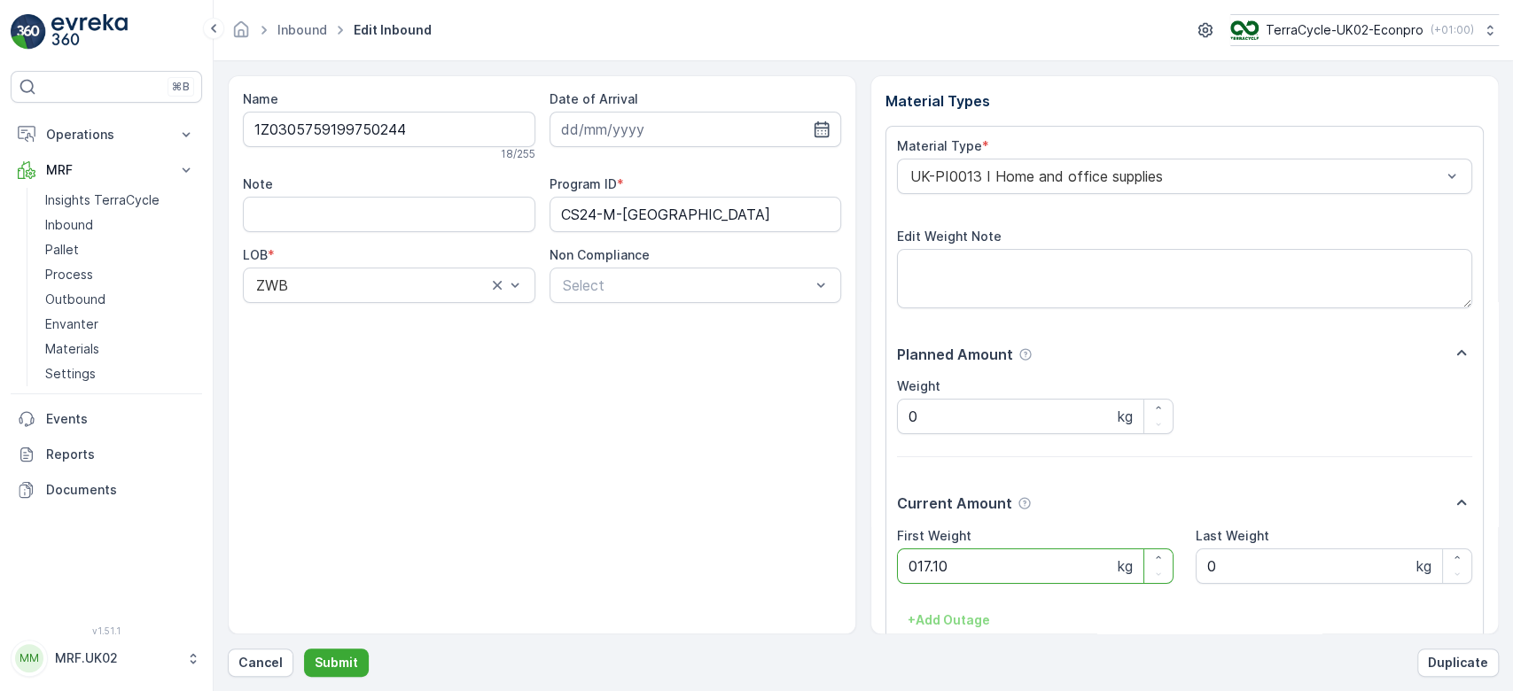
click at [304, 649] on button "Submit" at bounding box center [336, 663] width 65 height 28
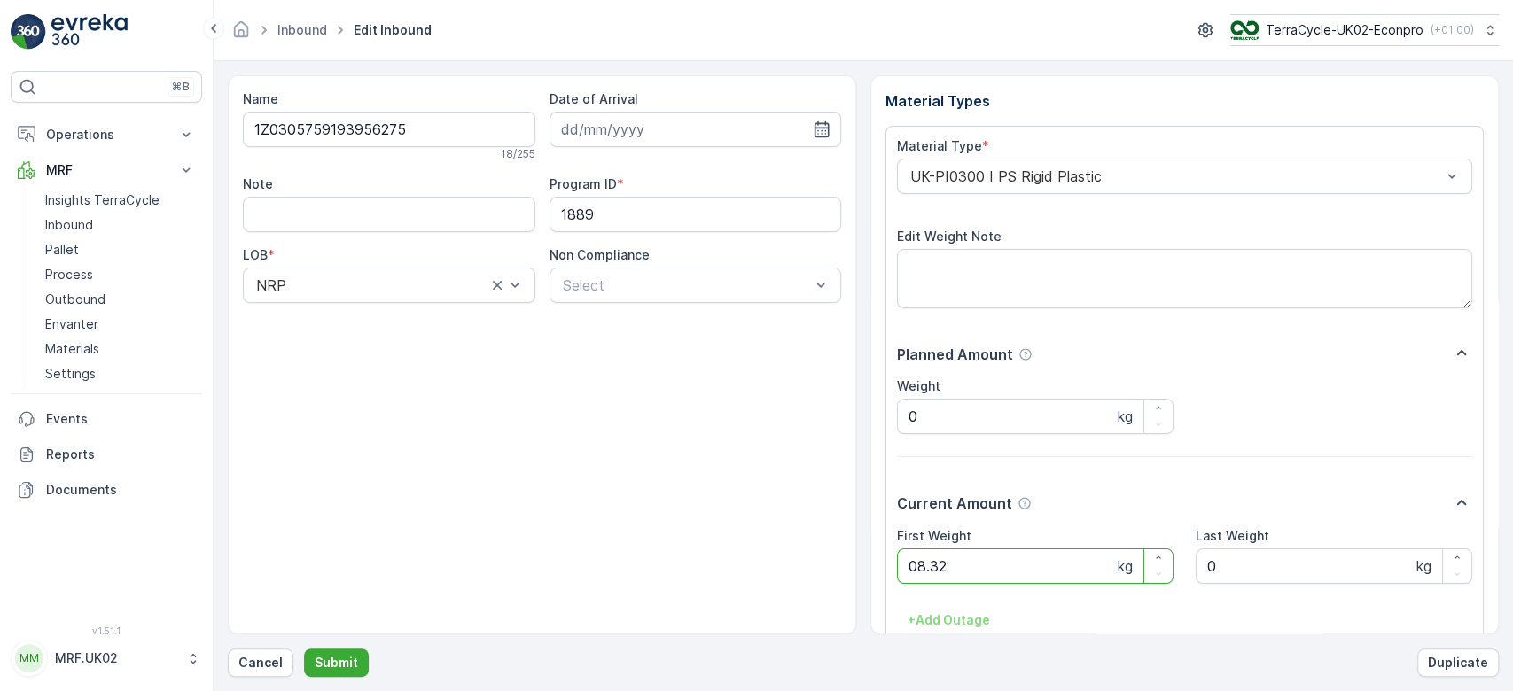
click at [304, 649] on button "Submit" at bounding box center [336, 663] width 65 height 28
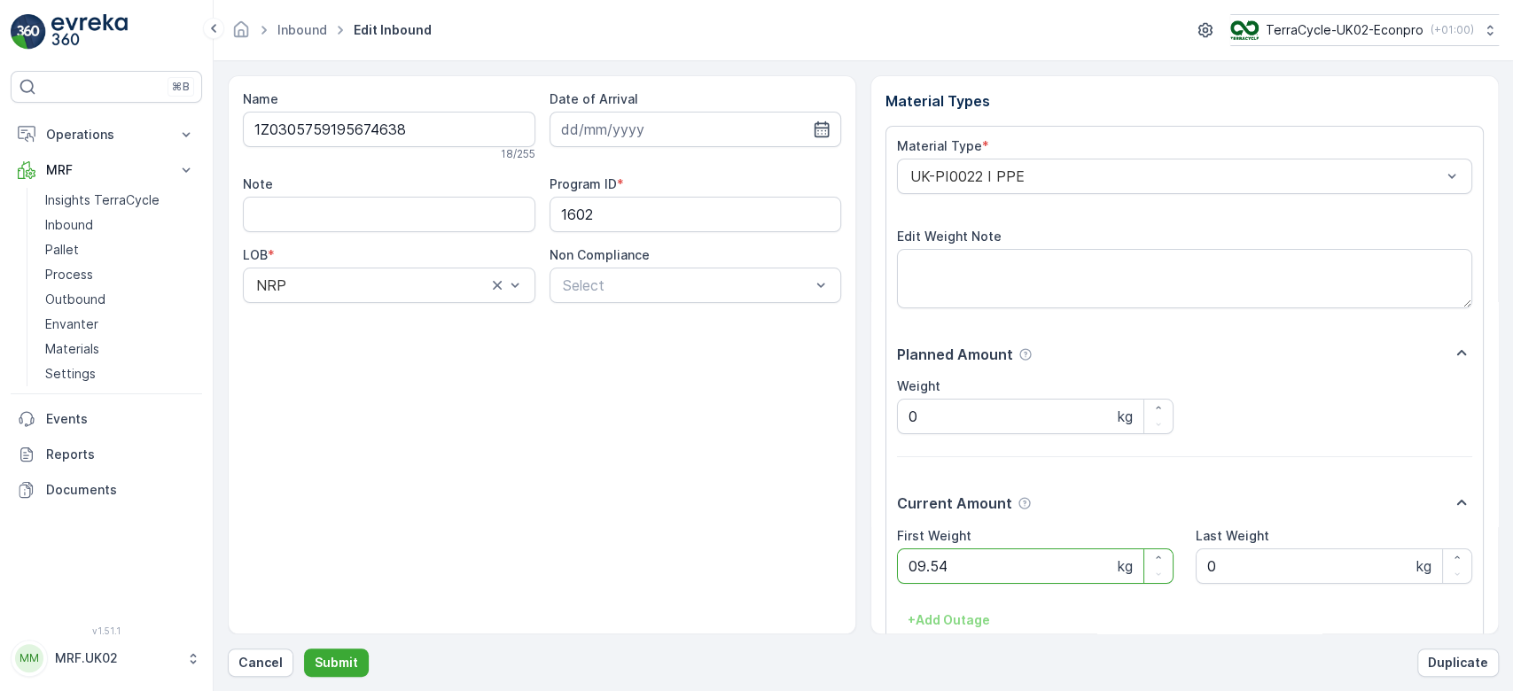
click at [304, 649] on button "Submit" at bounding box center [336, 663] width 65 height 28
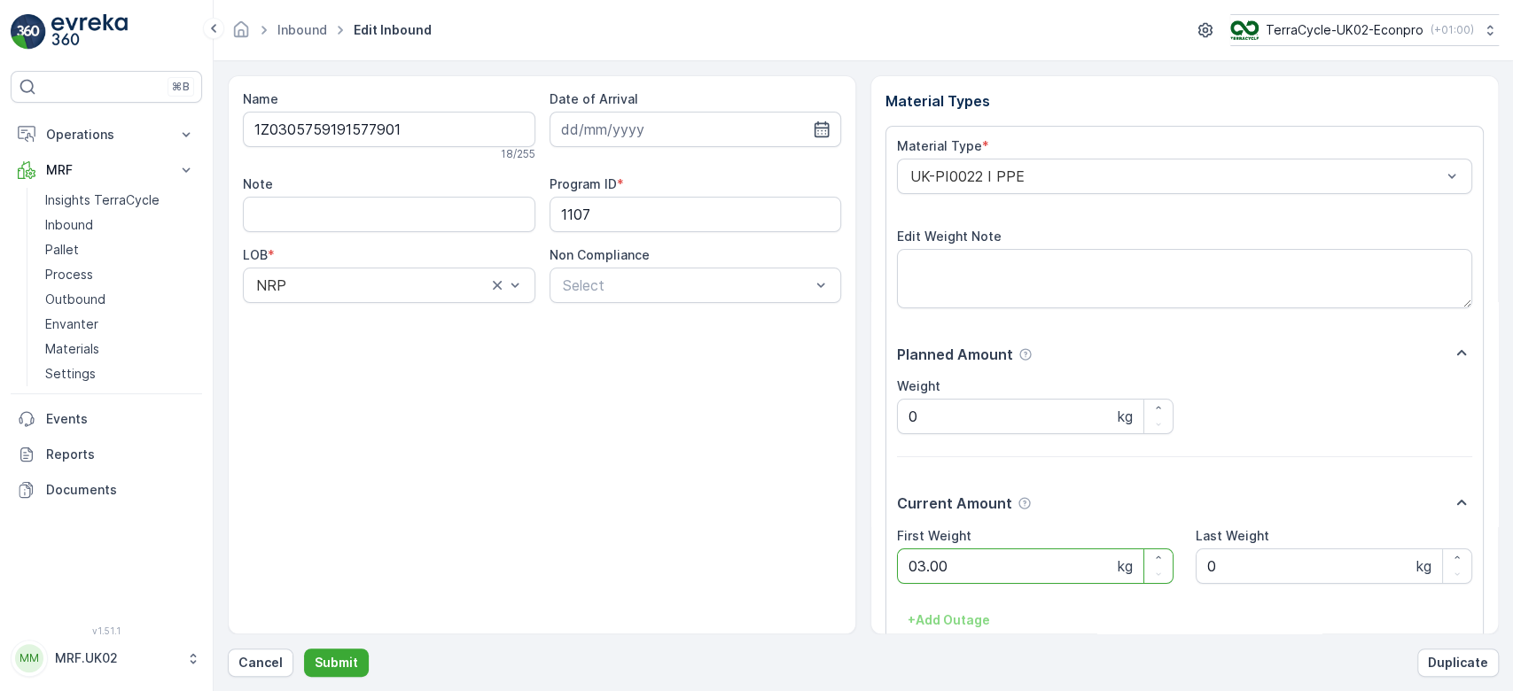
click at [304, 649] on button "Submit" at bounding box center [336, 663] width 65 height 28
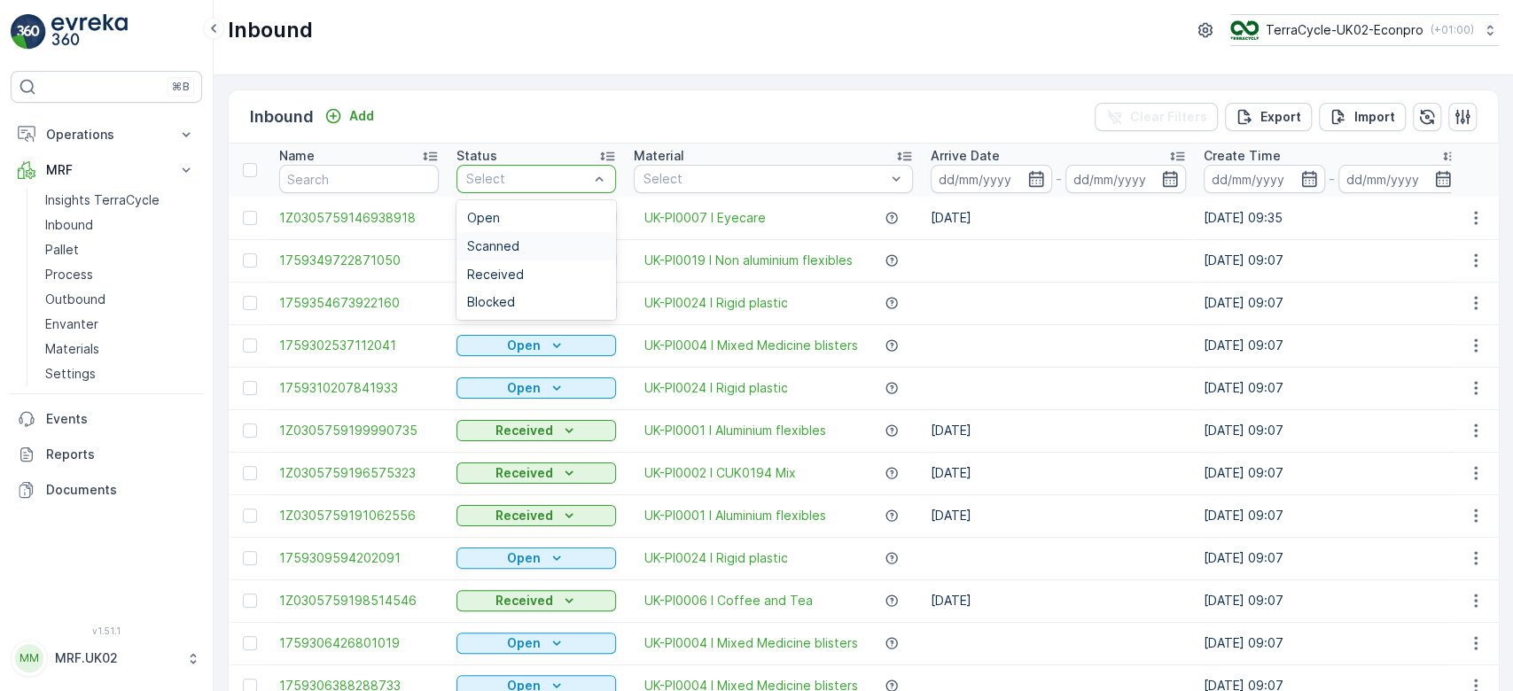
click at [512, 239] on span "Scanned" at bounding box center [493, 246] width 52 height 14
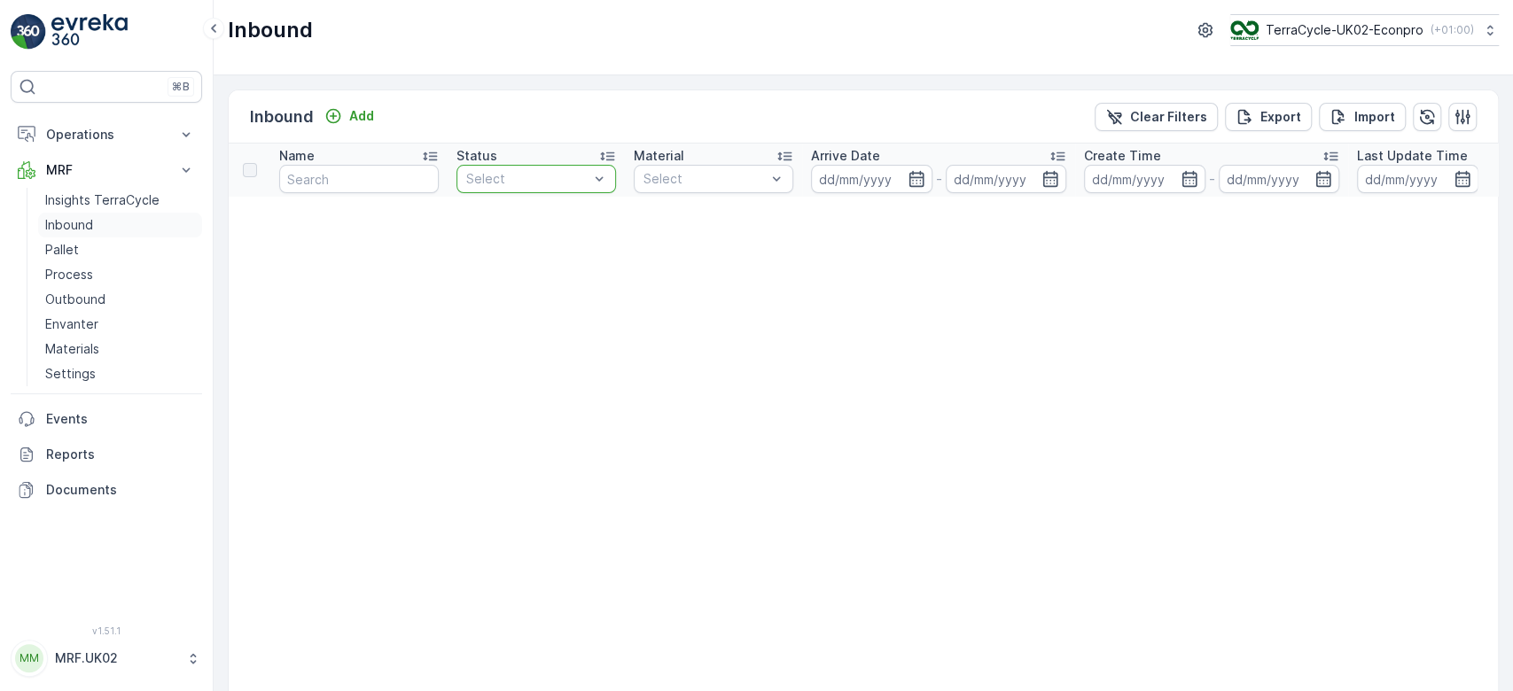
click at [80, 222] on p "Inbound" at bounding box center [69, 225] width 48 height 18
